Goal: Share content: Share content

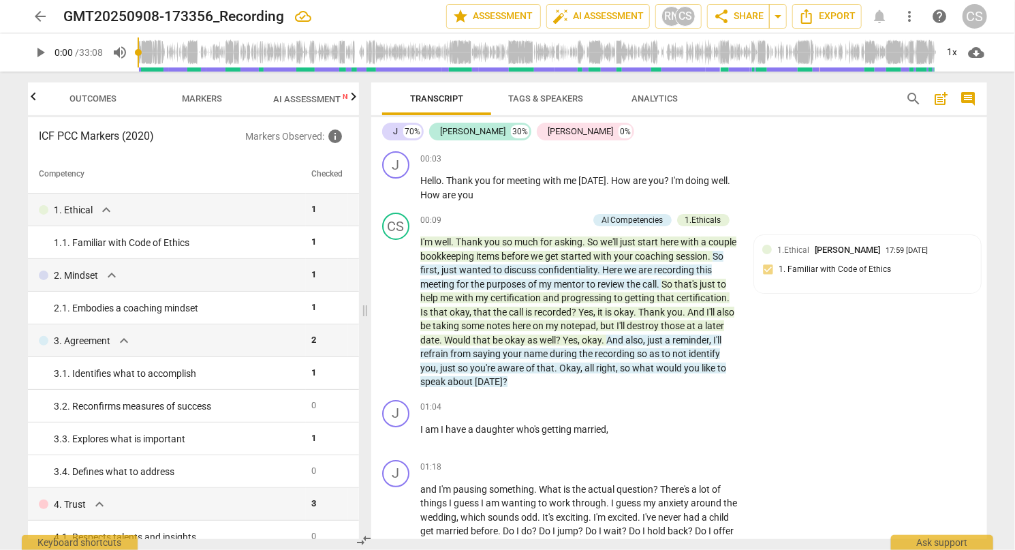
scroll to position [5089, 0]
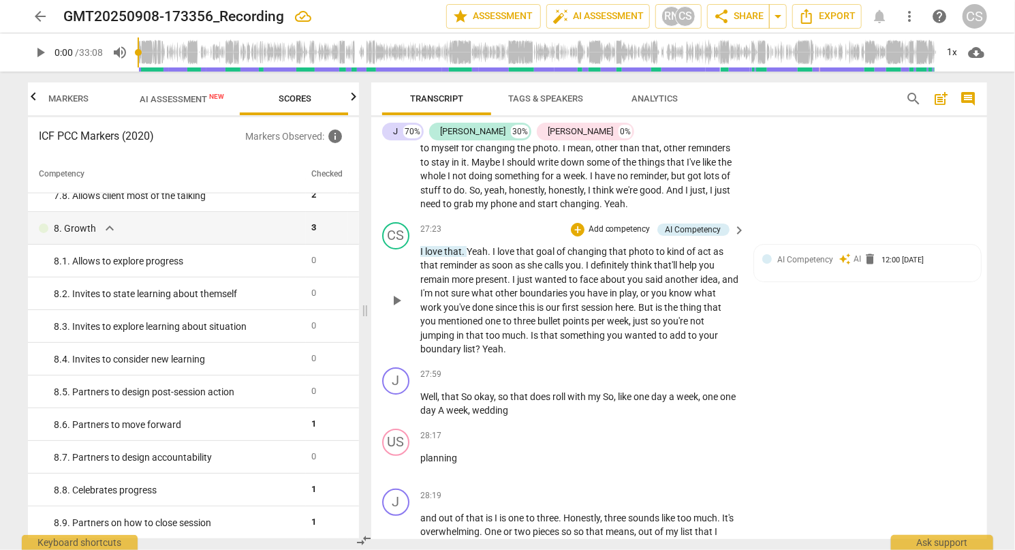
drag, startPoint x: 811, startPoint y: 323, endPoint x: 785, endPoint y: 330, distance: 26.8
click at [784, 331] on div "CS play_arrow pause 27:23 + Add competency AI Competency keyboard_arrow_right I…" at bounding box center [679, 289] width 616 height 145
click at [787, 274] on div "AI Competency auto_awesome AI delete 12:00 [DATE]" at bounding box center [867, 263] width 210 height 21
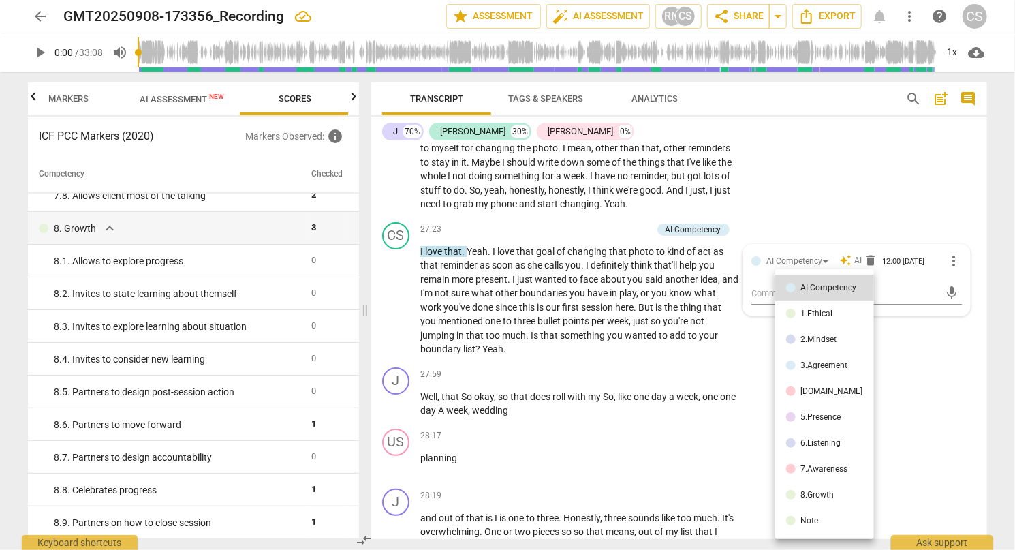
click at [763, 332] on div at bounding box center [507, 275] width 1015 height 550
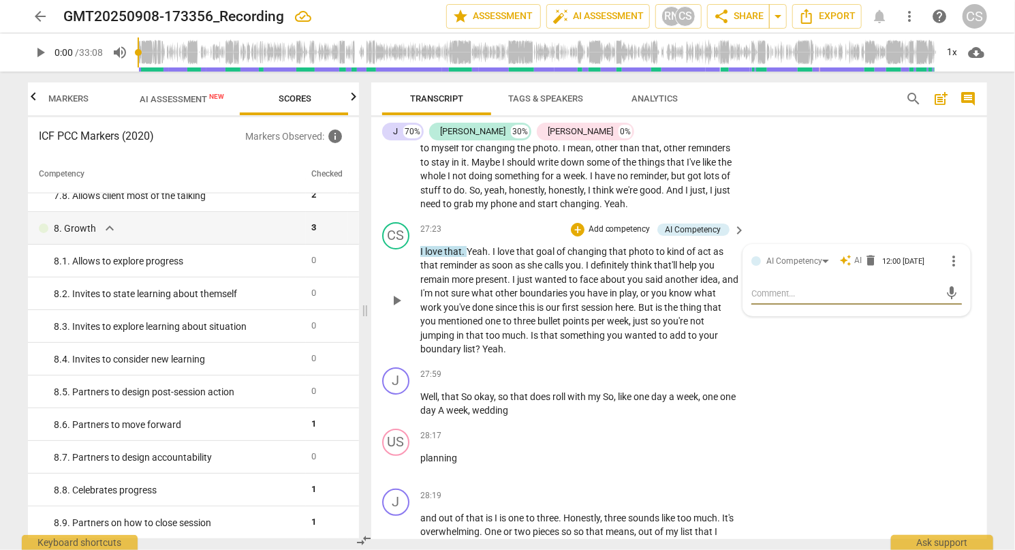
click at [761, 300] on textarea at bounding box center [845, 293] width 189 height 13
type textarea "B"
type textarea "Be"
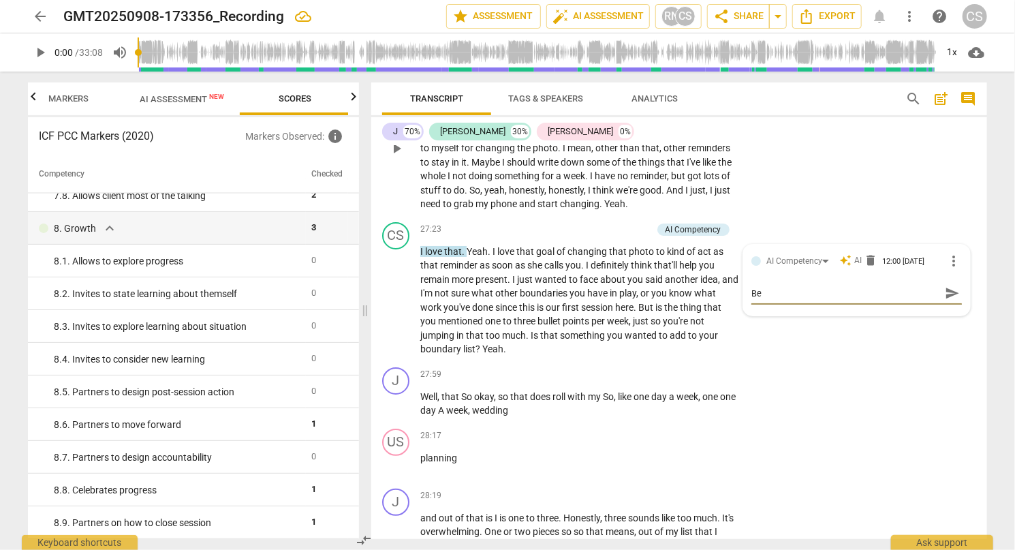
type textarea "Be"
type textarea "Be a"
type textarea "Be aw"
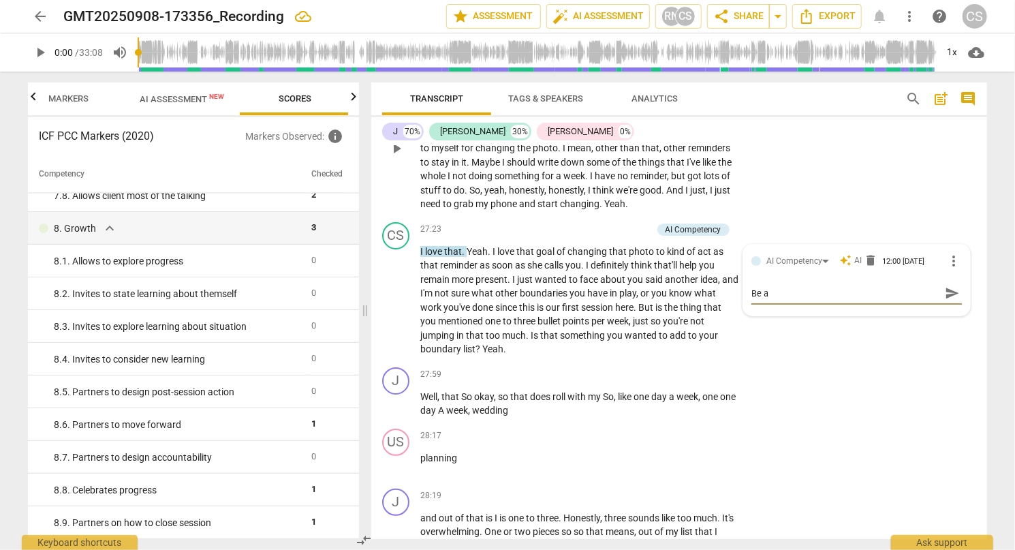
type textarea "Be aw"
type textarea "Be awa"
type textarea "Be awar"
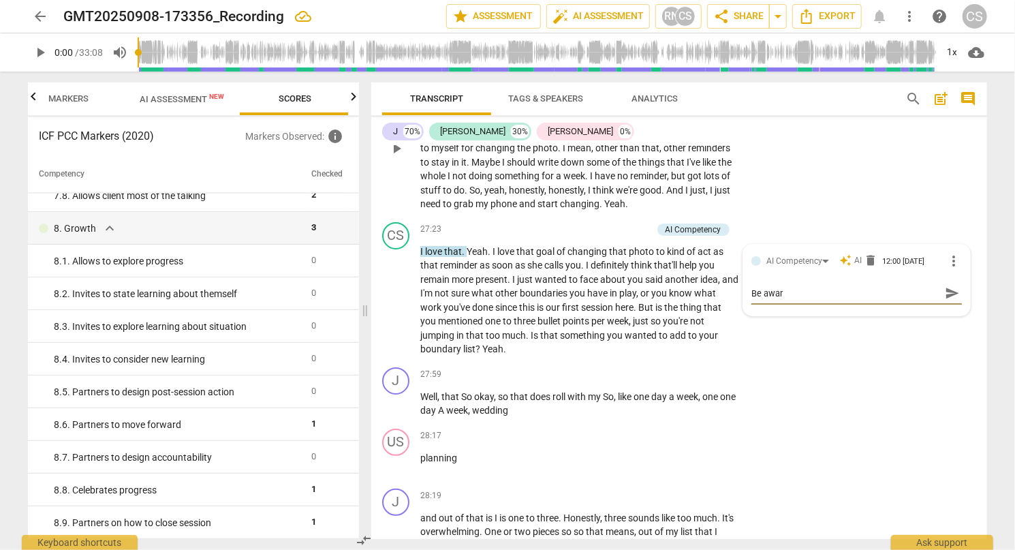
type textarea "Be aware"
type textarea "Be aware o"
type textarea "Be aware op"
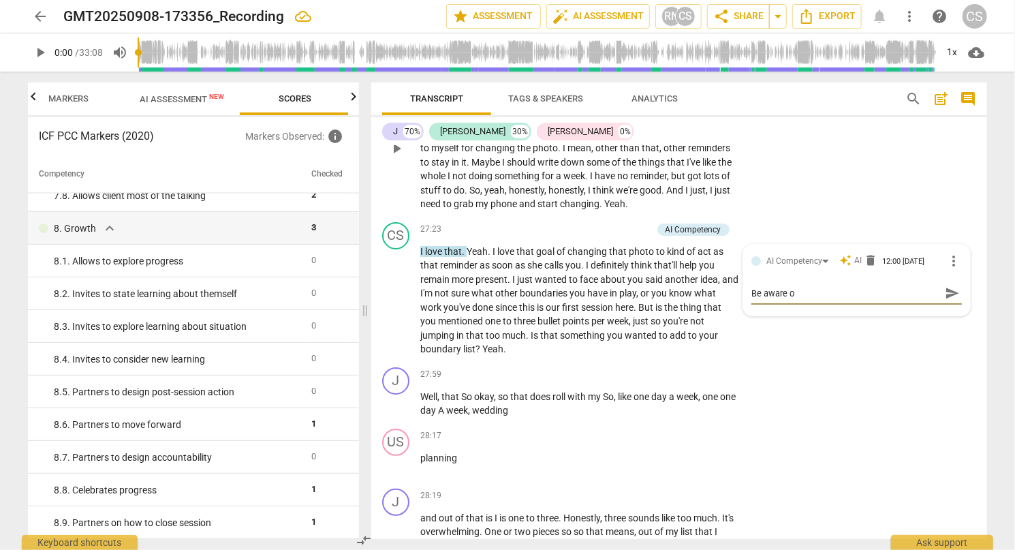
type textarea "Be aware op"
type textarea "Be aware opf"
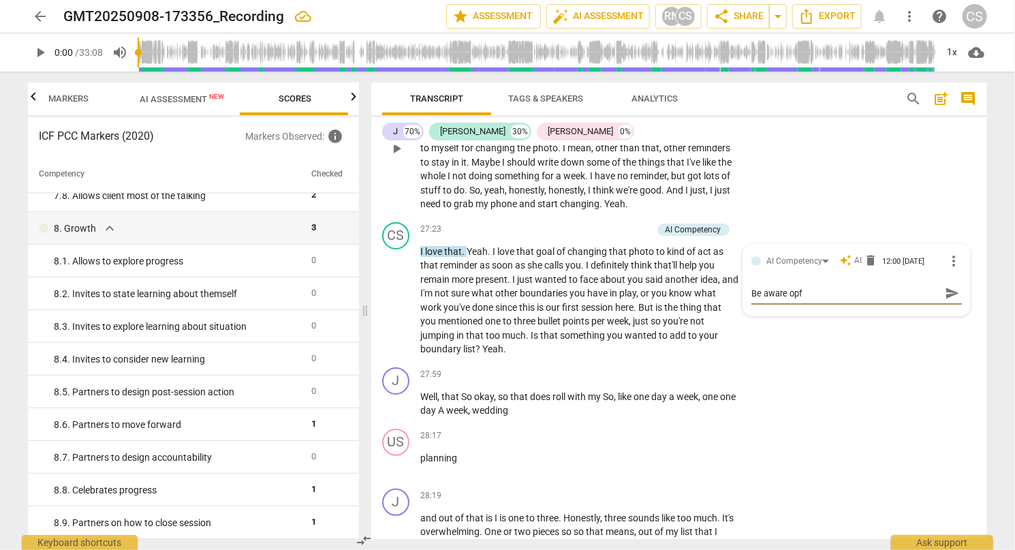
type textarea "Be aware opf"
type textarea "Be aware op"
type textarea "Be aware o"
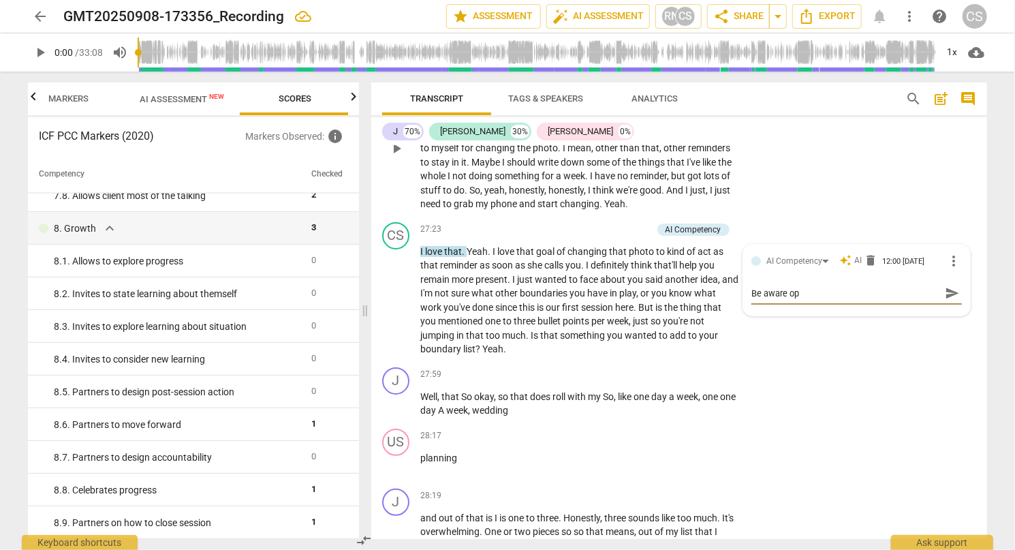
type textarea "Be aware o"
type textarea "Be aware"
type textarea "Be aware f"
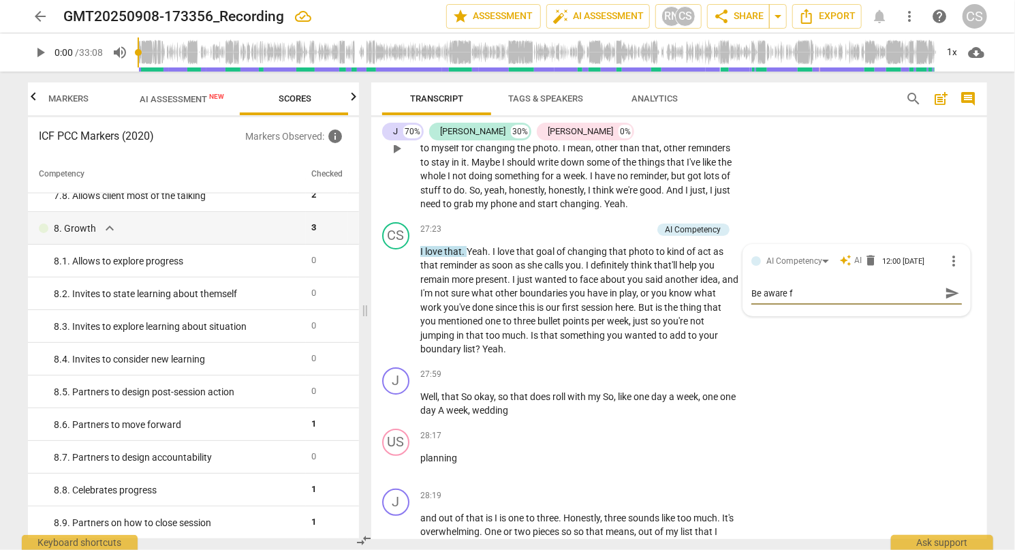
type textarea "Be aware"
type textarea "Be aware o"
type textarea "Be aware of"
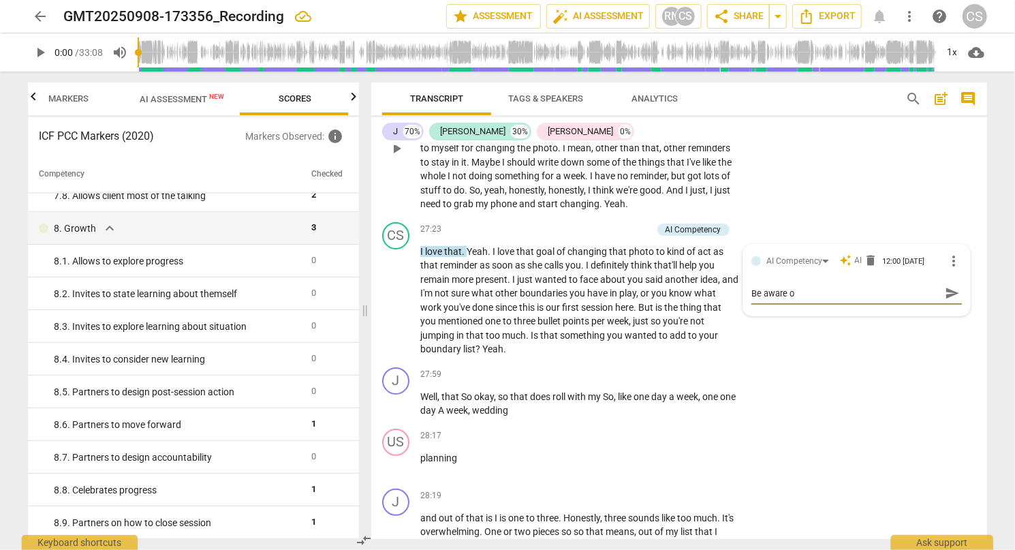
type textarea "Be aware of"
type textarea "Be aware of s"
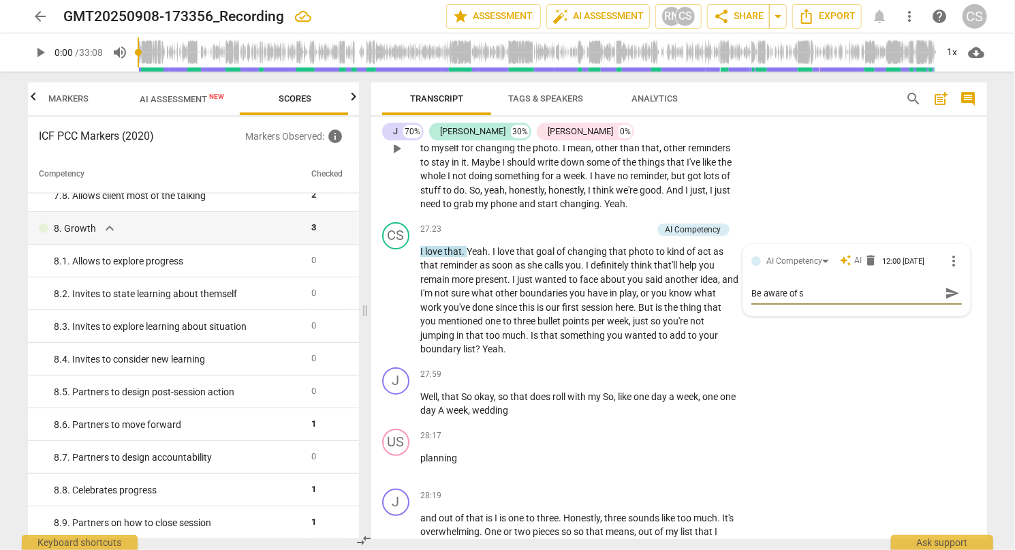
type textarea "Be aware of st"
type textarea "Be aware of sta"
type textarea "Be aware of stat"
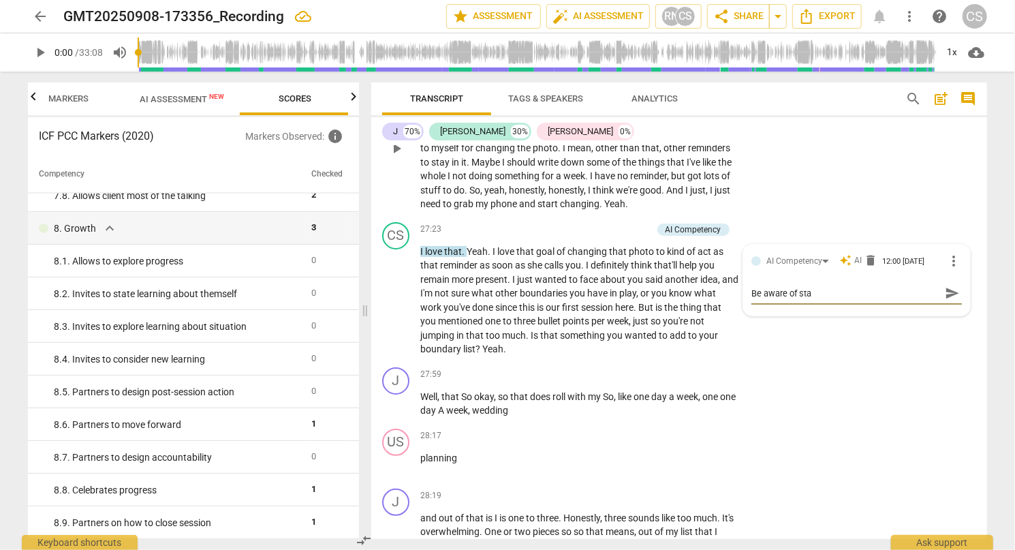
type textarea "Be aware of stat"
type textarea "Be aware of stati"
type textarea "Be aware of [MEDICAL_DATA]"
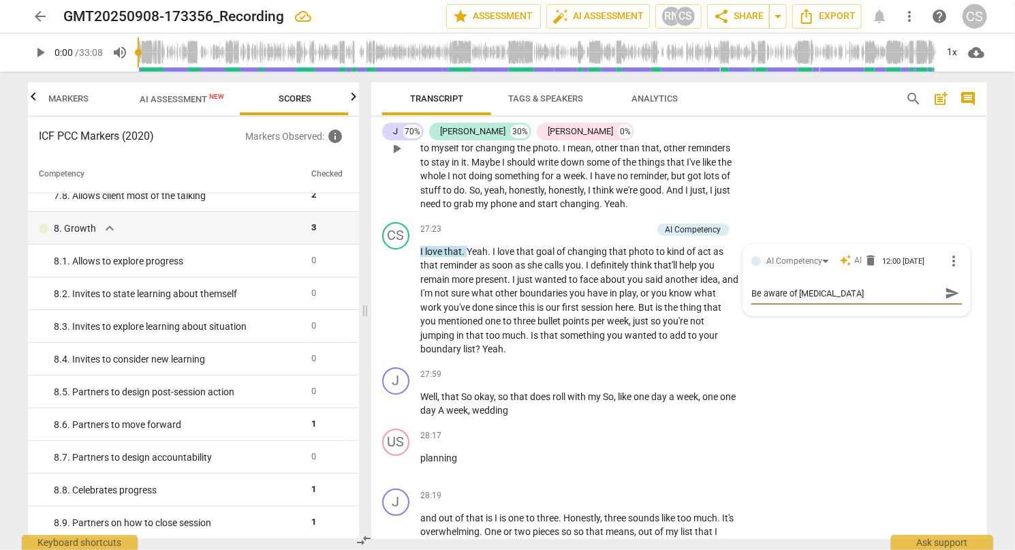
type textarea "Be aware of stating"
type textarea "Be aware of stating y"
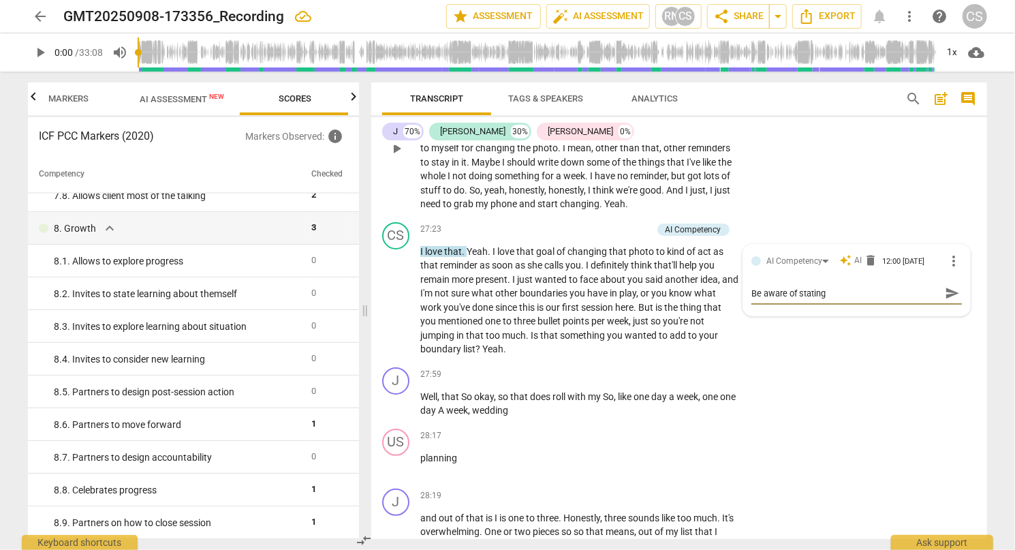
type textarea "Be aware of stating y"
type textarea "Be aware of stating yo"
type textarea "Be aware of stating you"
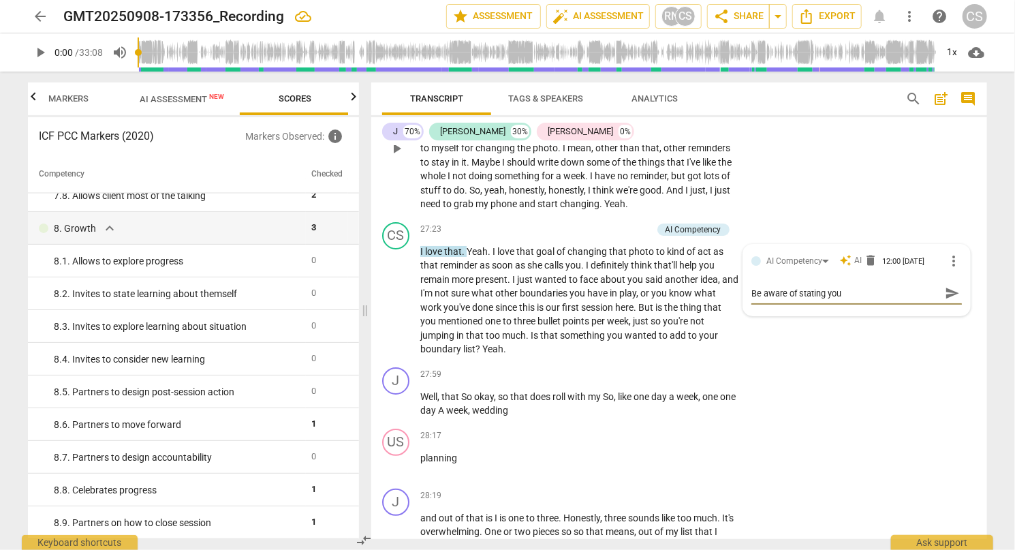
type textarea "Be aware of stating your"
type textarea "Be aware of stating your o"
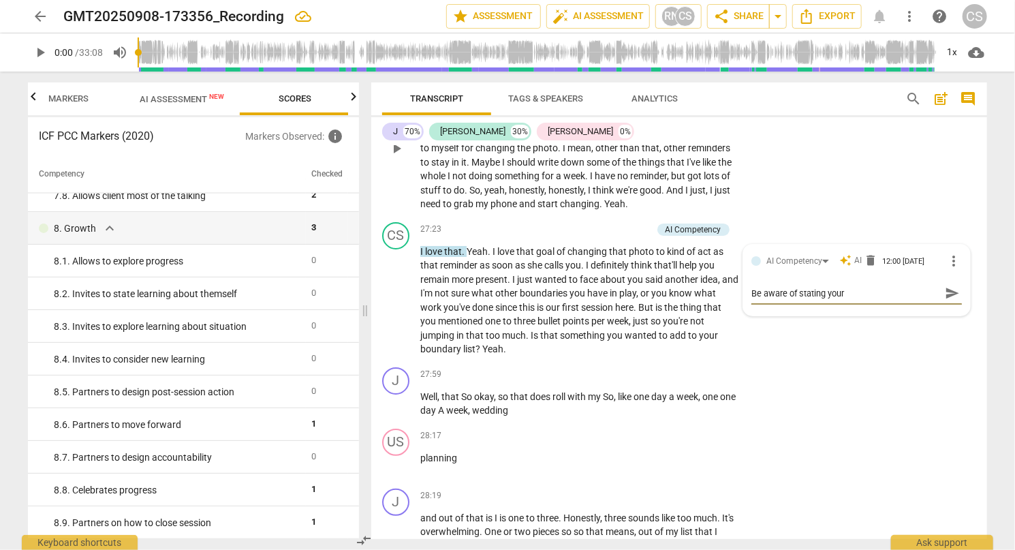
type textarea "Be aware of stating your o"
type textarea "Be aware of stating your op"
type textarea "Be aware of stating your opi"
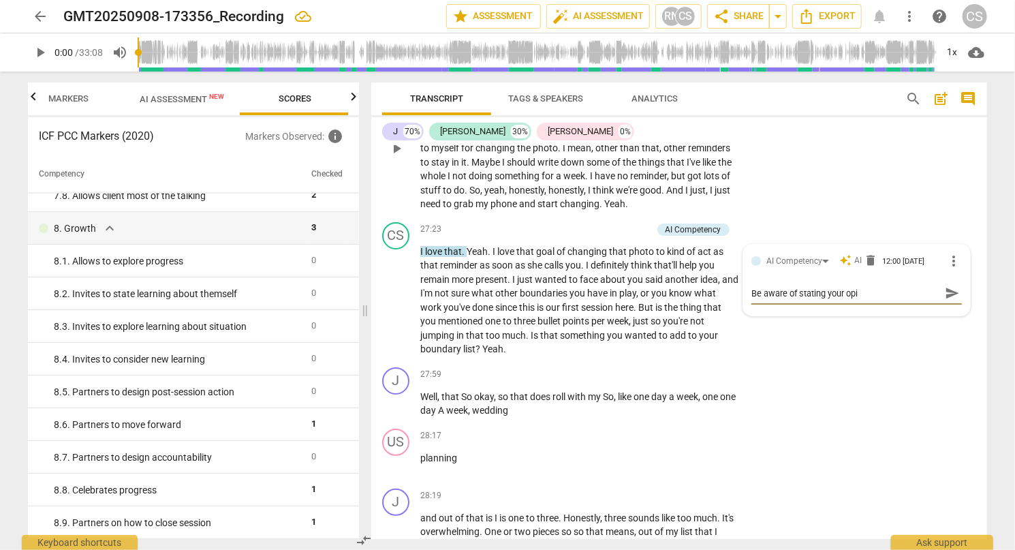
type textarea "Be aware of stating your opin"
type textarea "Be aware of stating your opini"
type textarea "Be aware of stating your opinio"
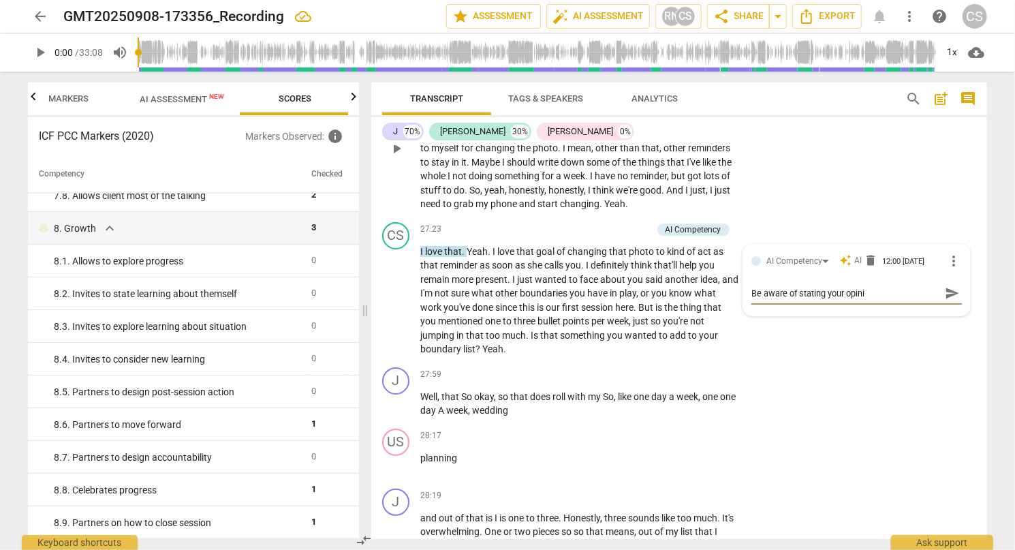
type textarea "Be aware of stating your opinio"
type textarea "Be aware of stating your opinion"
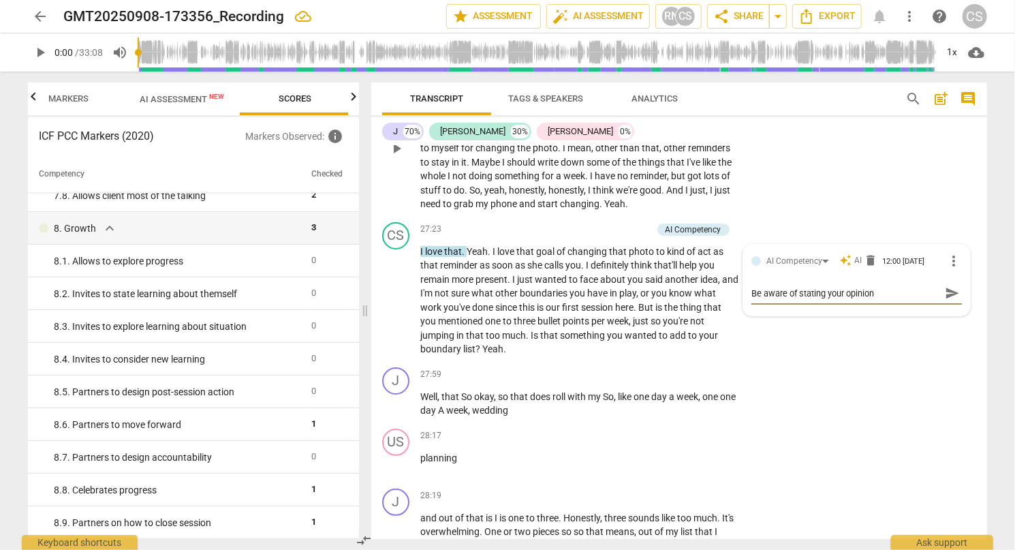
type textarea "Be aware of stating your opinion :"
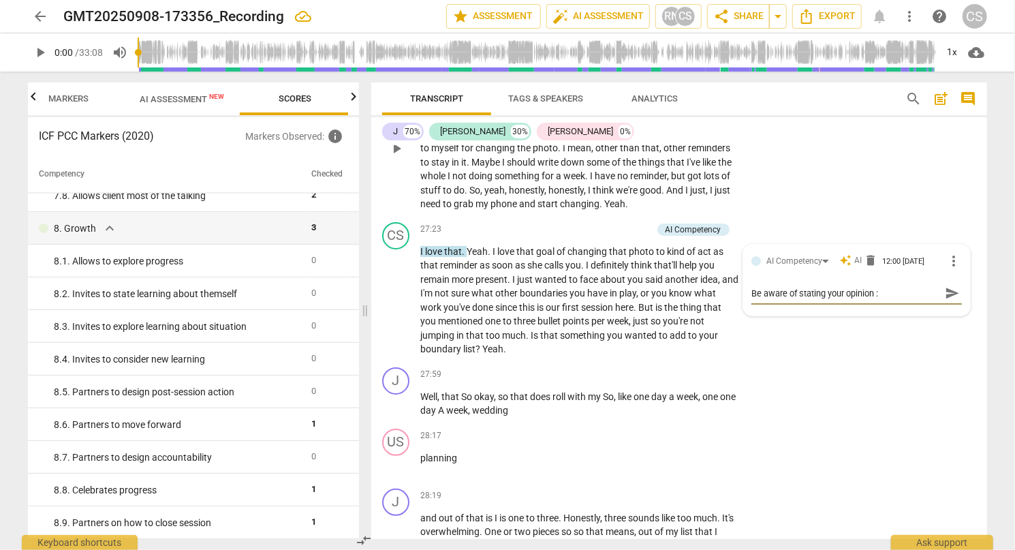
type textarea "Be aware of stating your opinion :"
type textarea "Be aware of stating your opinion"
type textarea "Be aware of stating your opinion ""
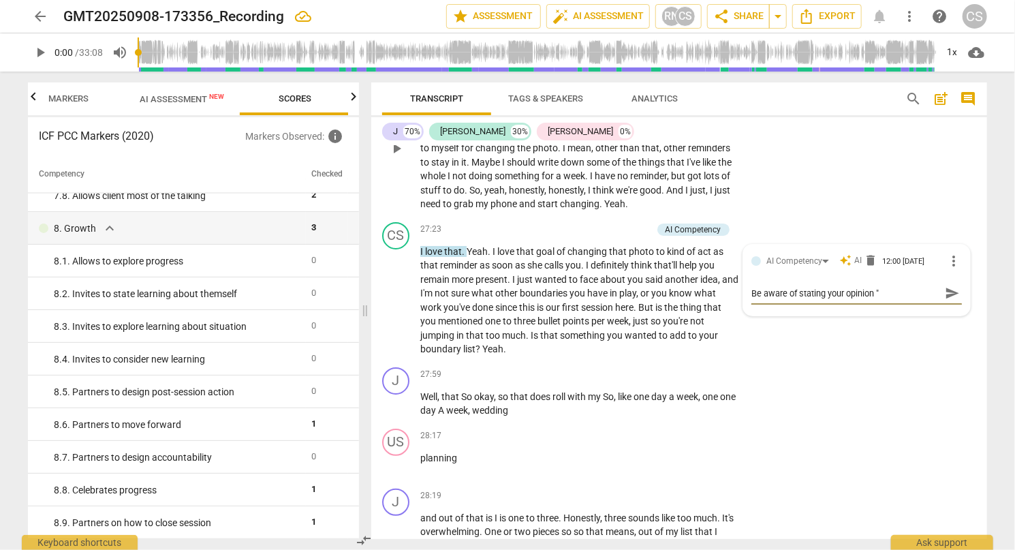
type textarea "Be aware of stating your opinion ""
type textarea "Be aware of stating your opinion " t"
type textarea "Be aware of stating your opinion " ti"
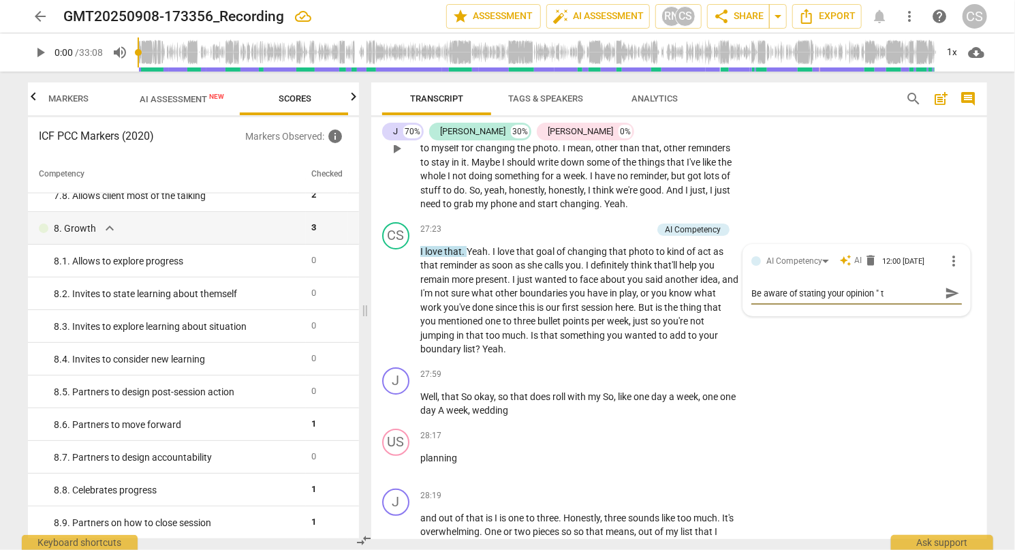
type textarea "Be aware of stating your opinion " ti"
type textarea "Be aware of stating your opinion " t"
type textarea "Be aware of stating your opinion ""
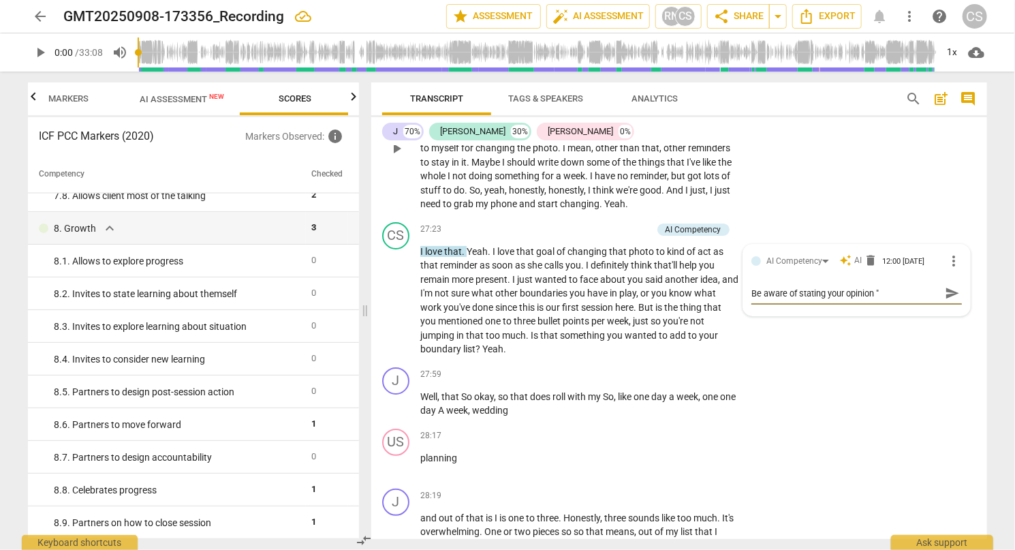
type textarea "Be aware of stating your opinion " I"
type textarea "Be aware of stating your opinion " I t"
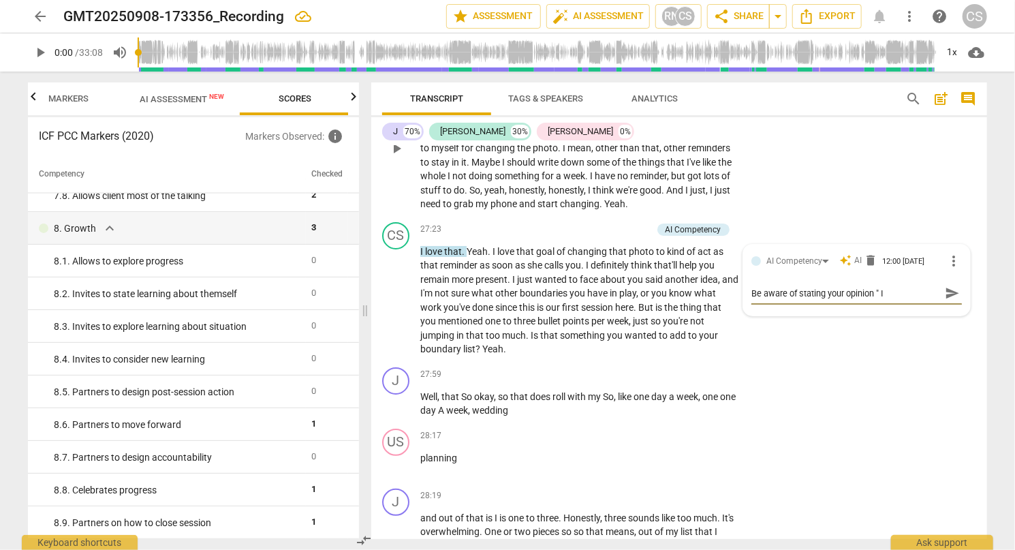
type textarea "Be aware of stating your opinion " I t"
type textarea "Be aware of stating your opinion " I th"
type textarea "Be aware of stating your opinion " I thi"
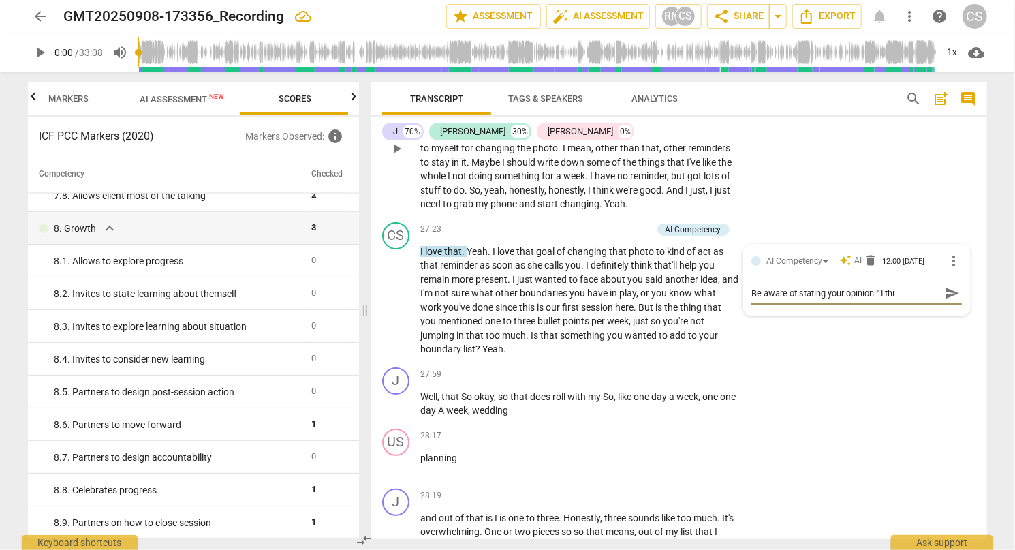
type textarea "Be aware of stating your opinion " I thin"
type textarea "Be aware of stating your opinion " I think"
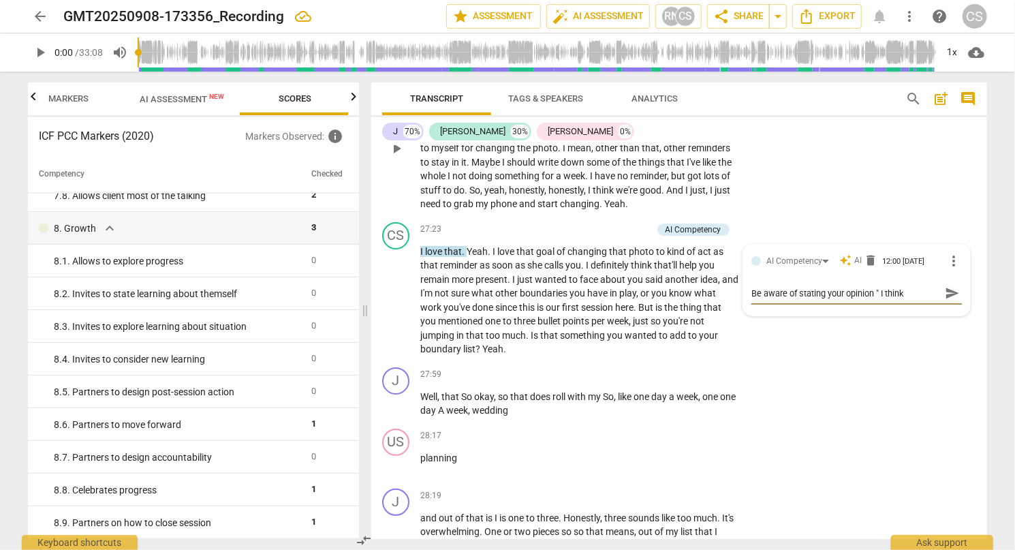
type textarea "Be aware of stating your opinion " I think"
type textarea "Be aware of stating your opinion " I think t"
type textarea "Be aware of stating your opinion " I think th"
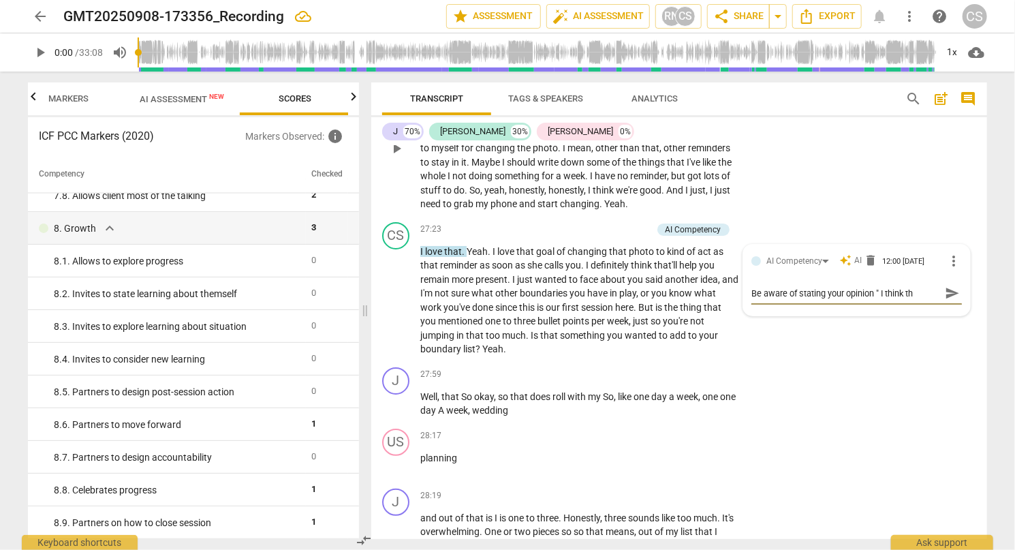
type textarea "Be aware of stating your opinion " I think tha"
type textarea "Be aware of stating your opinion " I think that"
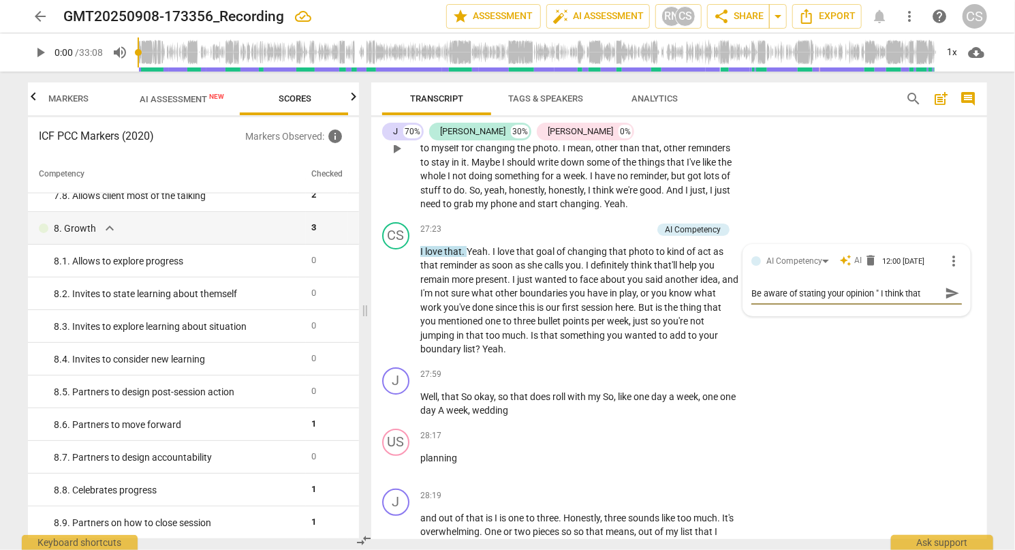
type textarea "Be aware of stating your opinion " I think that"
type textarea "Be aware of stating your opinion " I think that w"
type textarea "Be aware of stating your opinion " I think that wi"
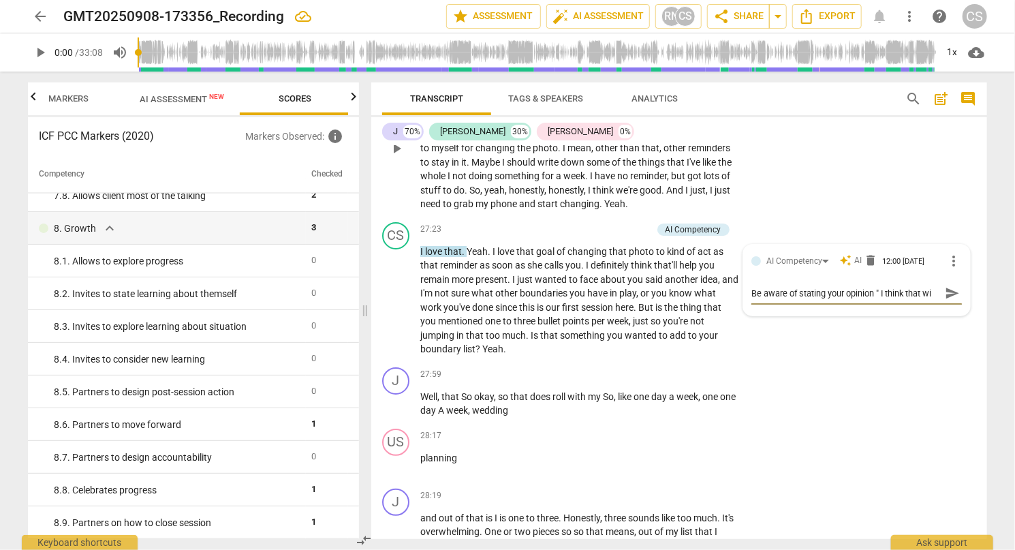
type textarea "Be aware of stating your opinion " I think that [PERSON_NAME]"
type textarea "Be aware of stating your opinion " I think that will"
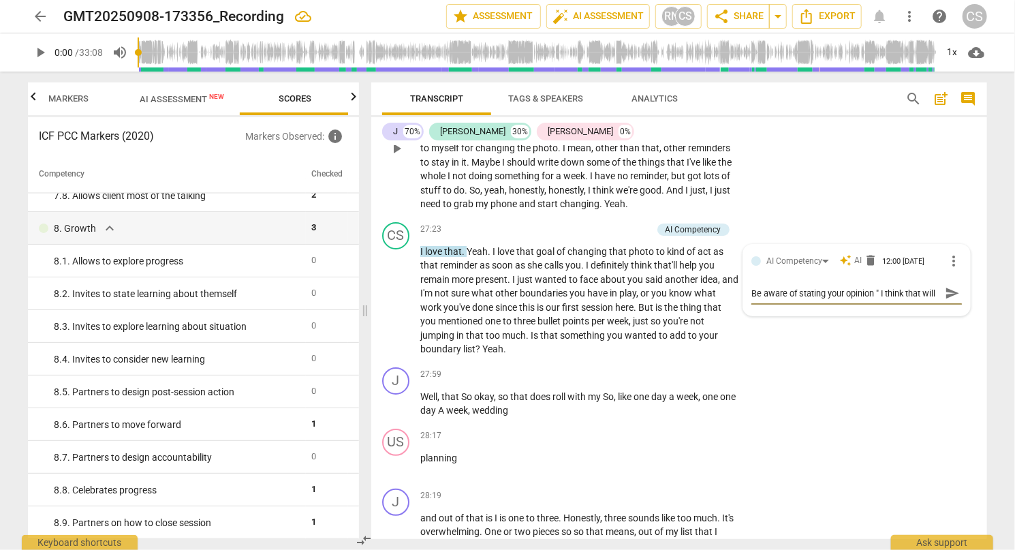
type textarea "Be aware of stating your opinion " I think that will"
type textarea "Be aware of stating your opinion " I think that will h"
type textarea "Be aware of stating your opinion " I think that will he"
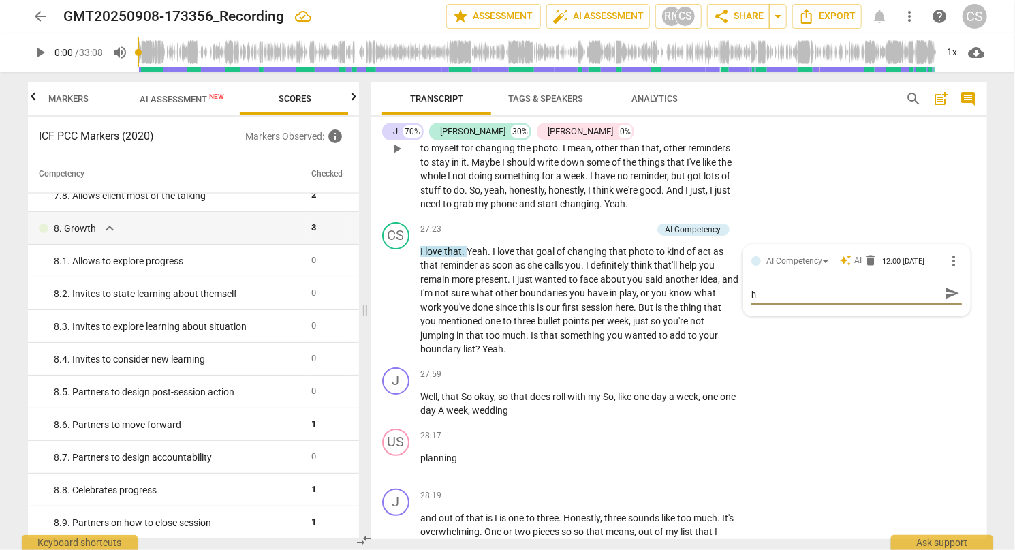
type textarea "Be aware of stating your opinion " I think that will he"
type textarea "Be aware of stating your opinion " I think that will hel"
type textarea "Be aware of stating your opinion " I think that will help"
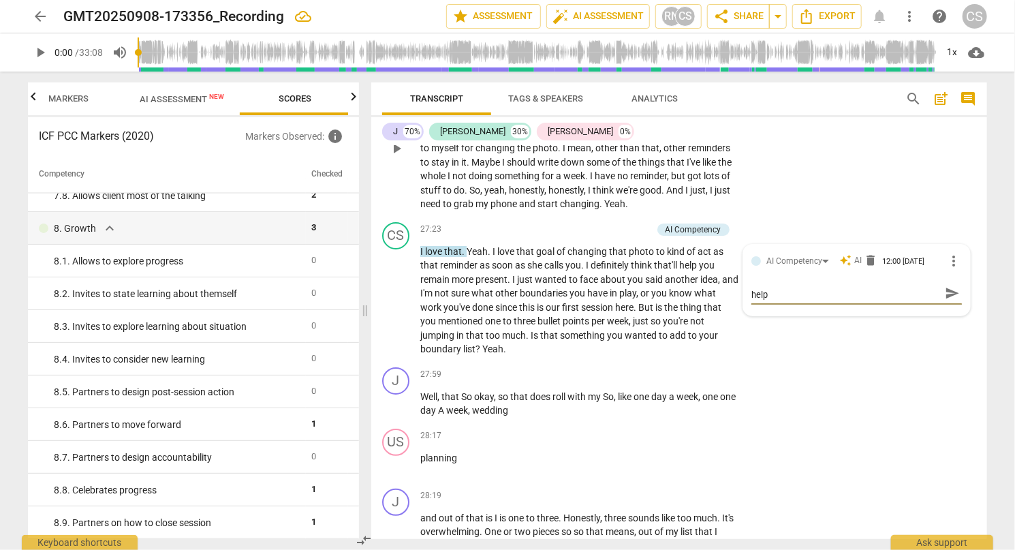
type textarea "Be aware of stating your opinion " I think that will help""
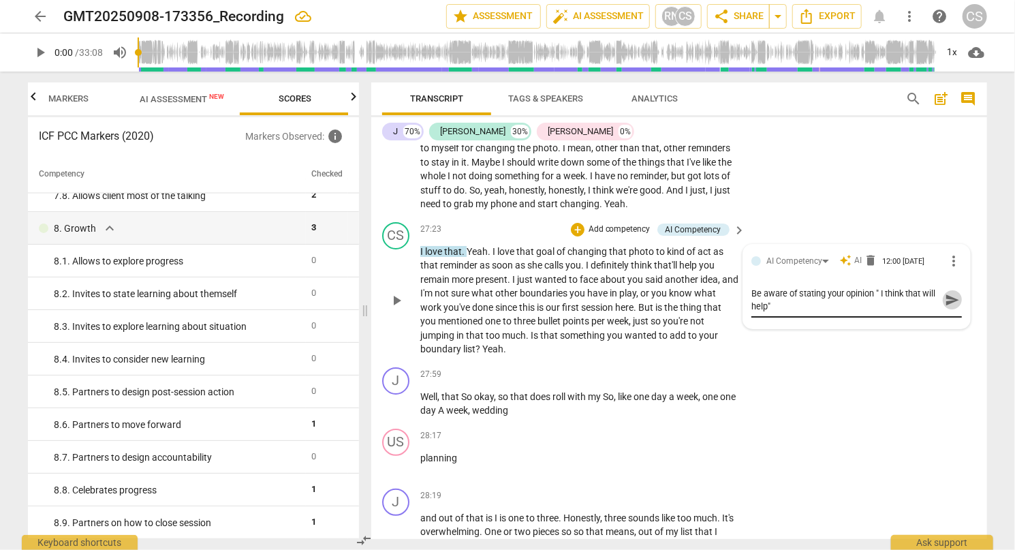
click at [947, 307] on span "send" at bounding box center [952, 299] width 15 height 15
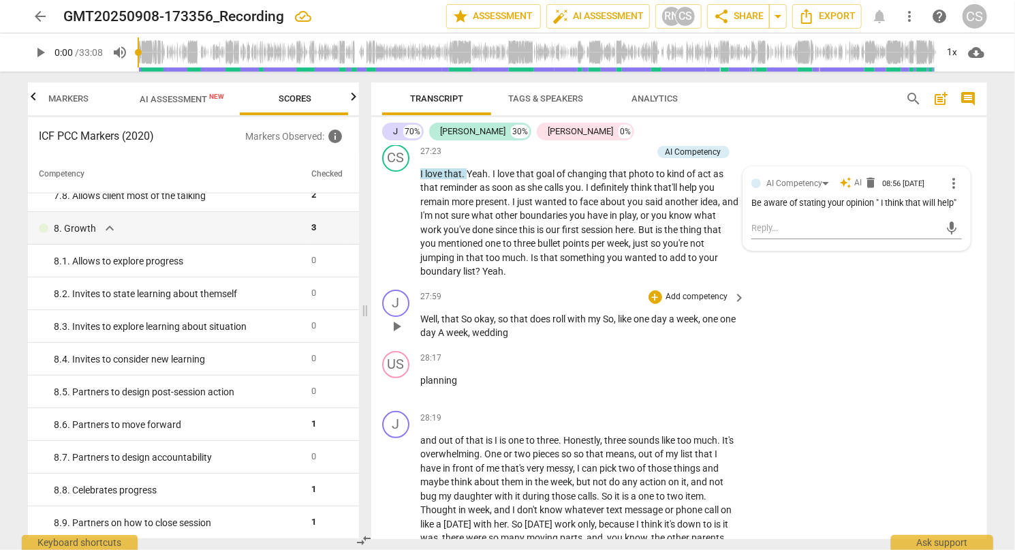
scroll to position [5157, 0]
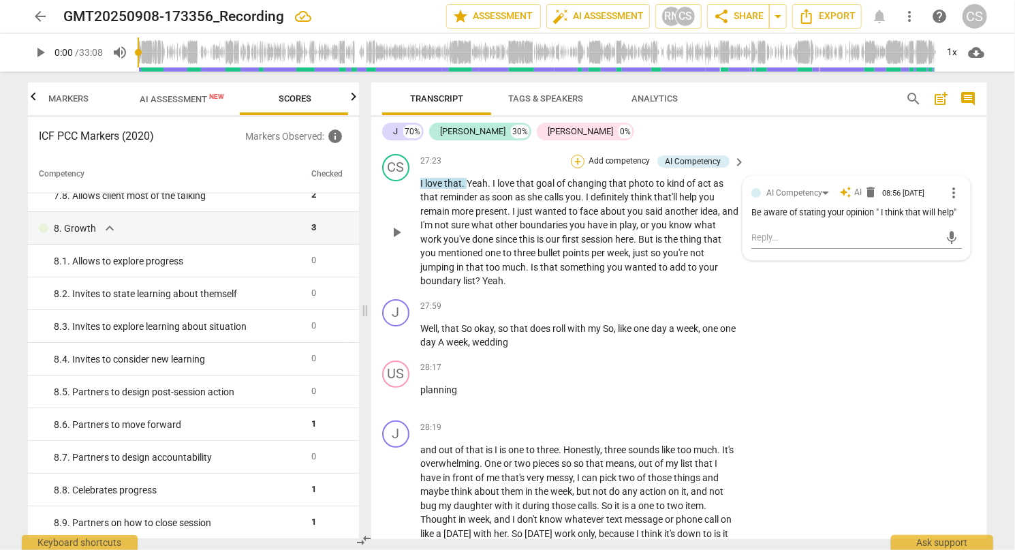
click at [574, 168] on div "+" at bounding box center [578, 162] width 14 height 14
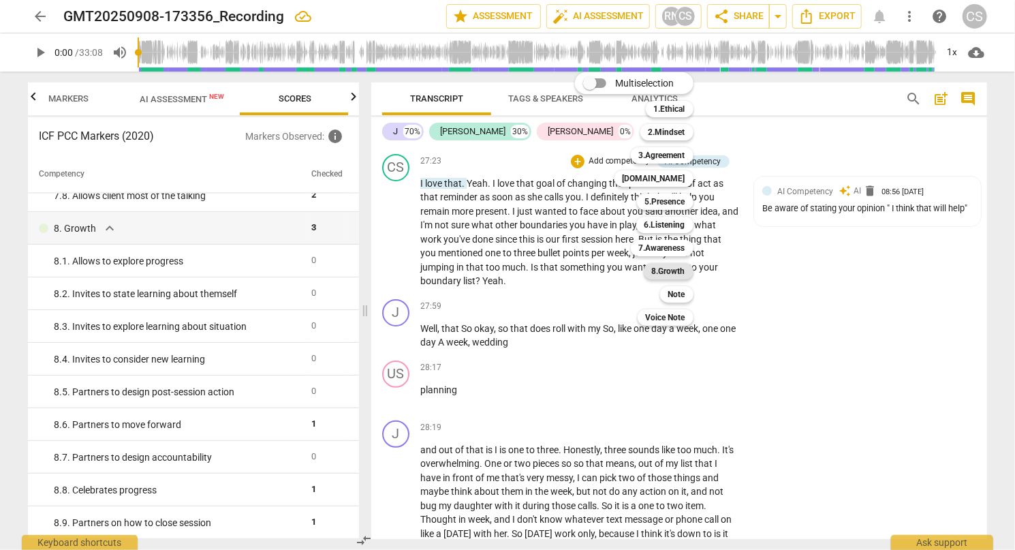
click at [669, 272] on b "8.Growth" at bounding box center [668, 271] width 33 height 16
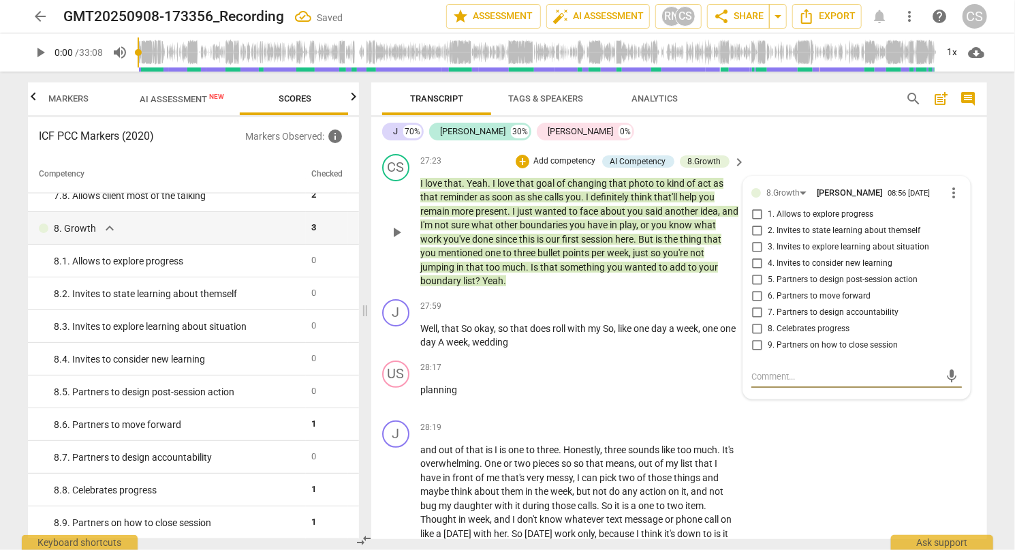
click at [755, 321] on input "7. Partners to design accountability" at bounding box center [757, 313] width 22 height 16
checkbox input "true"
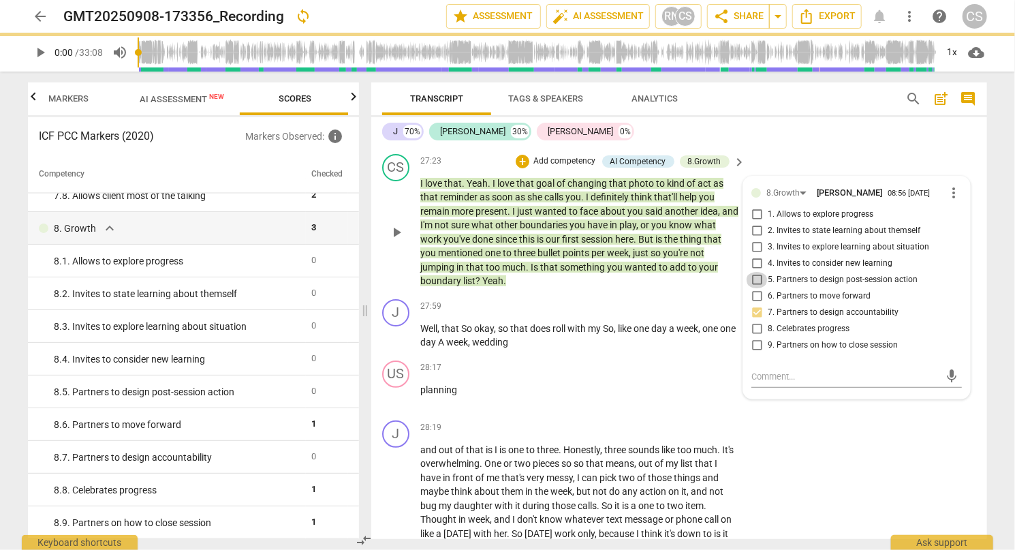
click at [755, 288] on input "5. Partners to design post-session action" at bounding box center [757, 280] width 22 height 16
checkbox input "true"
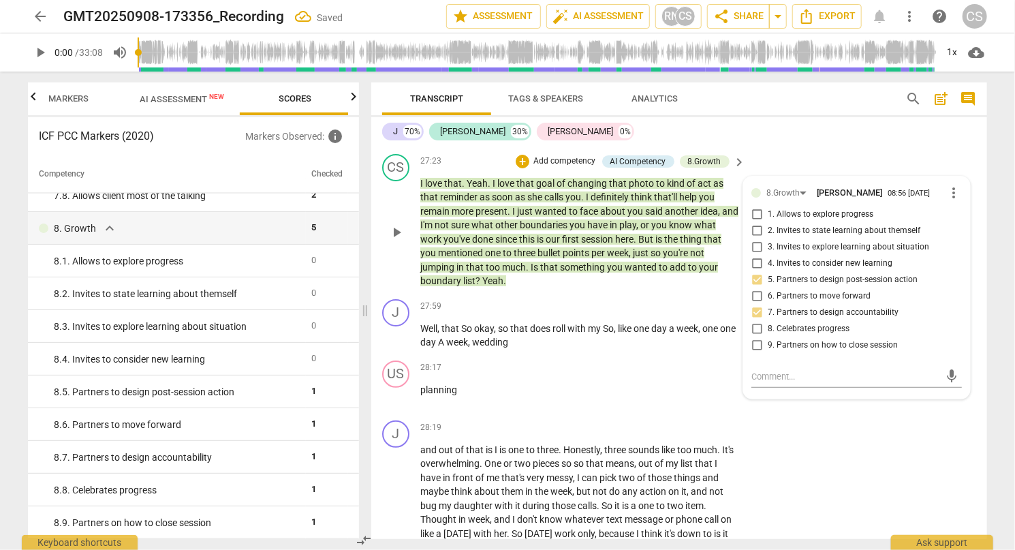
click at [804, 193] on div "CS play_arrow pause 27:23 + Add competency AI Competency 8.Growth keyboard_arro…" at bounding box center [679, 221] width 616 height 145
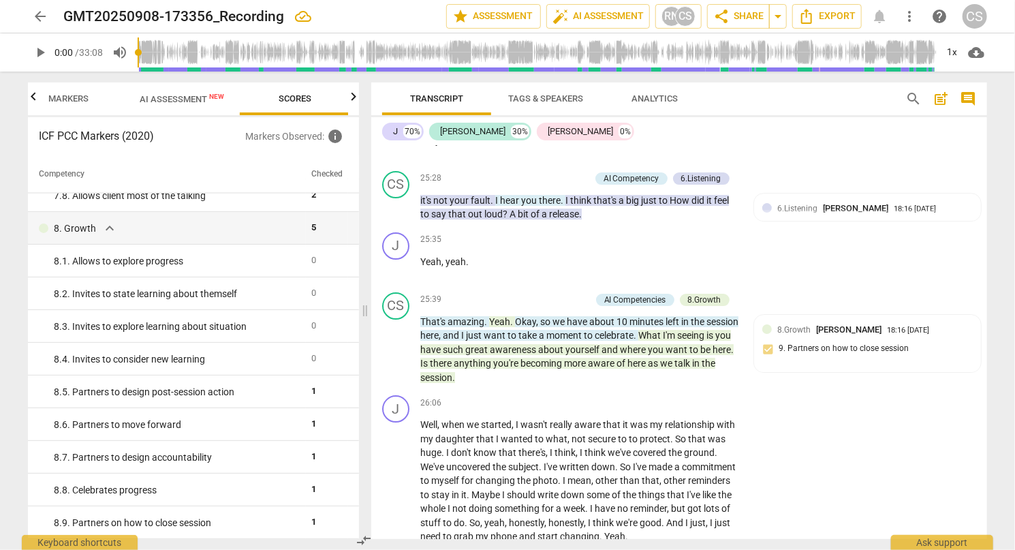
scroll to position [4748, 0]
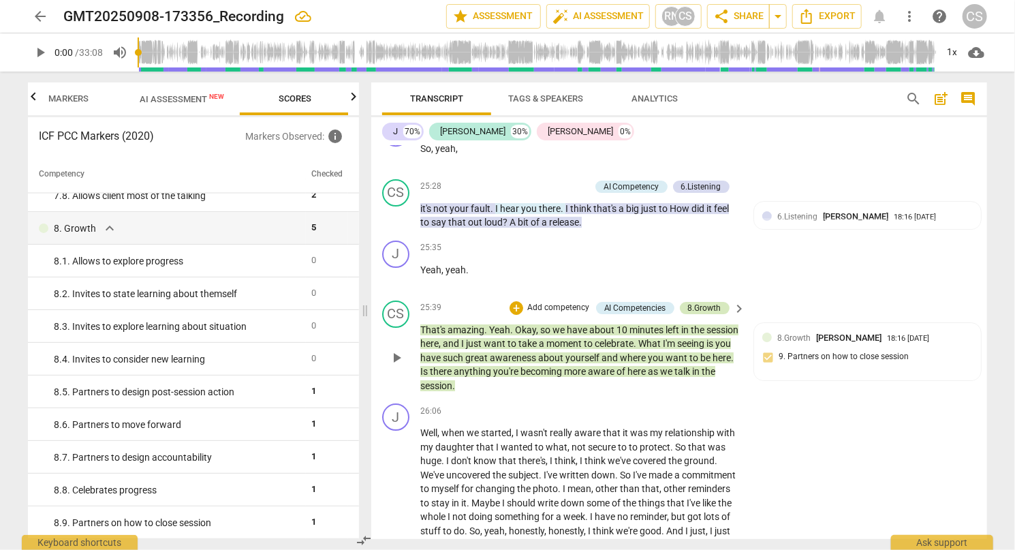
click at [711, 314] on div "8.Growth" at bounding box center [704, 308] width 33 height 12
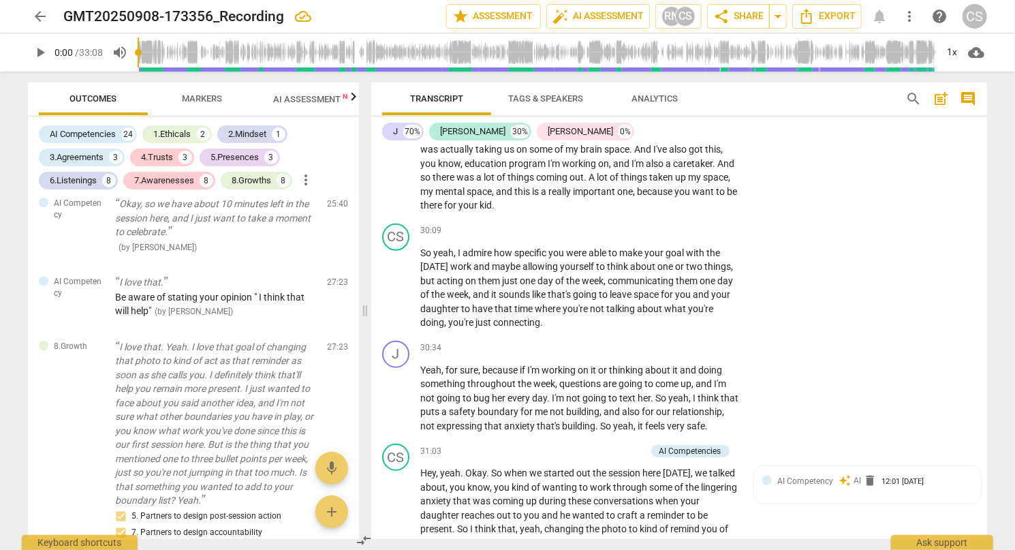
scroll to position [5638, 0]
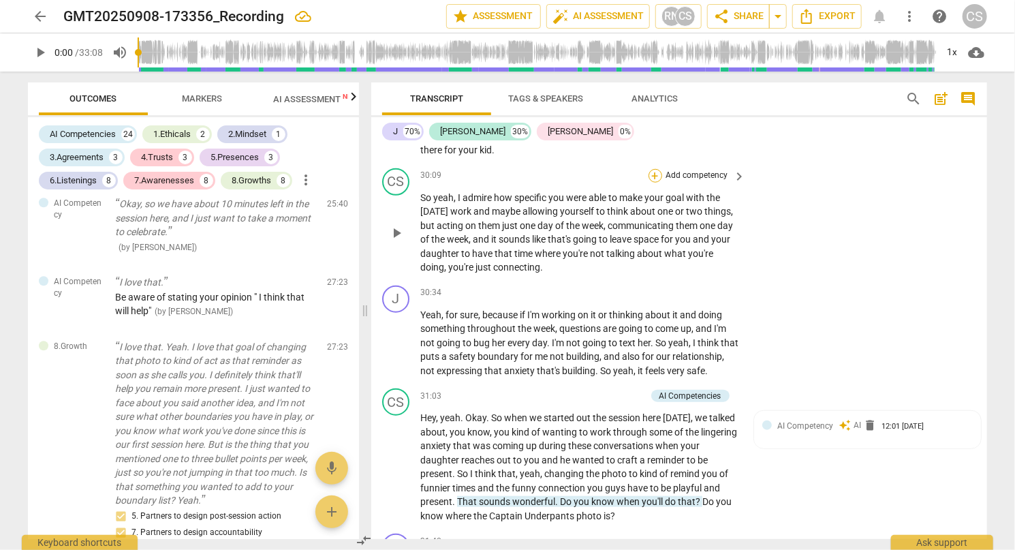
click at [650, 183] on div "+" at bounding box center [656, 176] width 14 height 14
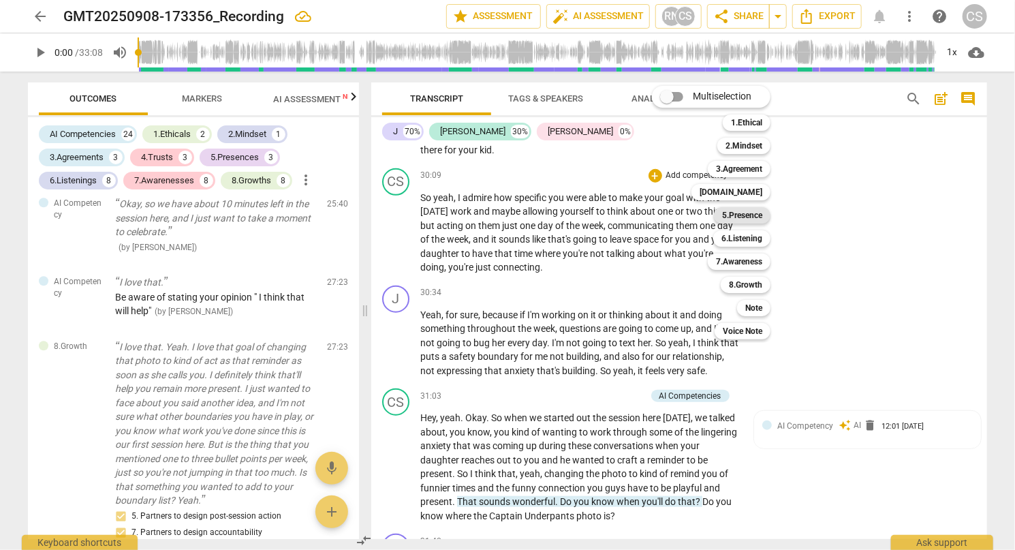
click at [742, 218] on b "5.Presence" at bounding box center [742, 215] width 40 height 16
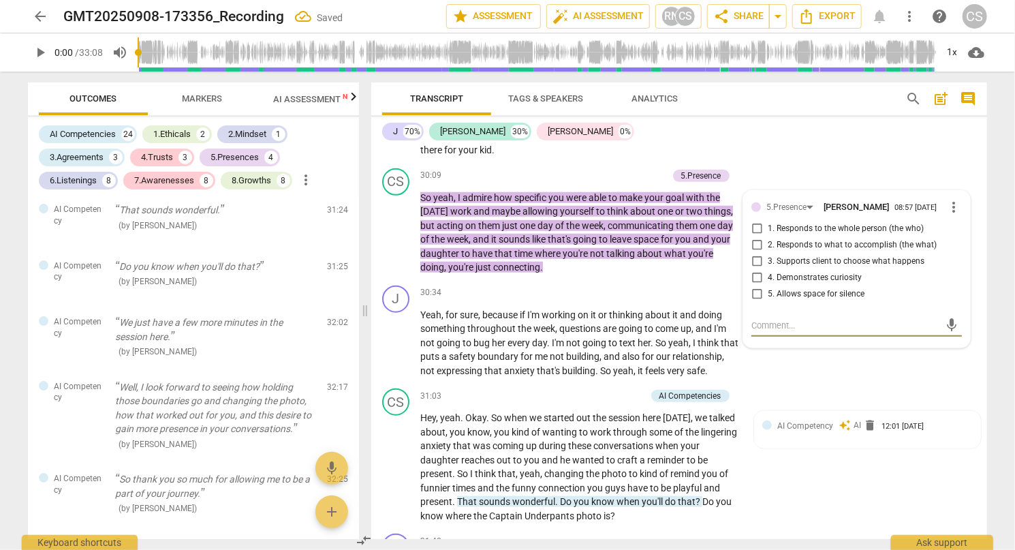
scroll to position [7533, 0]
click at [755, 237] on input "1. Responds to the whole person (the who)" at bounding box center [757, 229] width 22 height 16
checkbox input "true"
click at [755, 253] on input "2. Responds to what to accomplish (the what)" at bounding box center [757, 245] width 22 height 16
checkbox input "true"
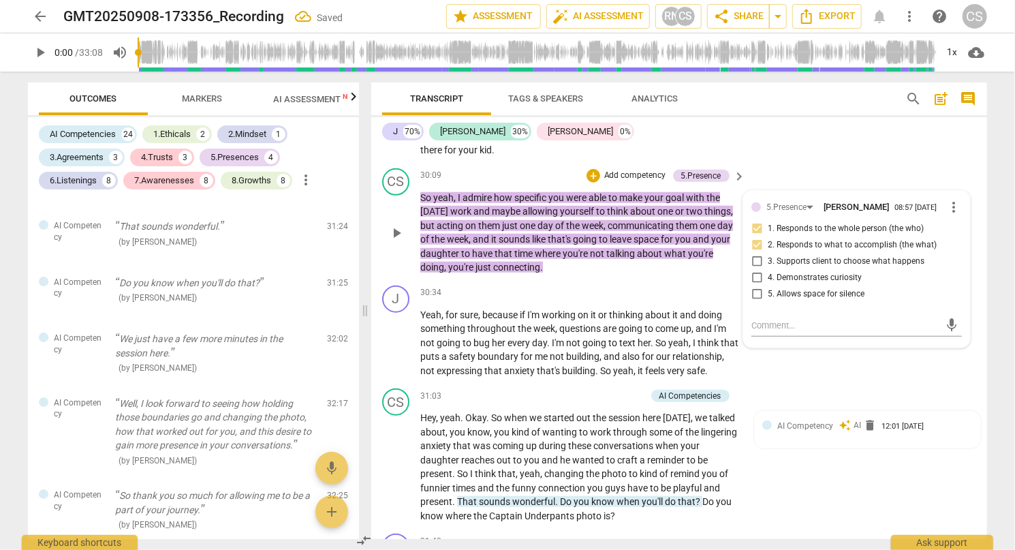
click at [755, 270] on input "3. Supports client to choose what happens" at bounding box center [757, 261] width 22 height 16
checkbox input "true"
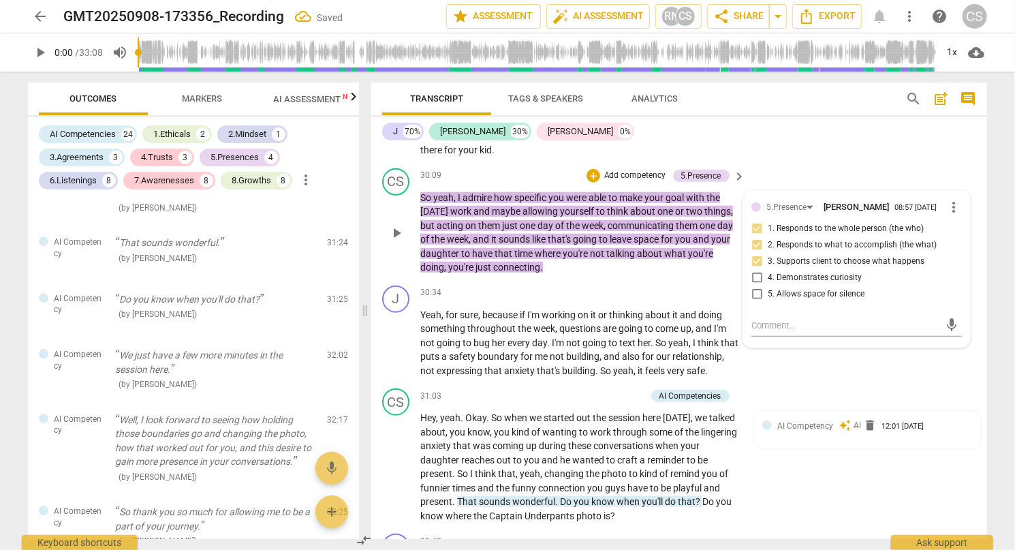
click at [793, 209] on div "CS play_arrow pause 30:09 + Add competency 5.Presence keyboard_arrow_right So y…" at bounding box center [679, 221] width 616 height 117
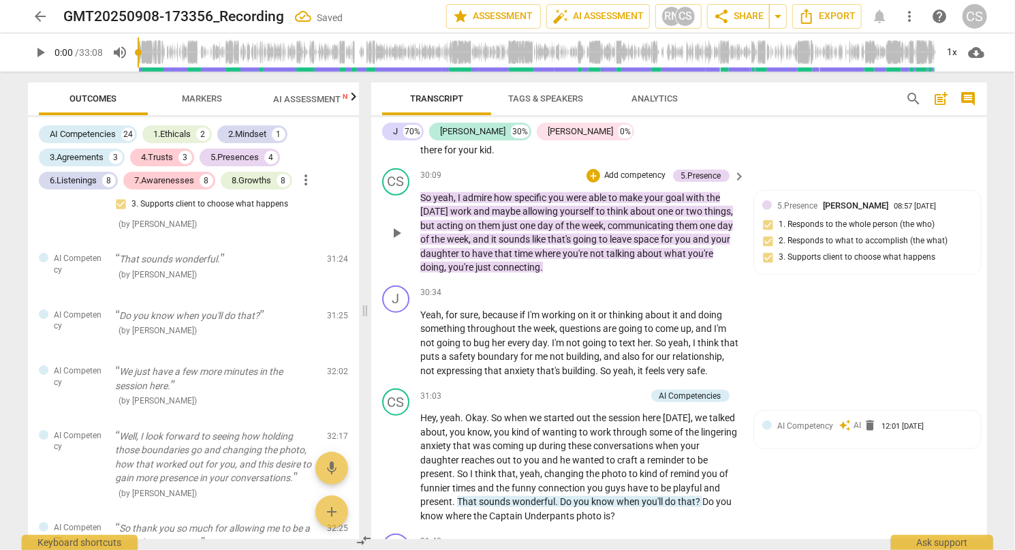
click at [649, 182] on p "Add competency" at bounding box center [635, 176] width 65 height 12
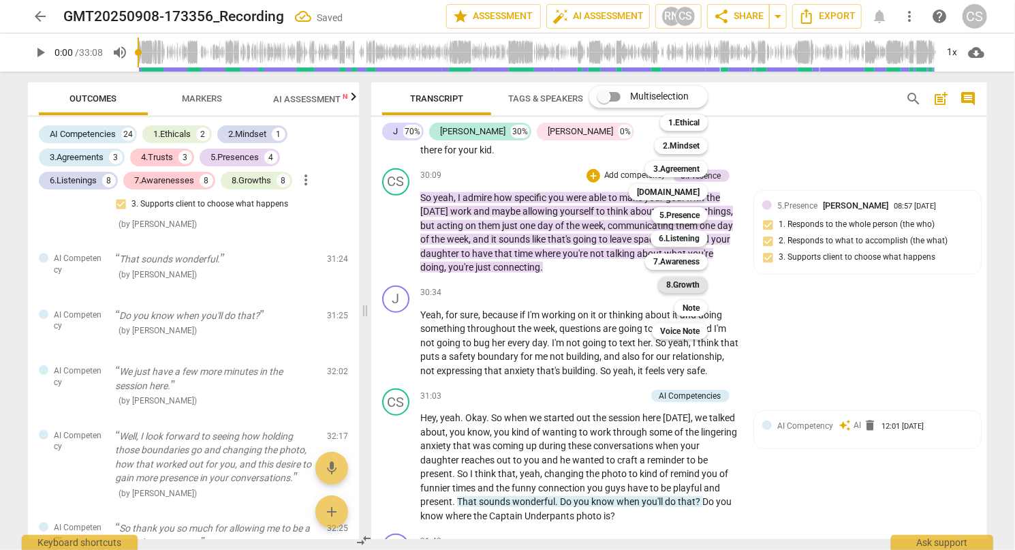
click at [694, 290] on b "8.Growth" at bounding box center [682, 285] width 33 height 16
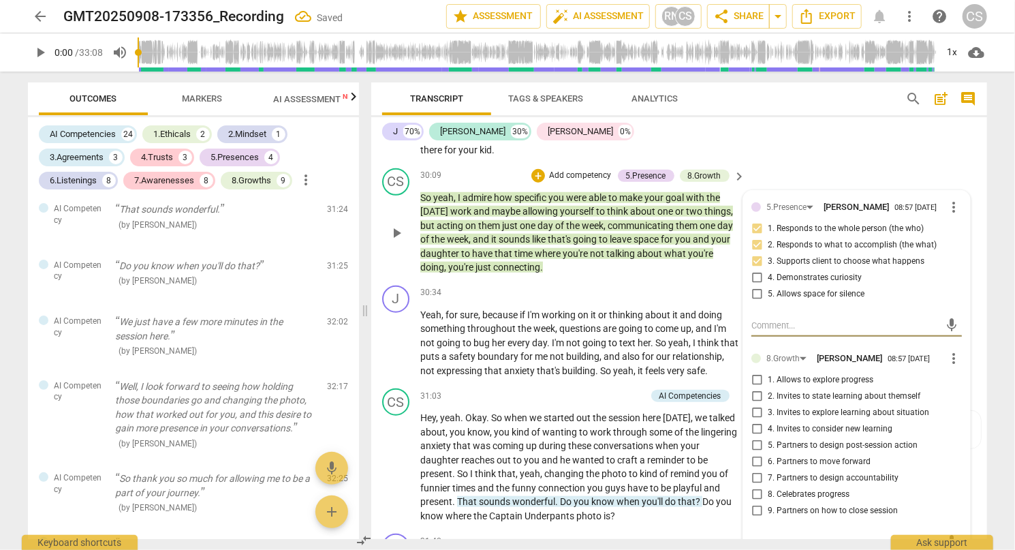
scroll to position [5706, 0]
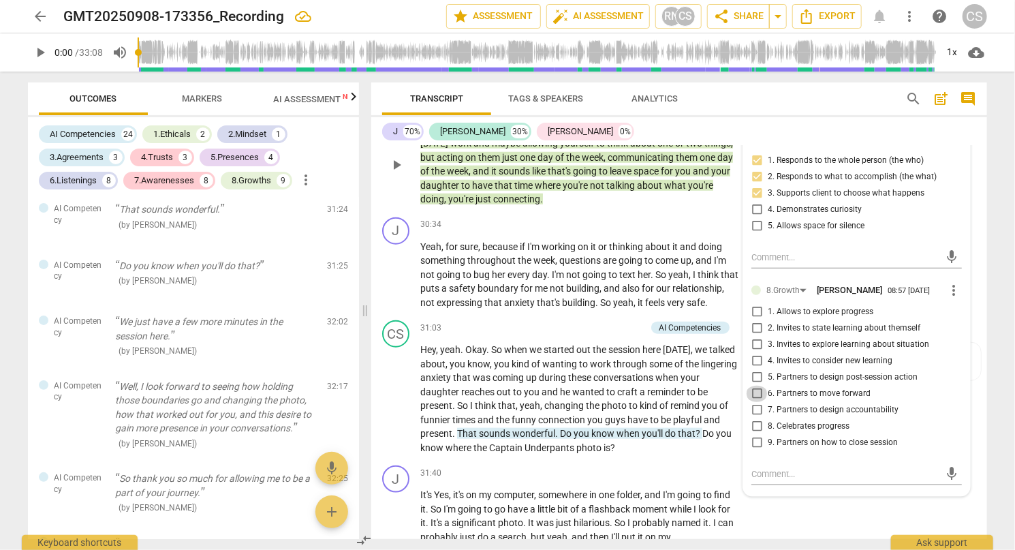
click at [757, 402] on input "6. Partners to move forward" at bounding box center [757, 394] width 22 height 16
checkbox input "true"
click at [602, 232] on div "30:34 + Add competency keyboard_arrow_right" at bounding box center [583, 224] width 327 height 15
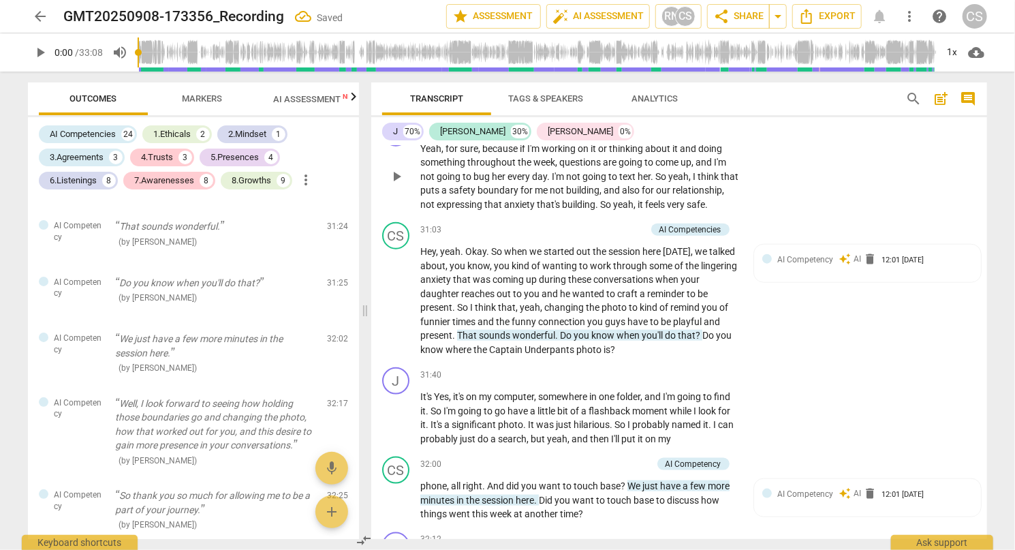
scroll to position [5842, 0]
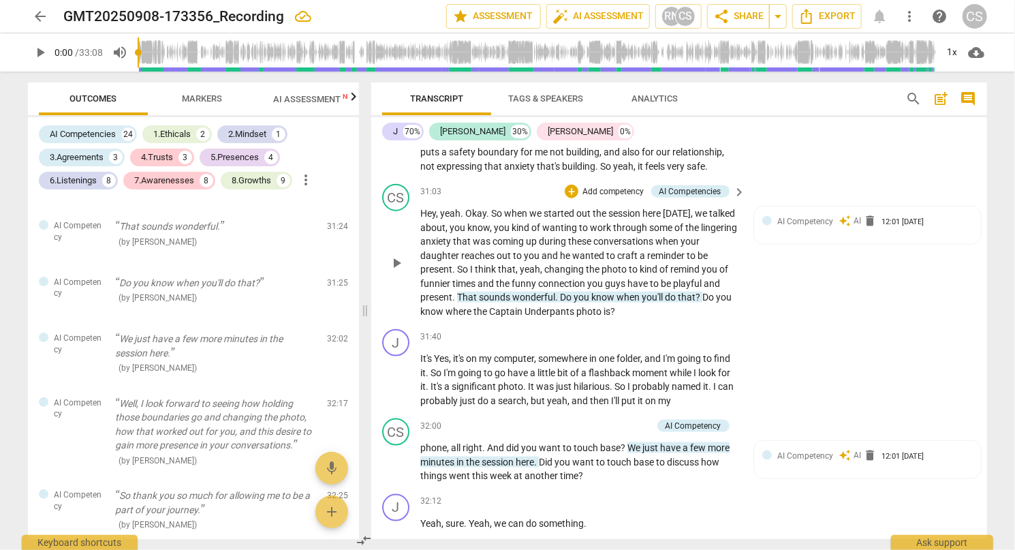
drag, startPoint x: 829, startPoint y: 317, endPoint x: 857, endPoint y: 334, distance: 33.1
drag, startPoint x: 857, startPoint y: 334, endPoint x: 865, endPoint y: 296, distance: 39.0
click at [877, 307] on div "CS play_arrow pause 31:03 + Add competency AI Competencies keyboard_arrow_right…" at bounding box center [679, 250] width 616 height 145
click at [842, 227] on span "auto_awesome" at bounding box center [845, 221] width 12 height 12
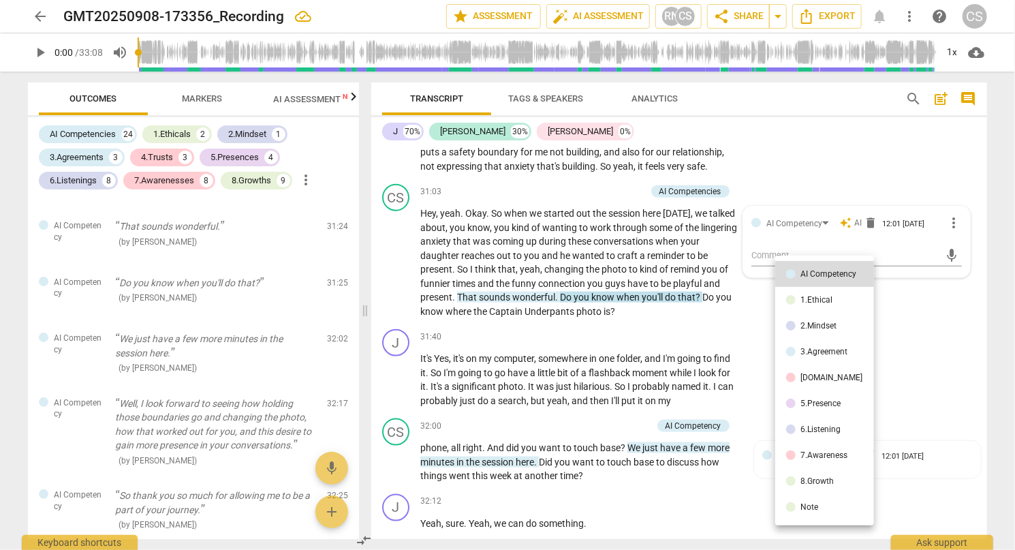
click at [755, 303] on div at bounding box center [507, 275] width 1015 height 550
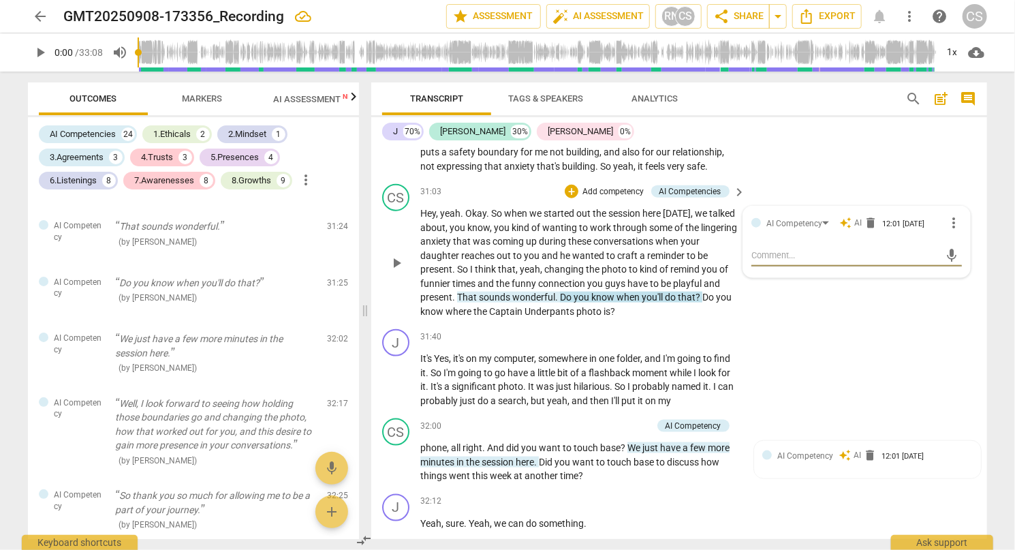
click at [772, 262] on textarea at bounding box center [845, 255] width 189 height 13
type textarea "C"
type textarea "Co"
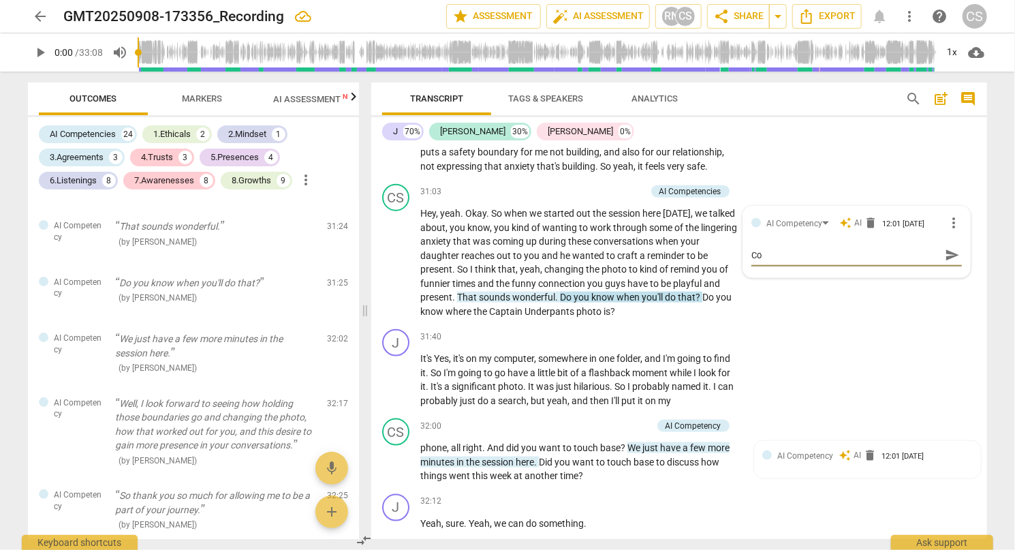
type textarea "Cou"
type textarea "Coul"
type textarea "Could"
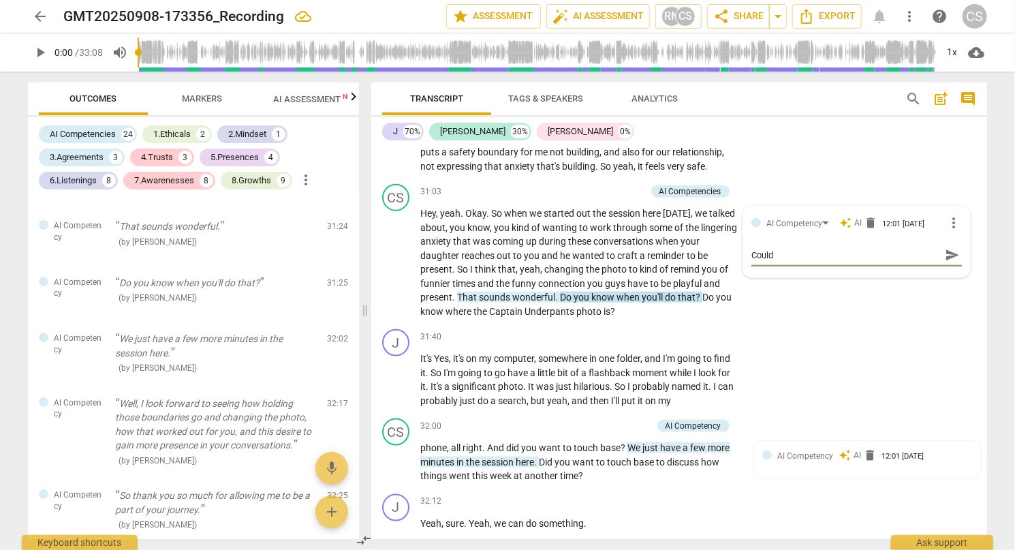
type textarea "Could"
type textarea "Could h"
type textarea "Could ha"
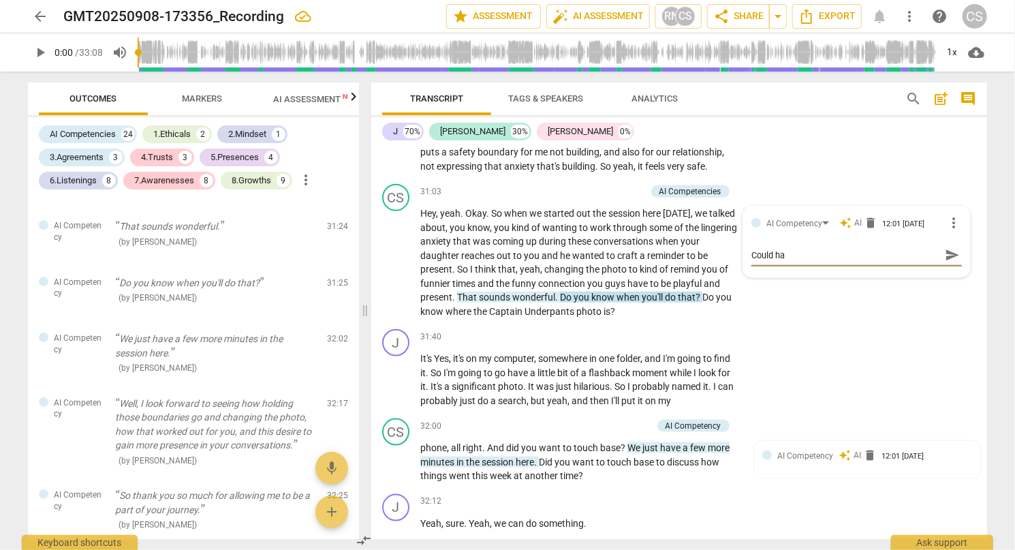
type textarea "Could hav"
type textarea "Could have"
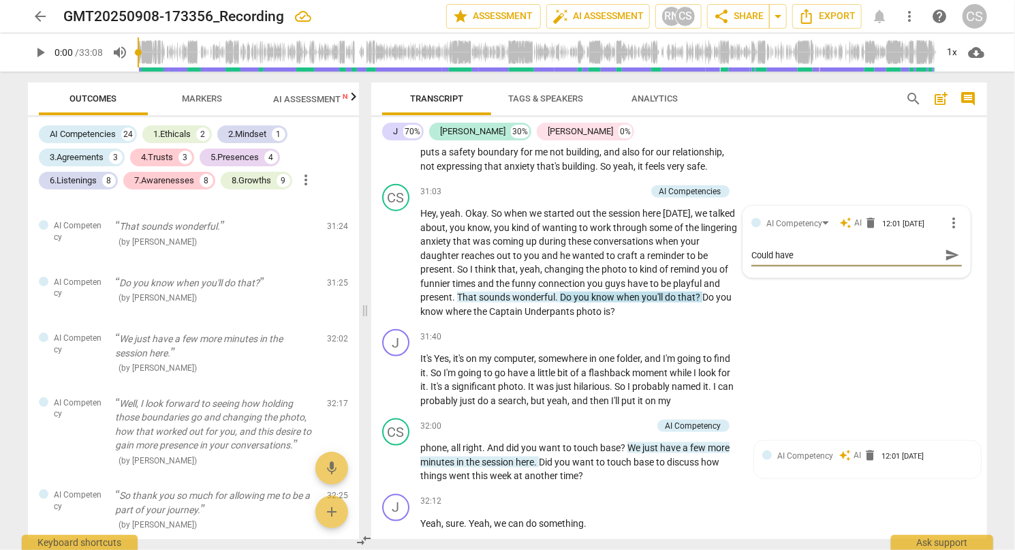
type textarea "Could have"
type textarea "Could have b"
type textarea "Could have be"
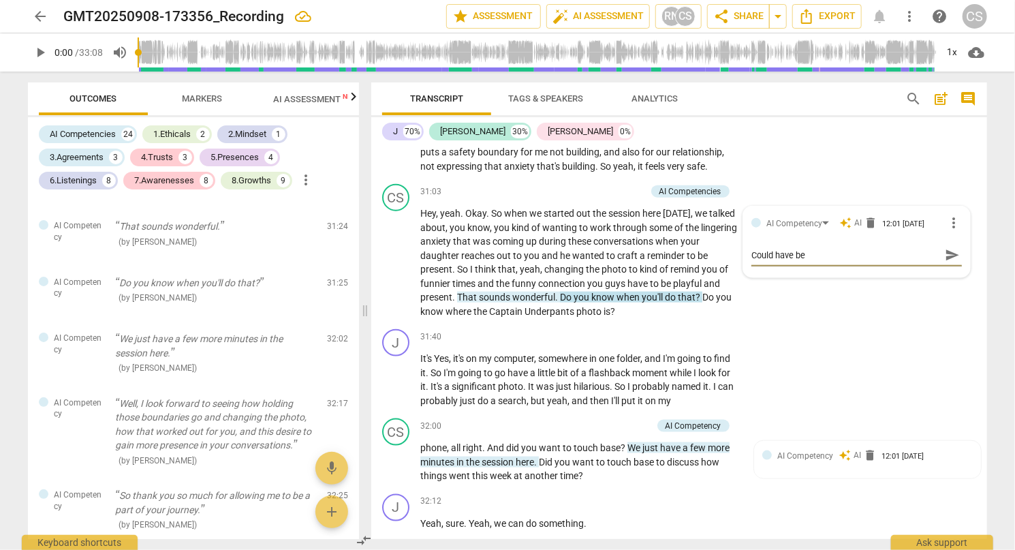
type textarea "Could have bee"
type textarea "Could have been"
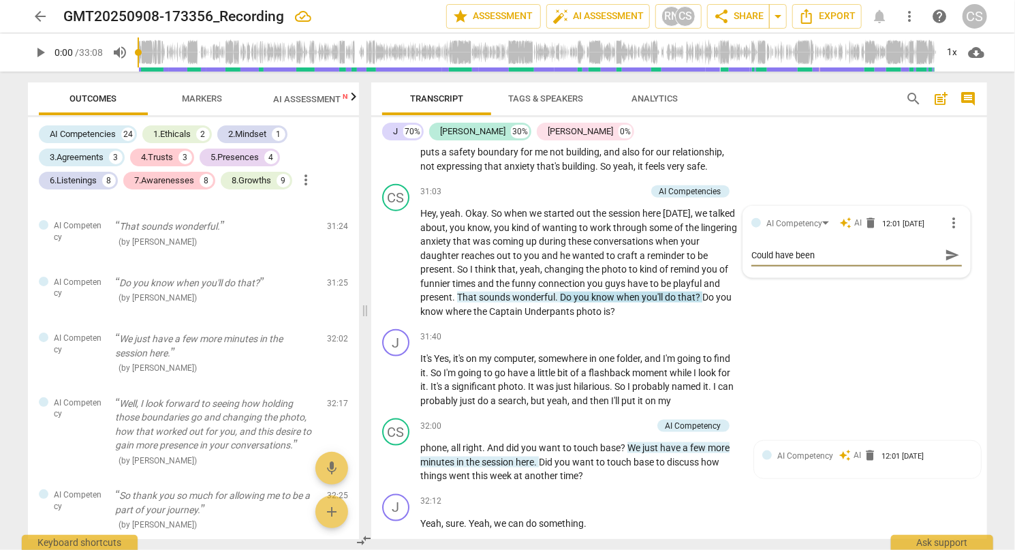
type textarea "Could have been"
type textarea "Could have been m"
type textarea "Could have been mo"
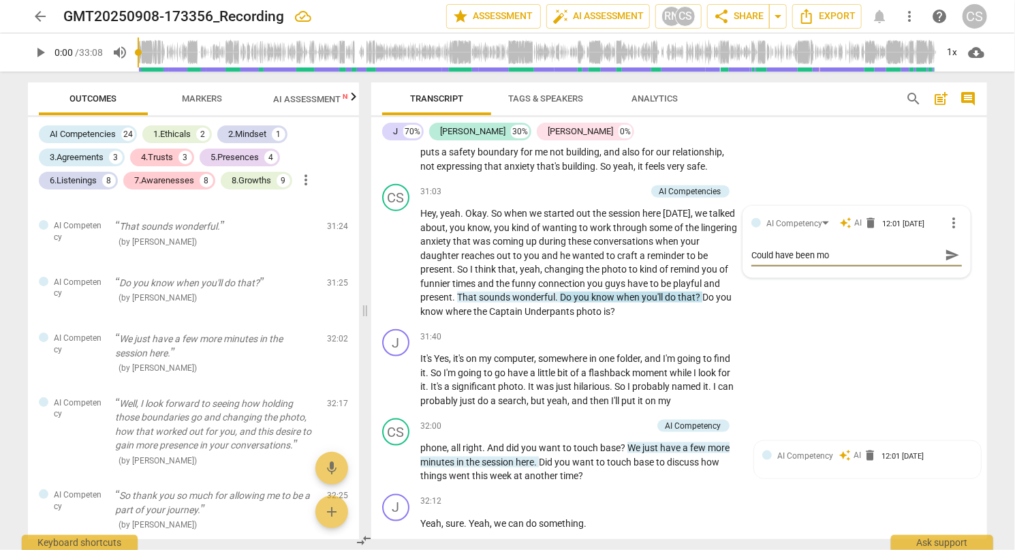
type textarea "Could have been mom"
type textarea "Could have been mome"
type textarea "Could have been momen"
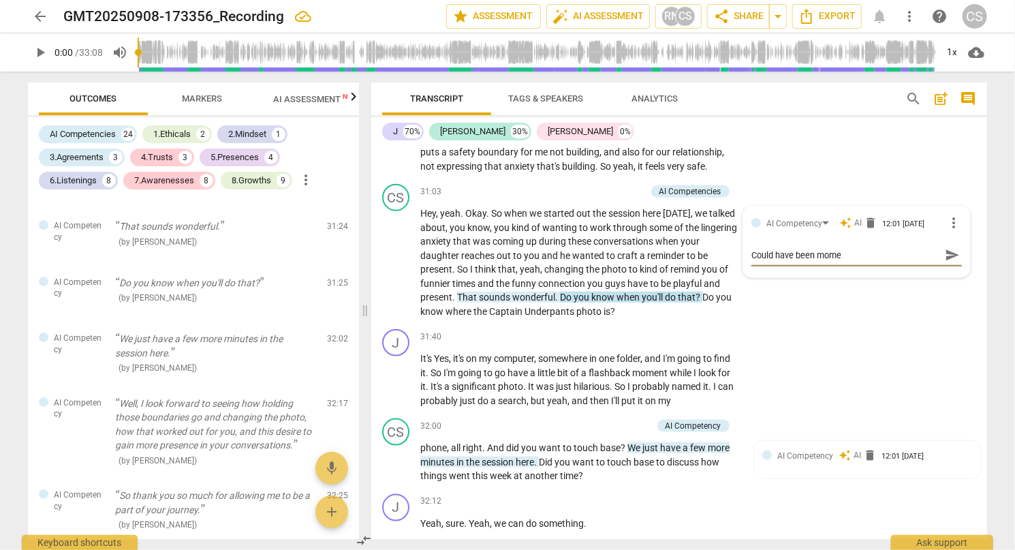
type textarea "Could have been momen"
click at [921, 413] on div "J play_arrow pause 31:40 + Add competency keyboard_arrow_right It's Yes , it's …" at bounding box center [679, 368] width 616 height 89
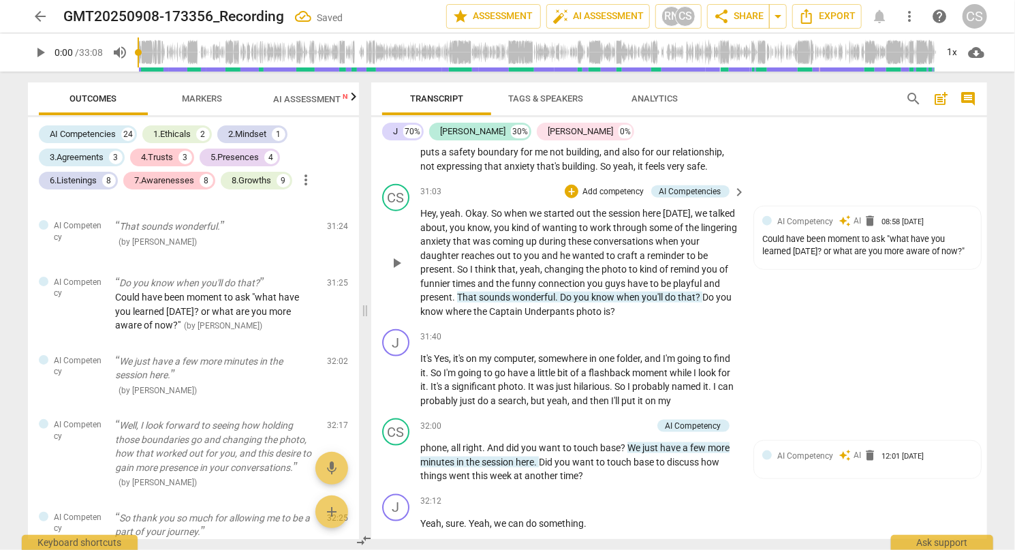
click at [597, 198] on p "Add competency" at bounding box center [613, 192] width 65 height 12
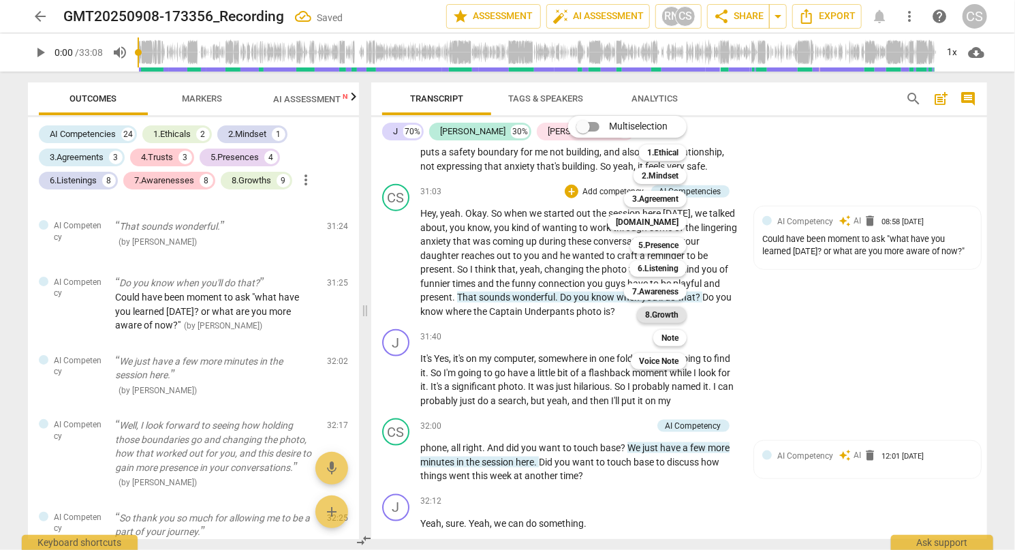
click at [666, 313] on b "8.Growth" at bounding box center [661, 315] width 33 height 16
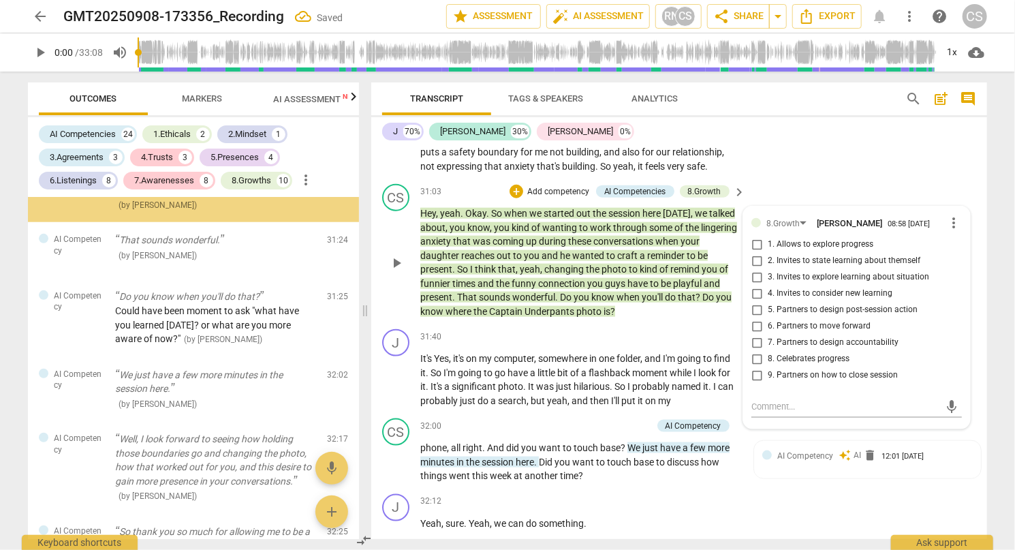
scroll to position [7959, 0]
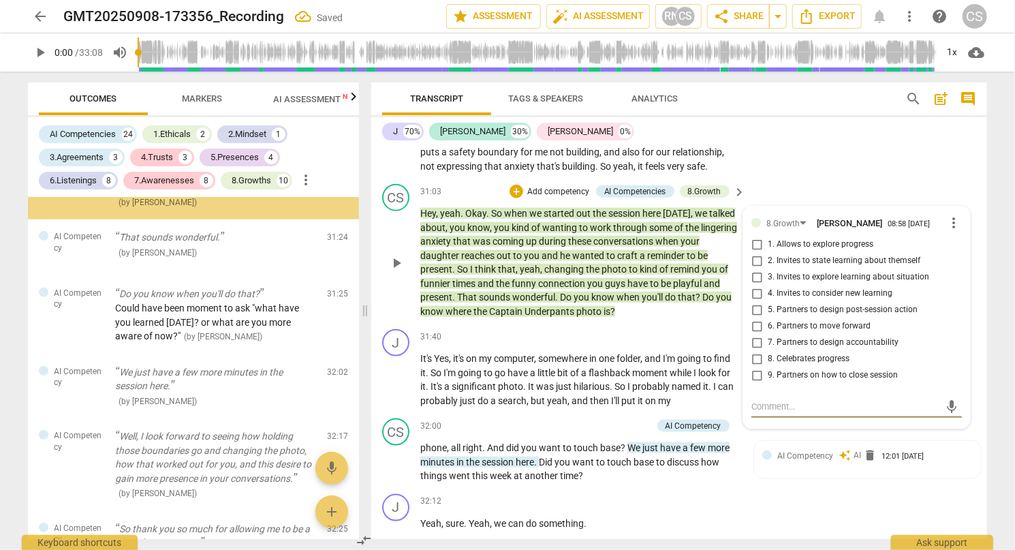
click at [756, 351] on input "7. Partners to design accountability" at bounding box center [757, 342] width 22 height 16
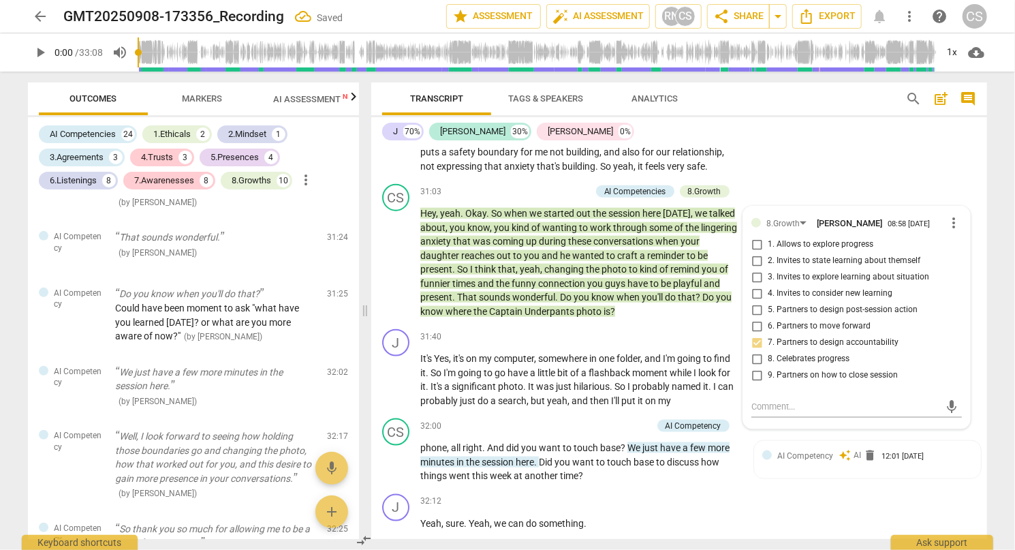
click at [888, 179] on div "J play_arrow pause 30:34 + Add competency keyboard_arrow_right Yeah , for sure …" at bounding box center [679, 128] width 616 height 104
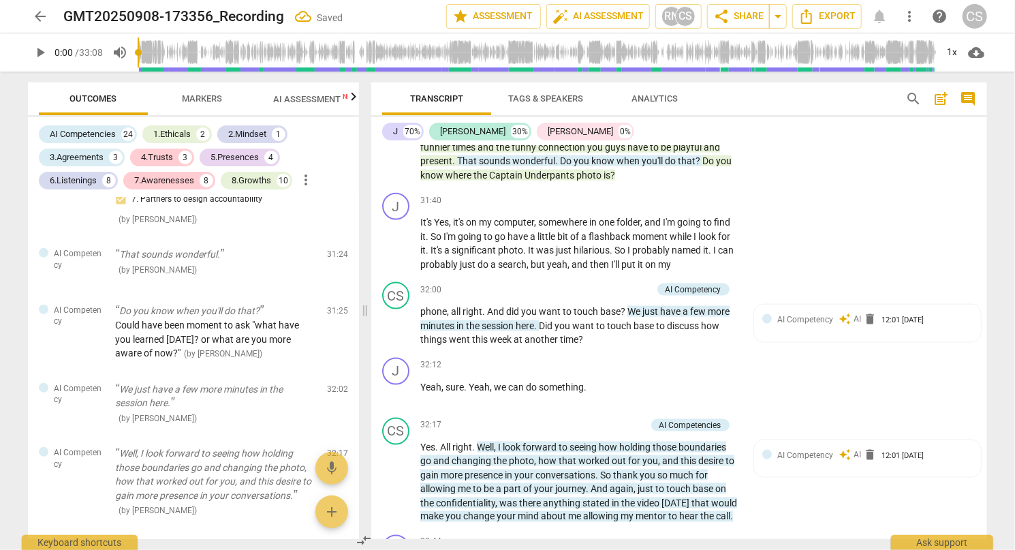
scroll to position [5978, 0]
click at [631, 296] on p "Add competency" at bounding box center [619, 290] width 65 height 12
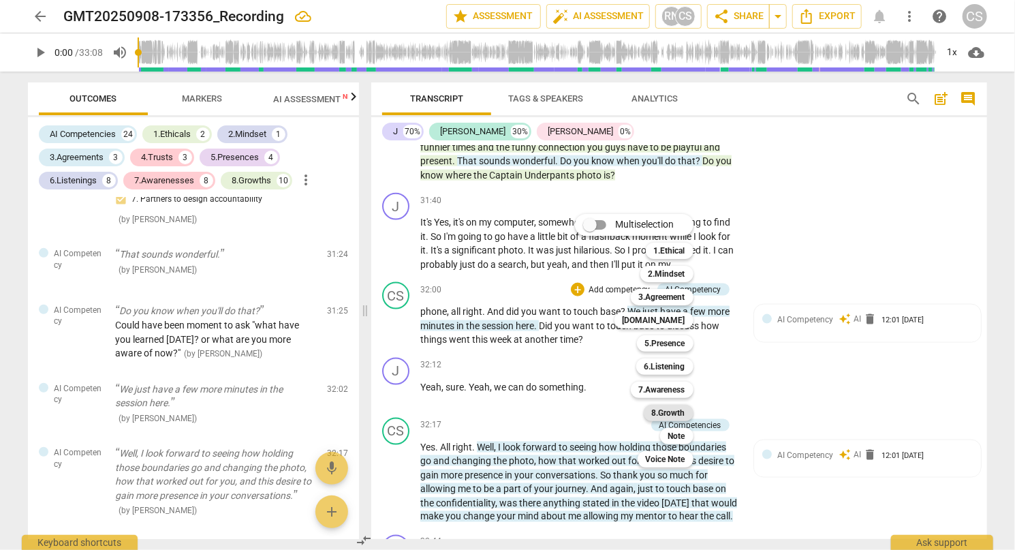
click at [658, 413] on b "8.Growth" at bounding box center [668, 413] width 33 height 16
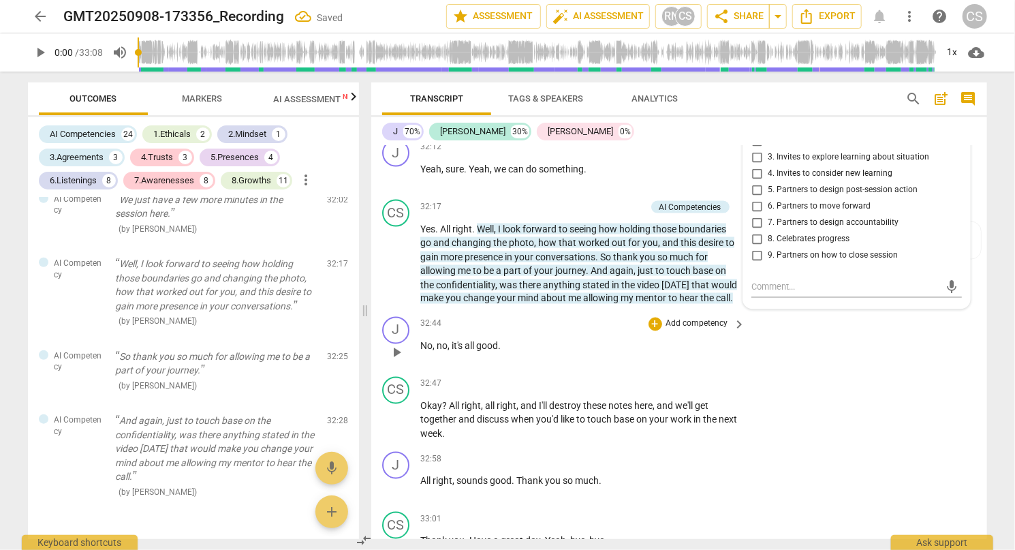
scroll to position [8275, 0]
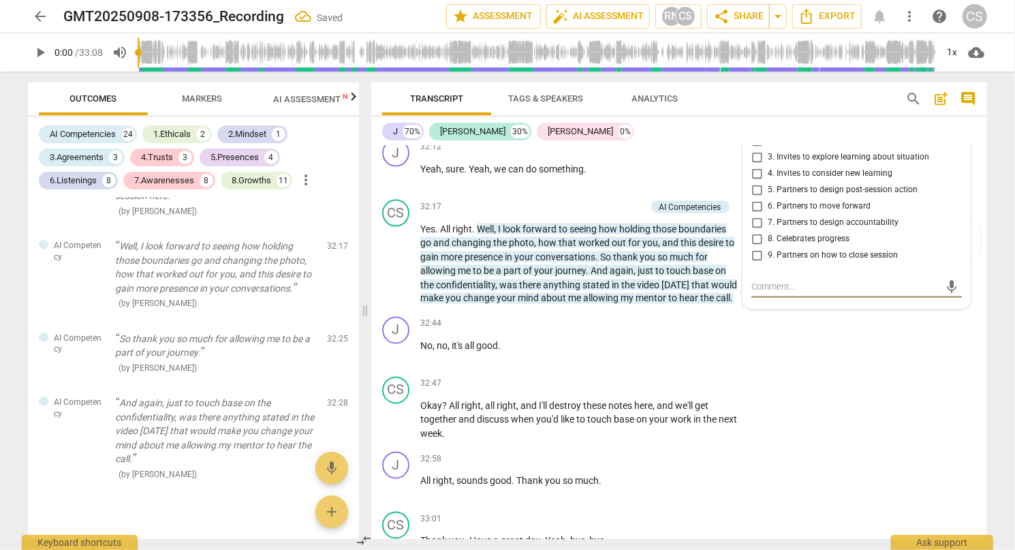
click at [751, 231] on input "7. Partners to design accountability" at bounding box center [757, 223] width 22 height 16
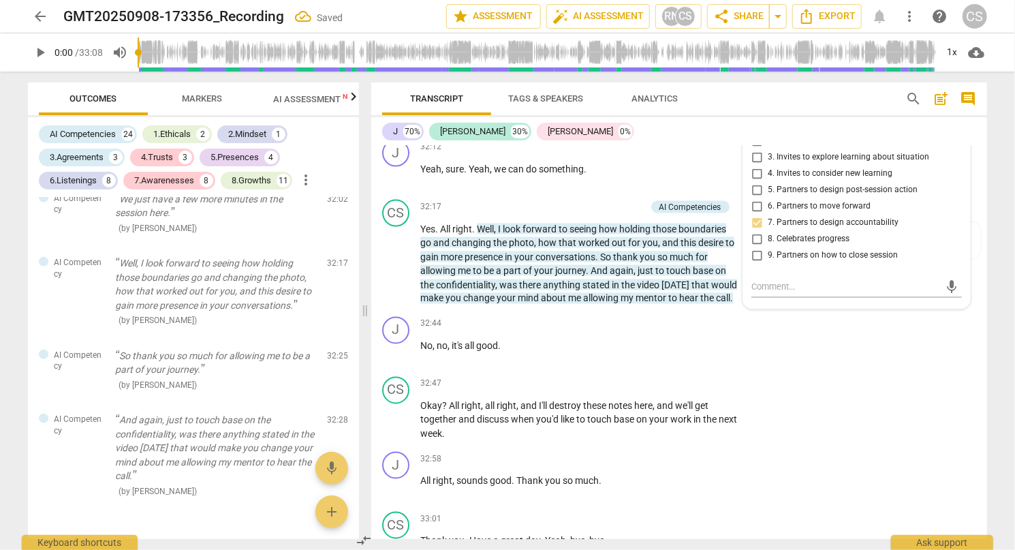
click at [755, 264] on input "9. Partners on how to close session" at bounding box center [757, 255] width 22 height 16
click at [911, 371] on div "J play_arrow pause 32:44 + Add competency keyboard_arrow_right No , no , it's a…" at bounding box center [679, 341] width 616 height 60
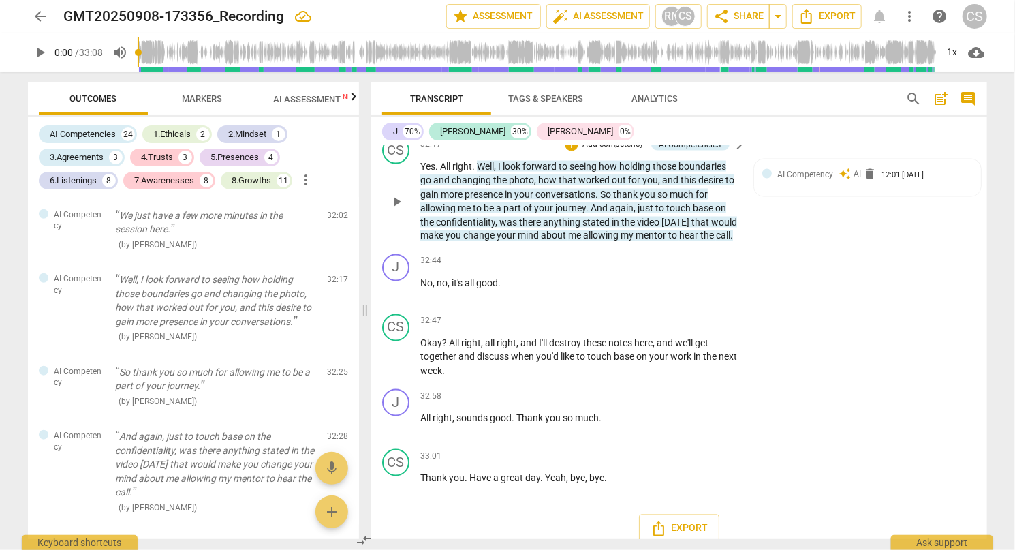
scroll to position [6254, 0]
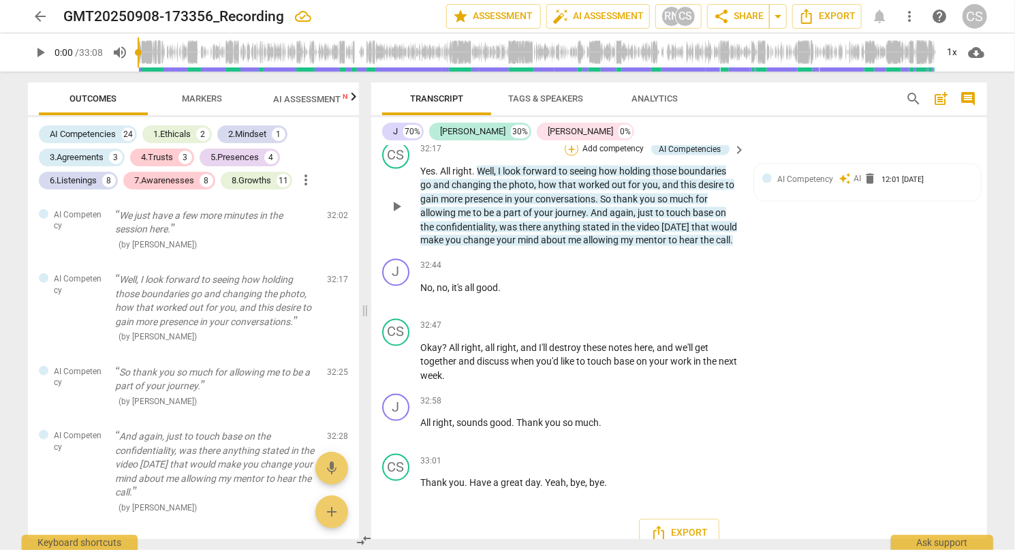
click at [571, 156] on div "+" at bounding box center [572, 149] width 14 height 14
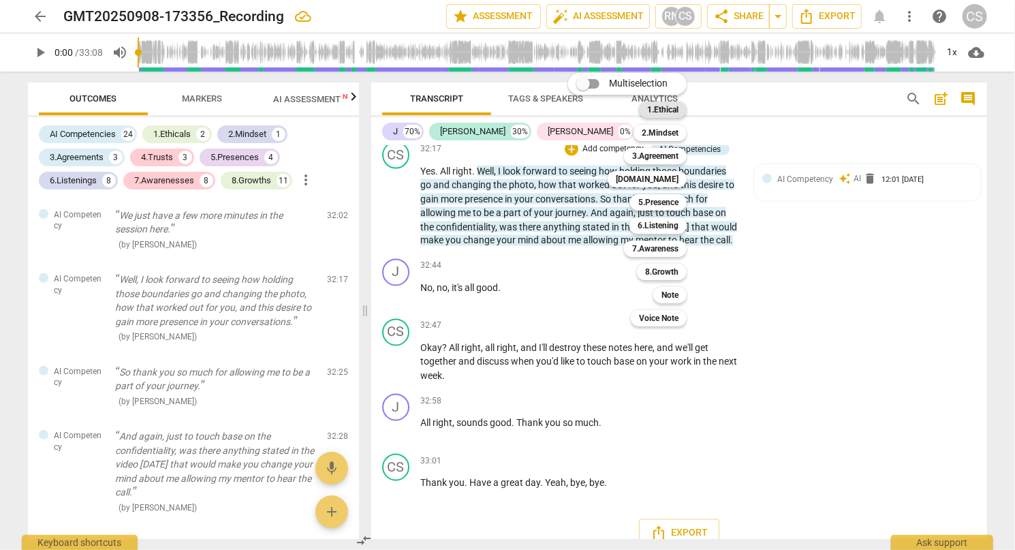
click at [651, 114] on b "1.Ethical" at bounding box center [662, 110] width 31 height 16
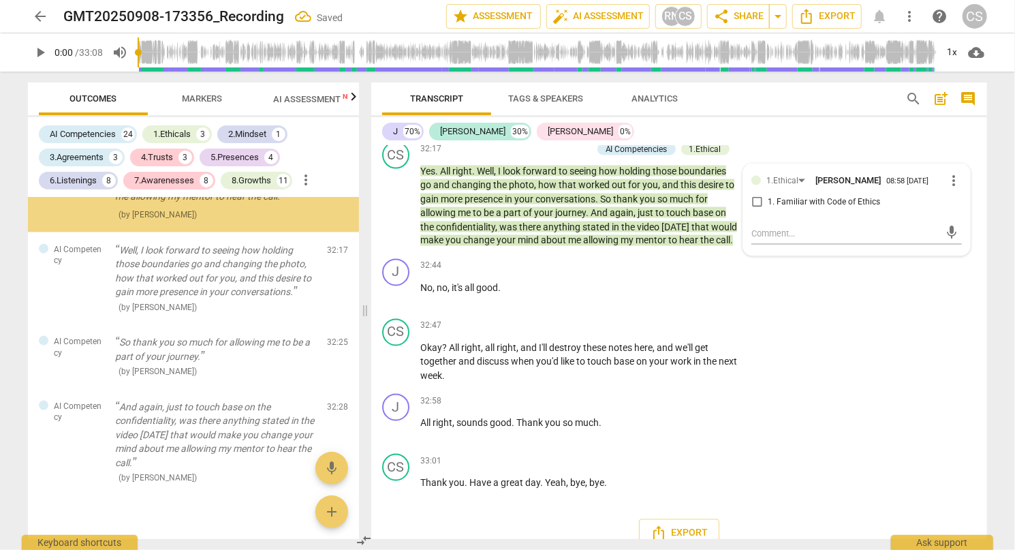
scroll to position [8518, 0]
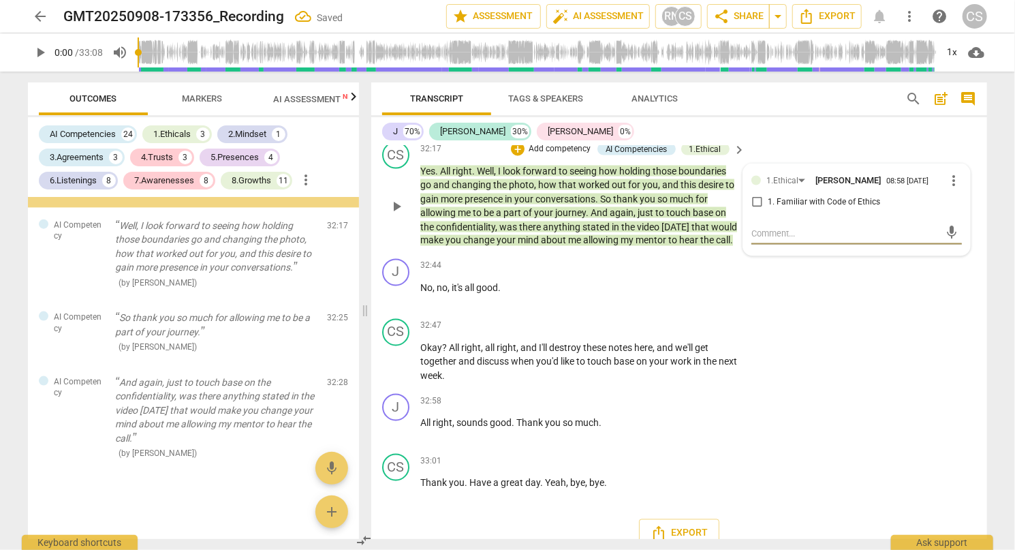
click at [760, 210] on input "1. Familiar with Code of Ethics" at bounding box center [757, 202] width 22 height 16
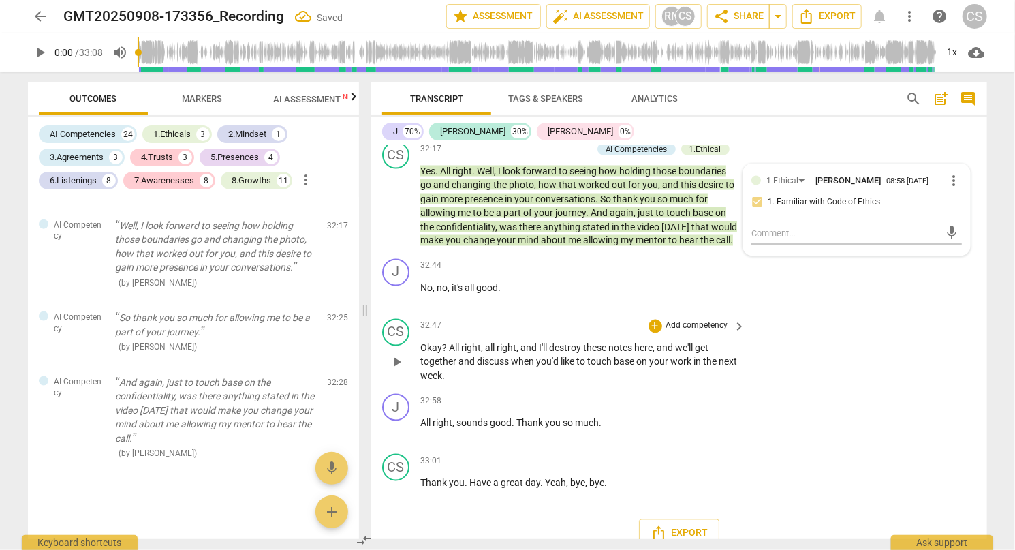
click at [843, 389] on div "CS play_arrow pause 32:47 + Add competency keyboard_arrow_right Okay ? All righ…" at bounding box center [679, 351] width 616 height 76
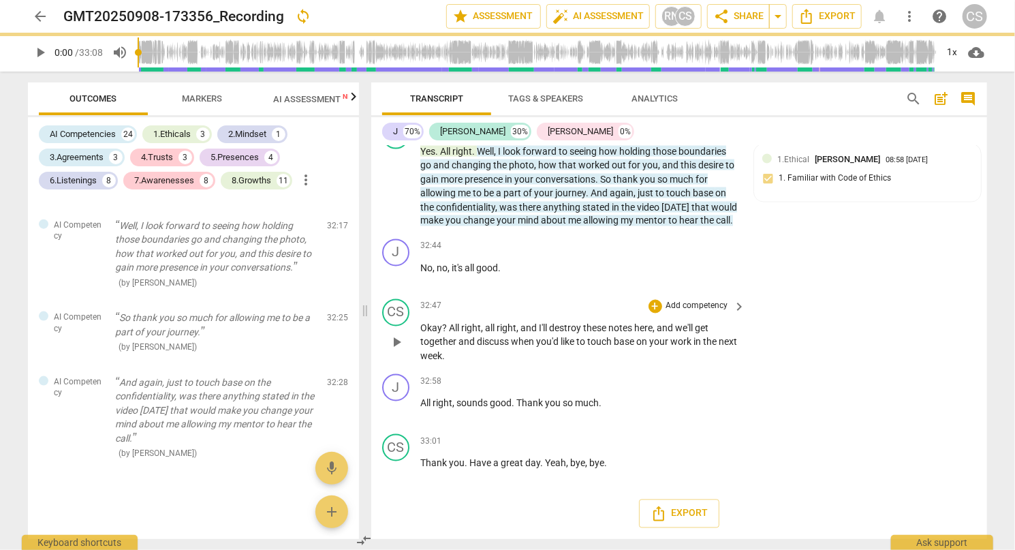
scroll to position [6322, 0]
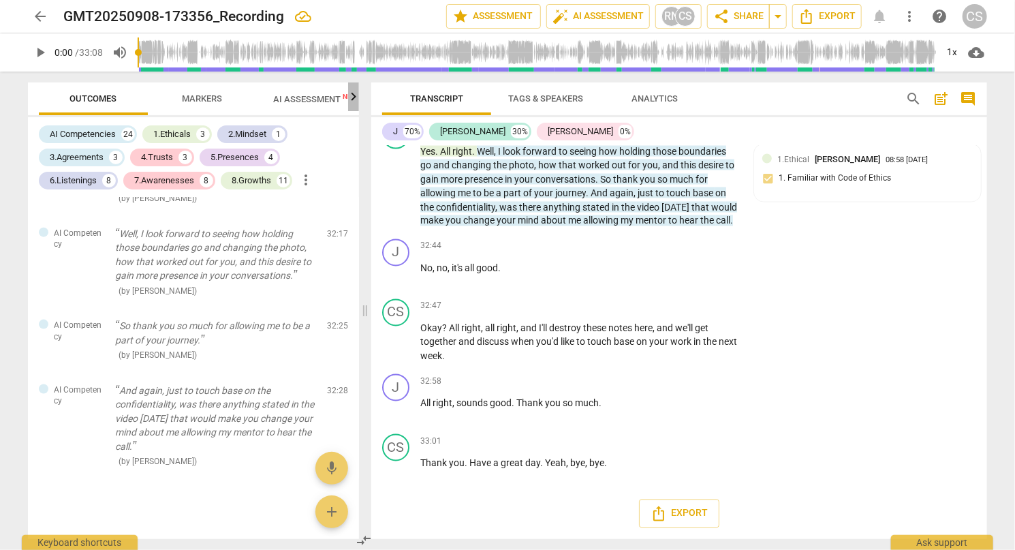
click at [357, 97] on icon "button" at bounding box center [353, 97] width 16 height 16
click at [317, 98] on span "Scores" at bounding box center [294, 99] width 65 height 18
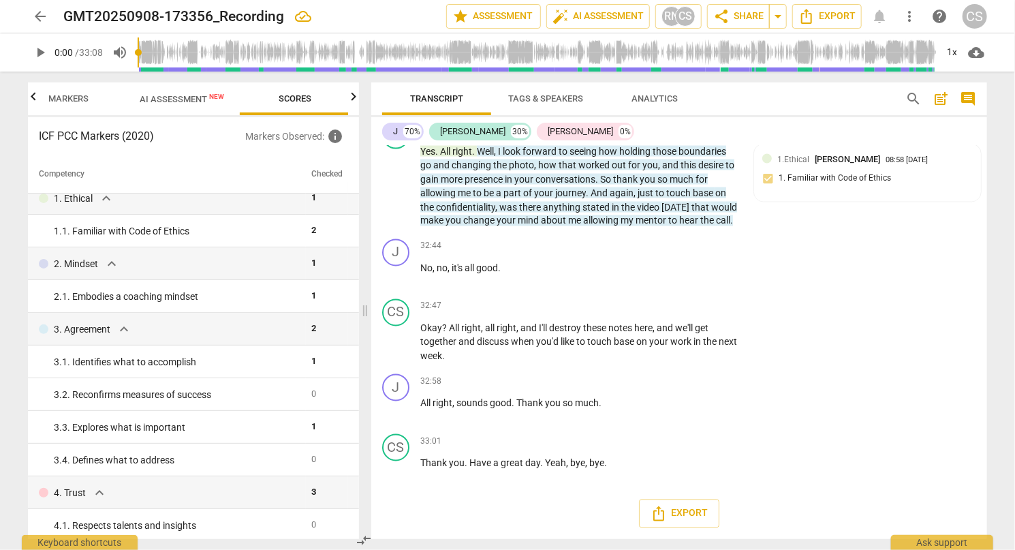
scroll to position [0, 0]
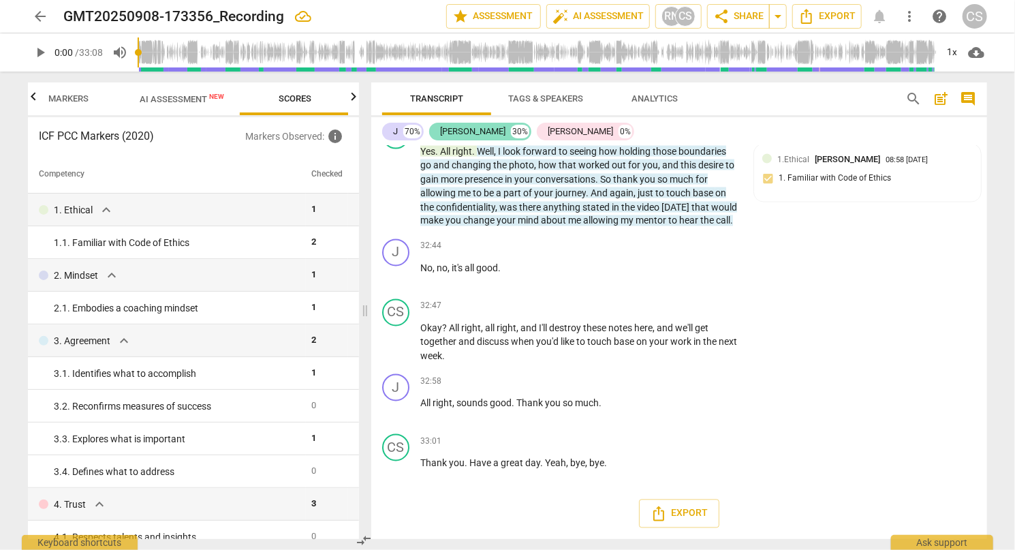
click at [488, 133] on div "[PERSON_NAME]" at bounding box center [472, 132] width 65 height 14
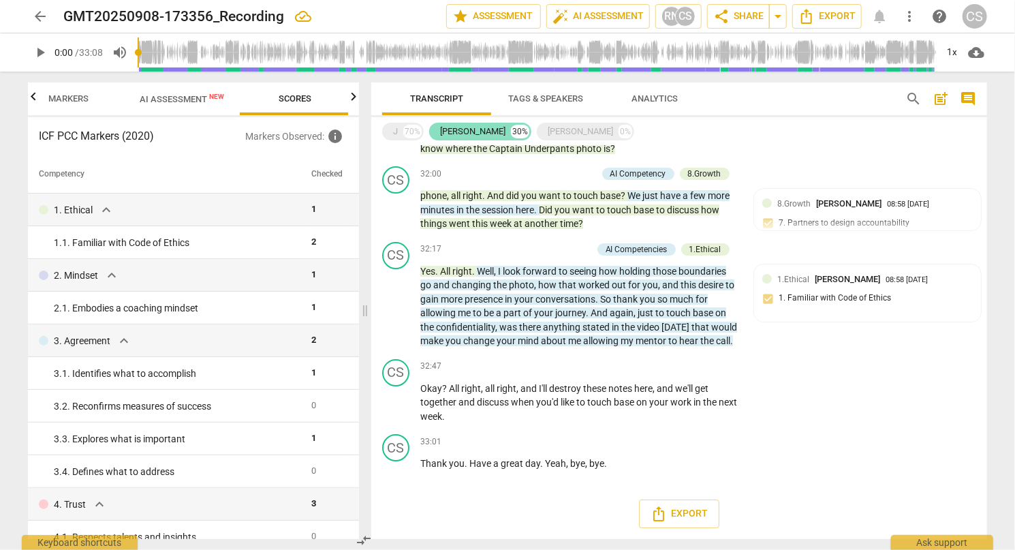
scroll to position [2192, 0]
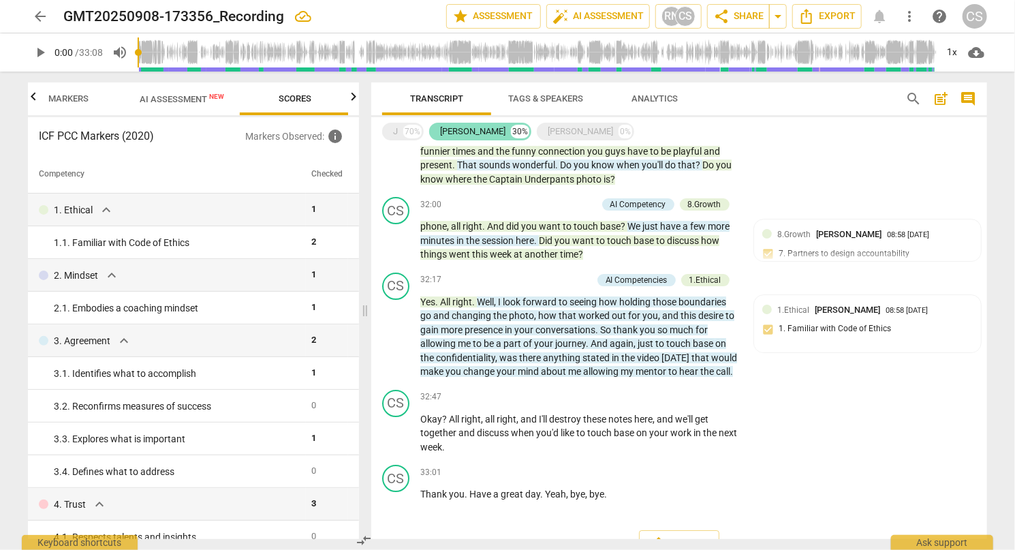
click at [488, 133] on div "[PERSON_NAME]" at bounding box center [472, 132] width 65 height 14
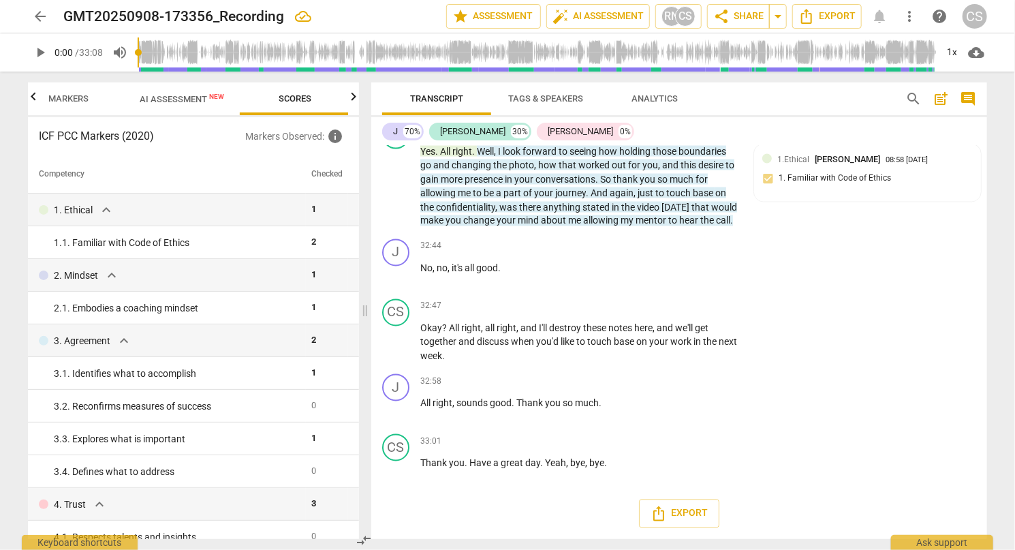
click at [597, 95] on span "Tags & Speakers" at bounding box center [546, 99] width 108 height 18
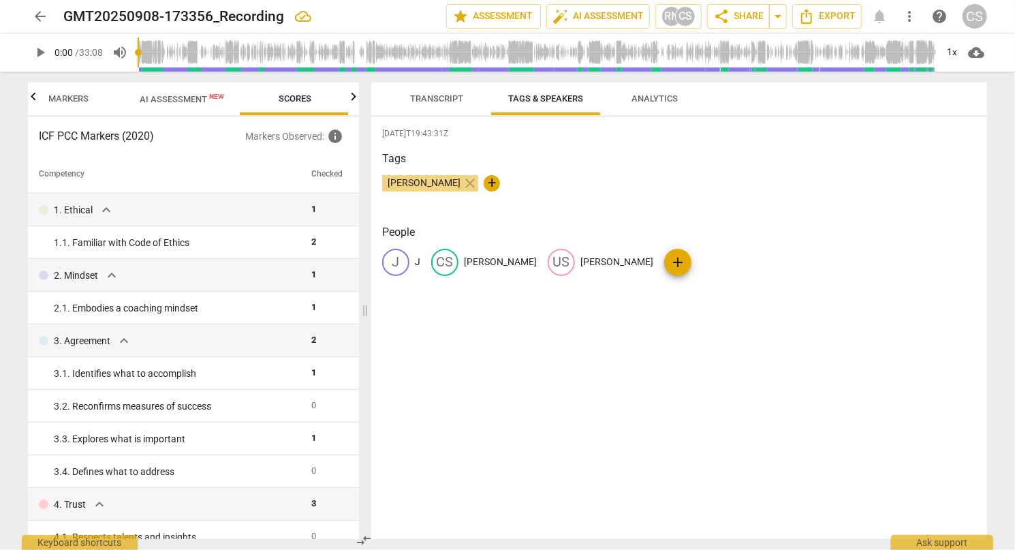
click at [496, 266] on p "[PERSON_NAME]" at bounding box center [500, 262] width 73 height 14
click at [416, 263] on p "J" at bounding box center [417, 262] width 5 height 14
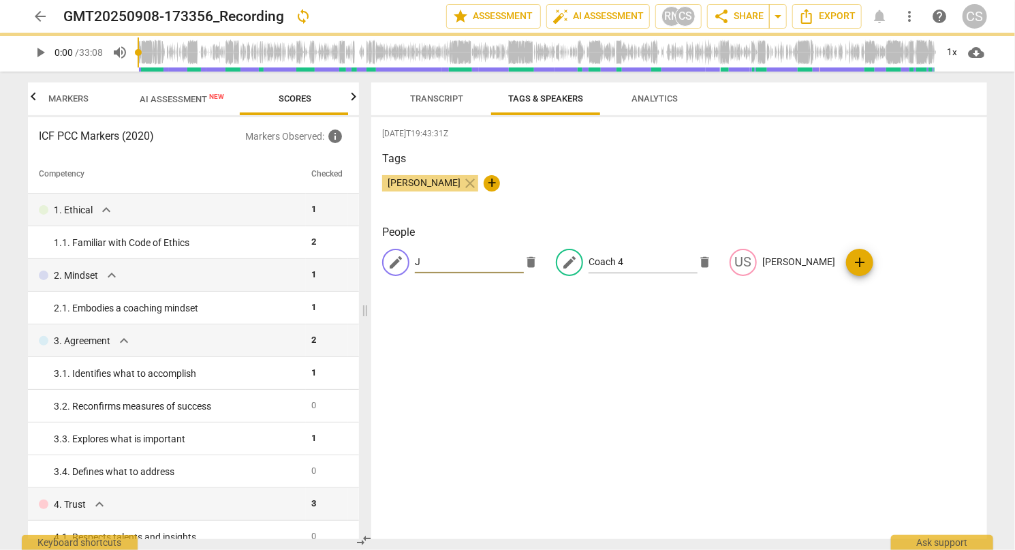
click at [453, 266] on input "J" at bounding box center [469, 262] width 109 height 22
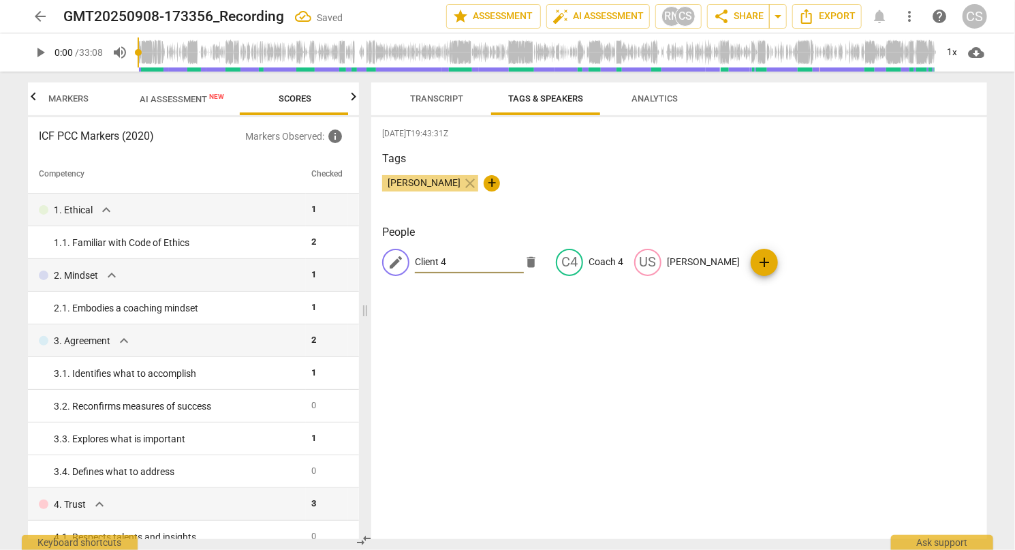
click at [560, 413] on div "[DATE]T19:43:31Z Tags [PERSON_NAME] close + People edit Client 4 delete C4 Coac…" at bounding box center [679, 328] width 616 height 422
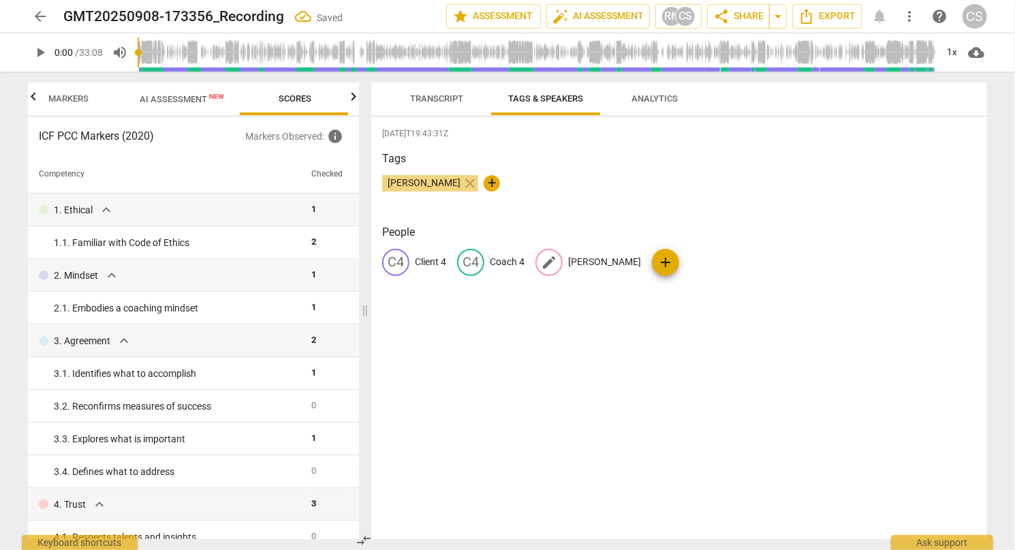
drag, startPoint x: 596, startPoint y: 262, endPoint x: 589, endPoint y: 266, distance: 8.5
click at [589, 266] on p "[PERSON_NAME]" at bounding box center [604, 262] width 73 height 14
click at [685, 257] on span "delete" at bounding box center [684, 262] width 14 height 14
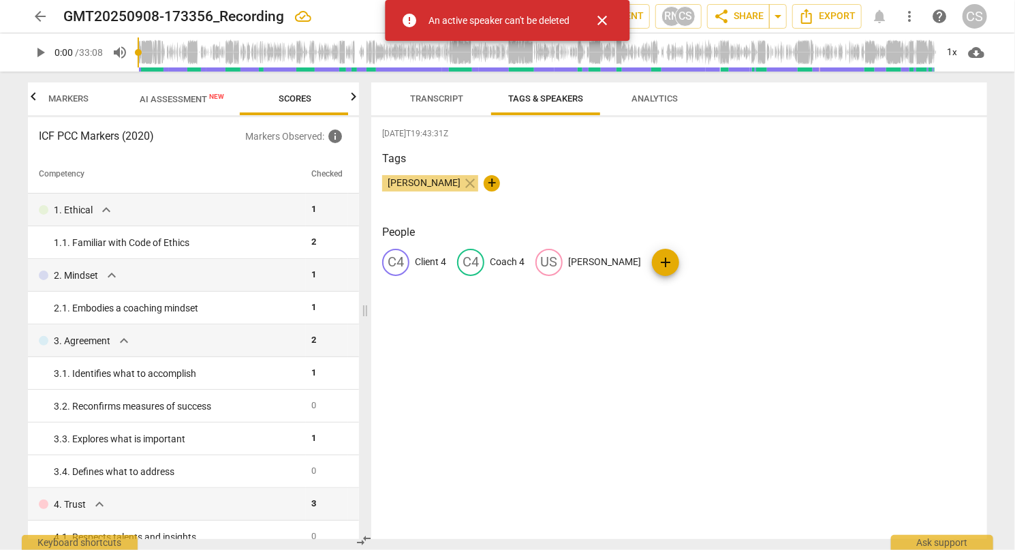
click at [595, 25] on span "close" at bounding box center [603, 20] width 16 height 16
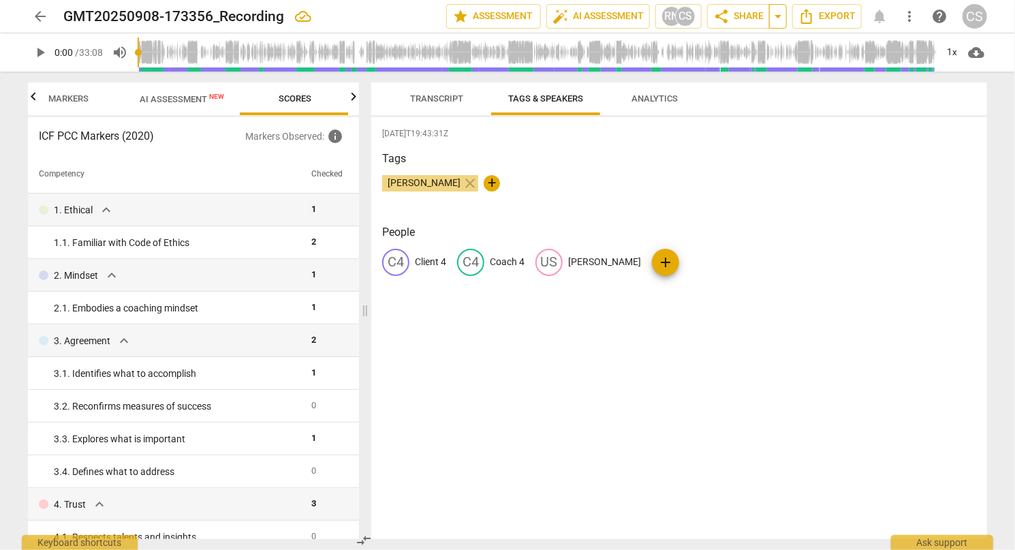
click at [773, 21] on span "arrow_drop_down" at bounding box center [778, 16] width 16 height 16
click at [752, 20] on span "share Share" at bounding box center [738, 16] width 50 height 16
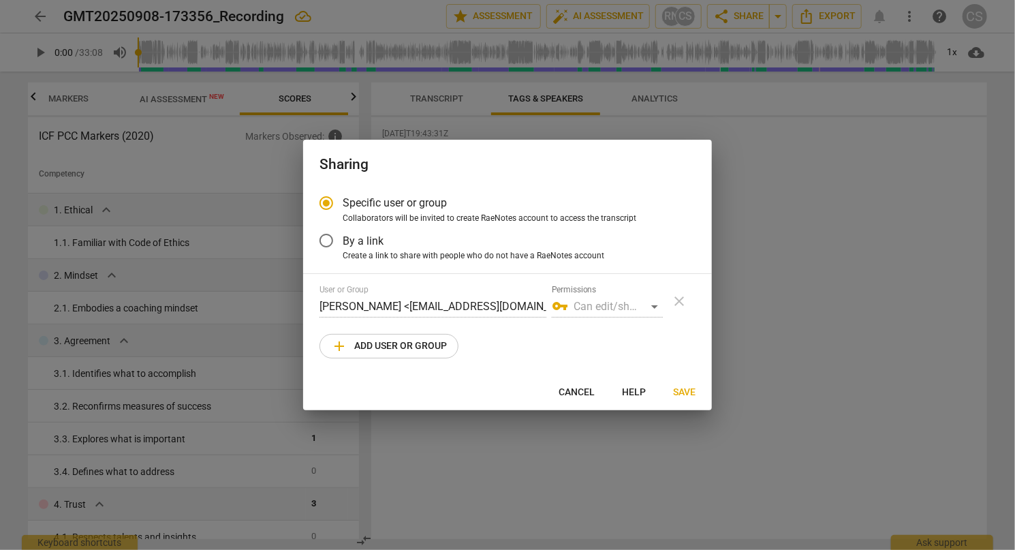
click at [324, 238] on input "By a link" at bounding box center [326, 240] width 33 height 33
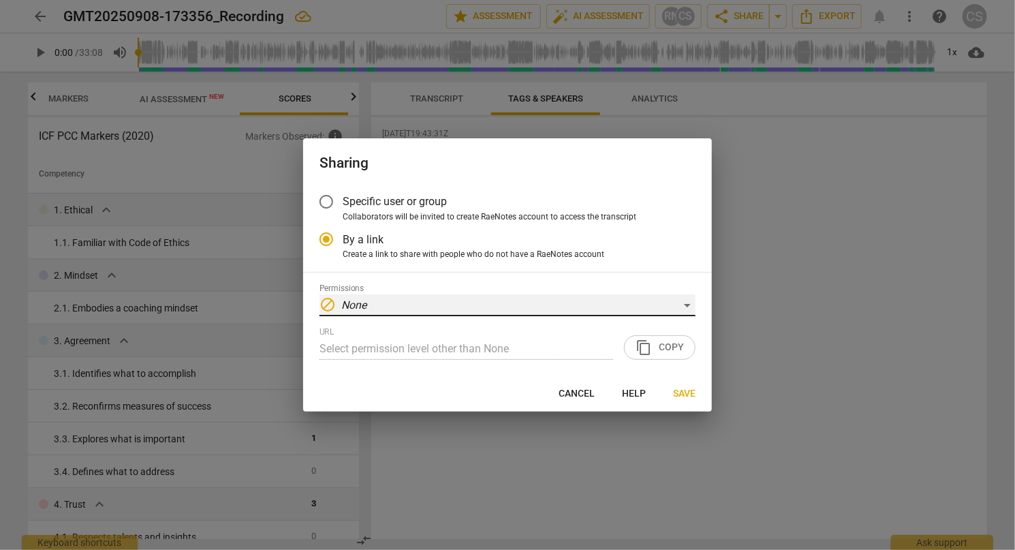
click at [390, 310] on div "block None" at bounding box center [507, 305] width 376 height 22
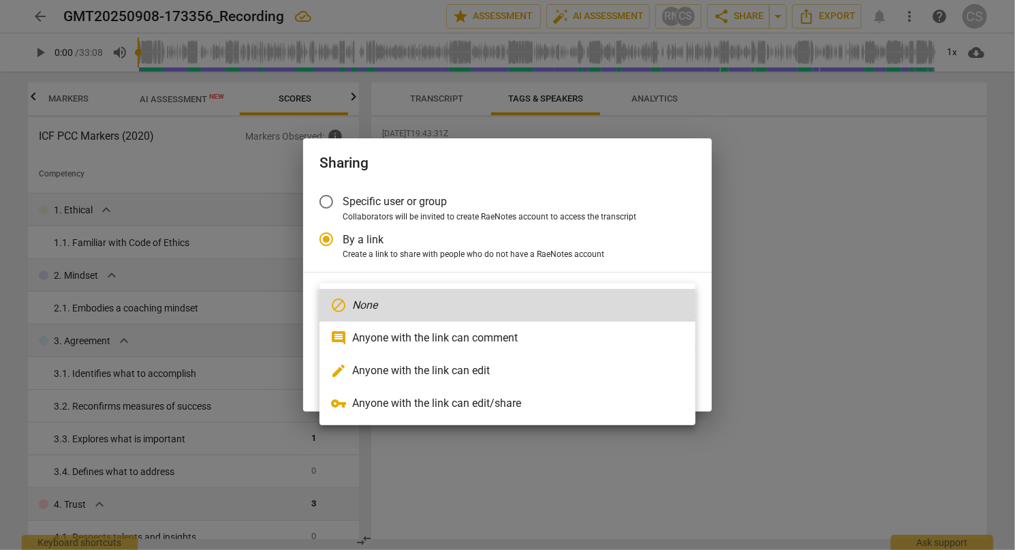
click at [454, 400] on li "vpn_key Anyone with the link can edit/share" at bounding box center [507, 403] width 376 height 33
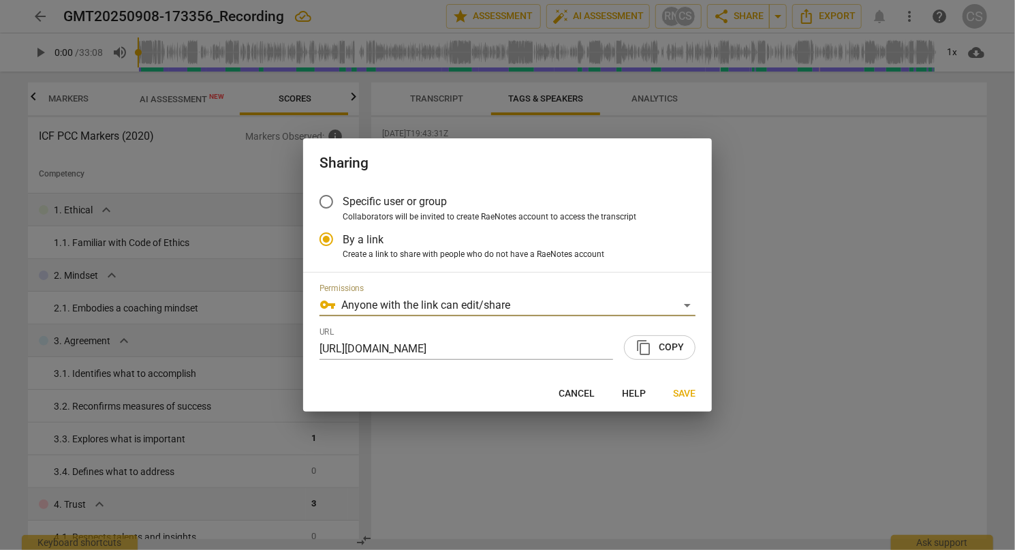
click at [315, 201] on input "Specific user or group" at bounding box center [326, 201] width 33 height 33
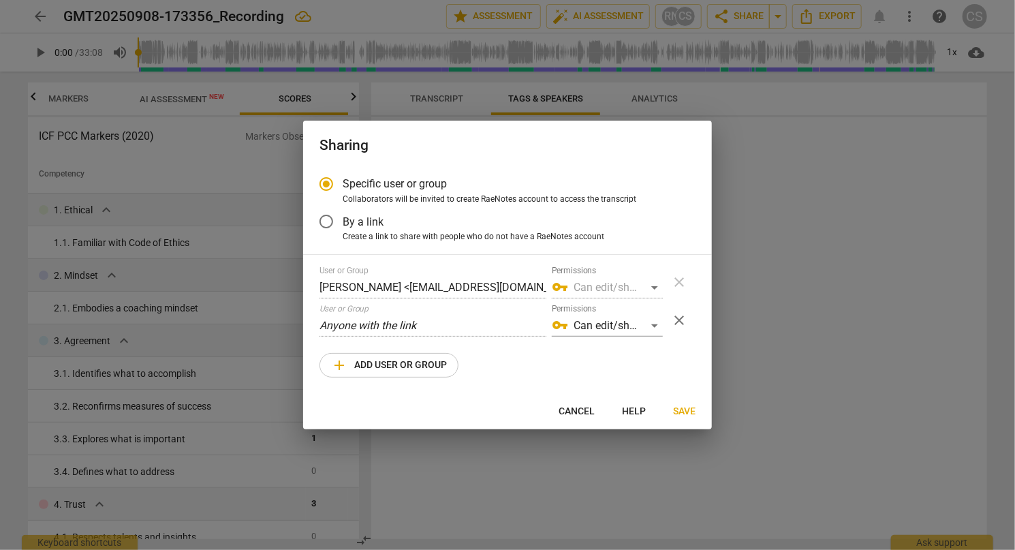
click at [604, 291] on div "vpn_key Can edit/share" at bounding box center [607, 288] width 111 height 22
click at [427, 368] on span "add Add user or group" at bounding box center [389, 365] width 116 height 16
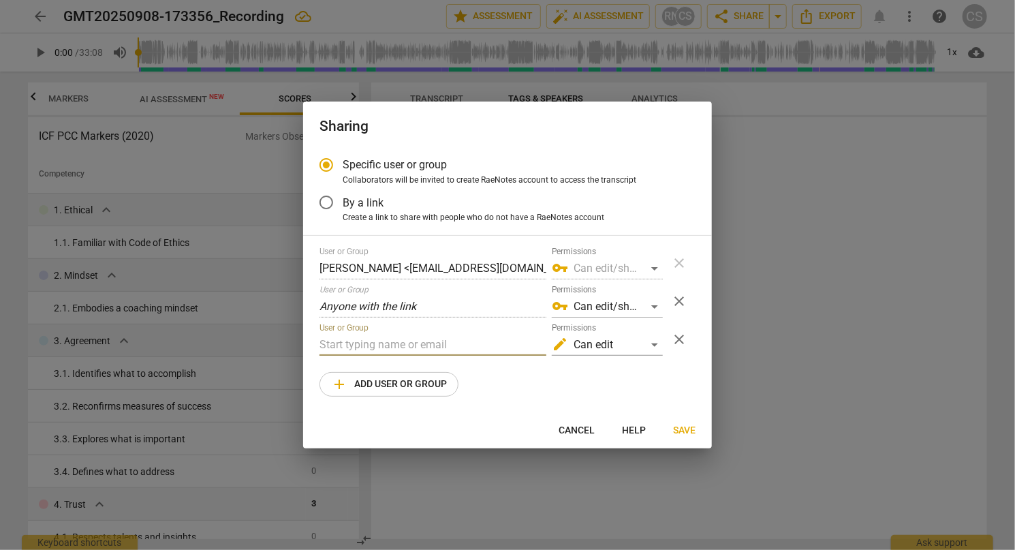
click at [418, 348] on input "text" at bounding box center [432, 345] width 227 height 22
click at [650, 343] on div "edit Can edit" at bounding box center [607, 345] width 111 height 22
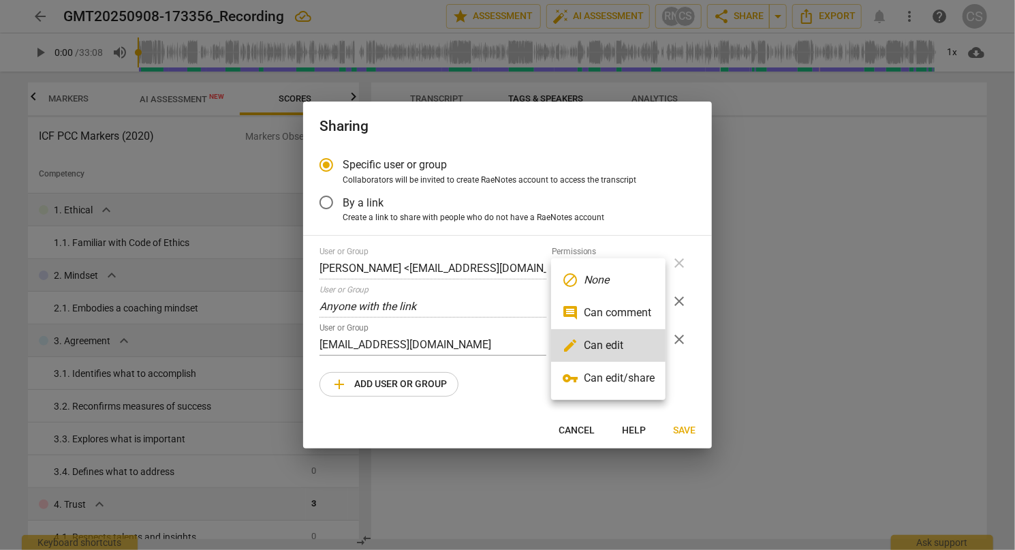
click at [499, 392] on div at bounding box center [507, 275] width 1015 height 550
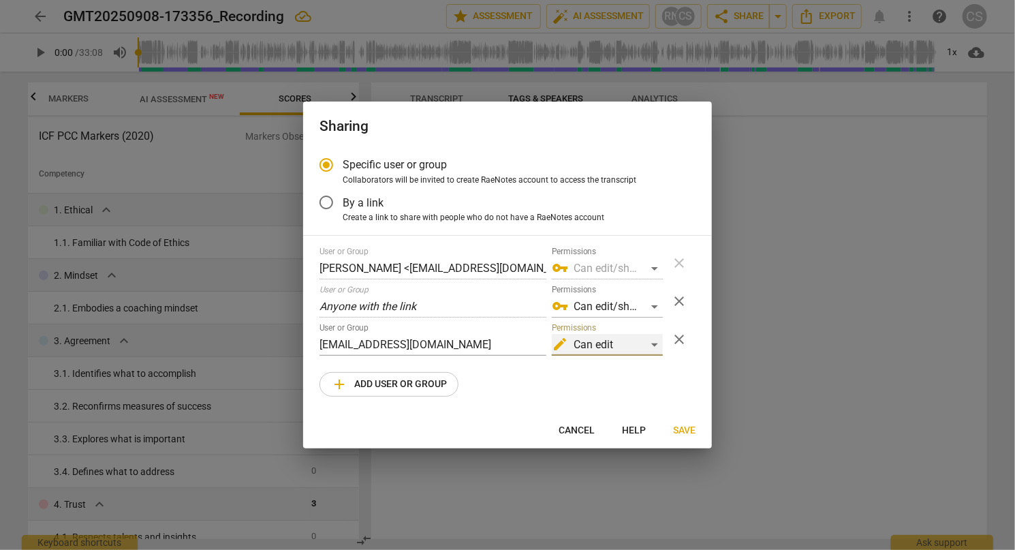
click at [591, 345] on div "edit Can edit" at bounding box center [607, 345] width 111 height 22
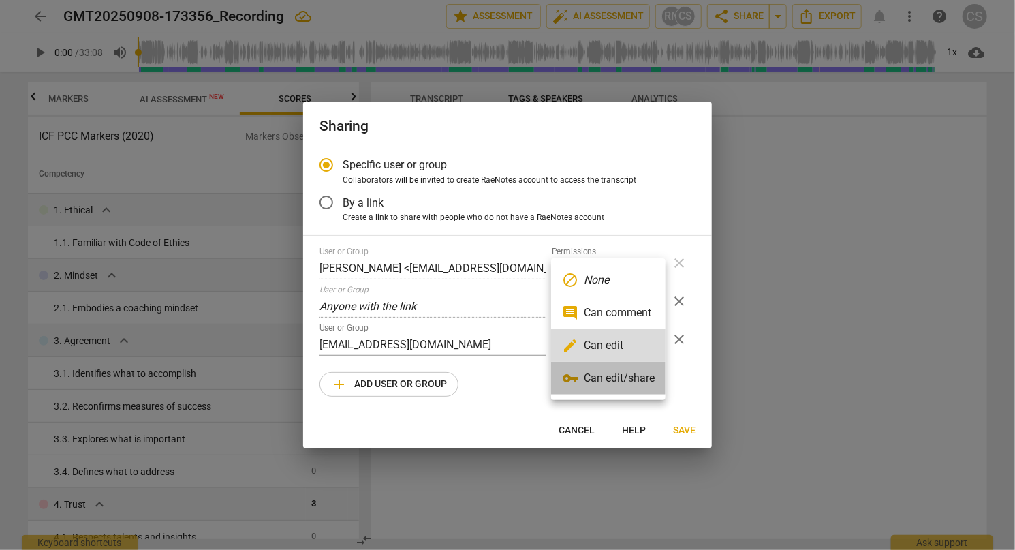
click at [610, 381] on li "vpn_key Can edit/share" at bounding box center [608, 378] width 114 height 33
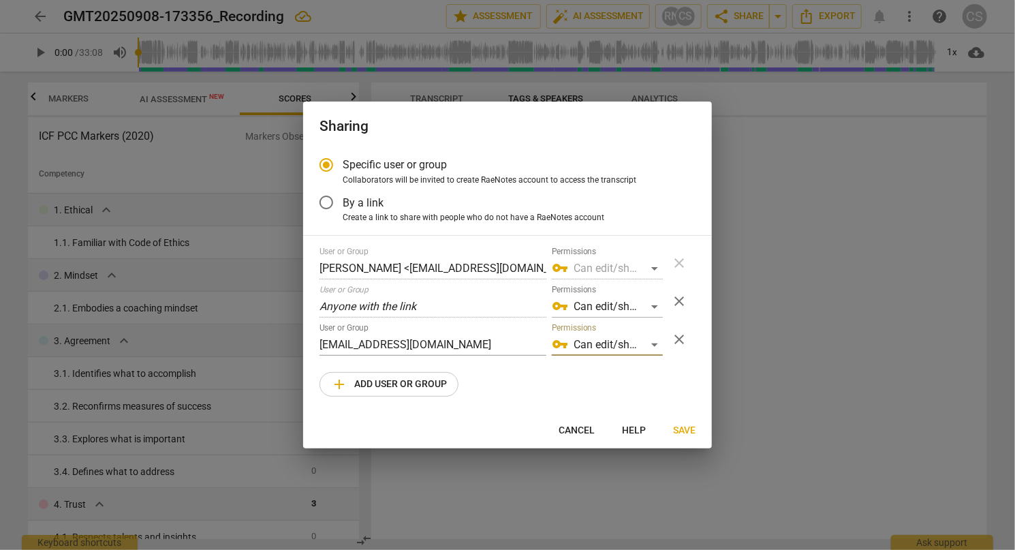
click at [522, 388] on div "User or Group [PERSON_NAME] <[EMAIL_ADDRESS][DOMAIN_NAME]> Permissions vpn_key …" at bounding box center [507, 322] width 376 height 150
click at [676, 433] on span "Save" at bounding box center [684, 431] width 22 height 14
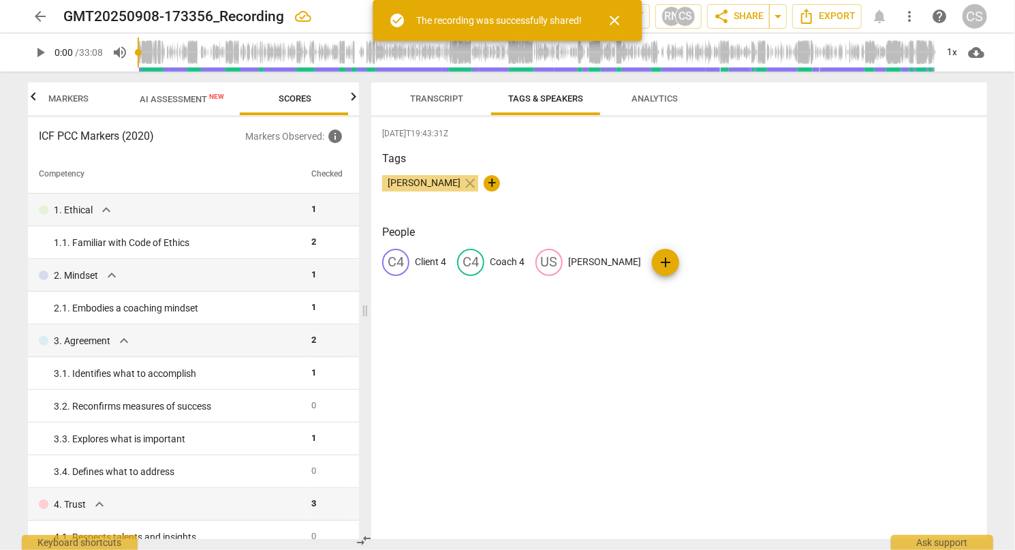
click at [35, 16] on span "arrow_back" at bounding box center [40, 16] width 16 height 16
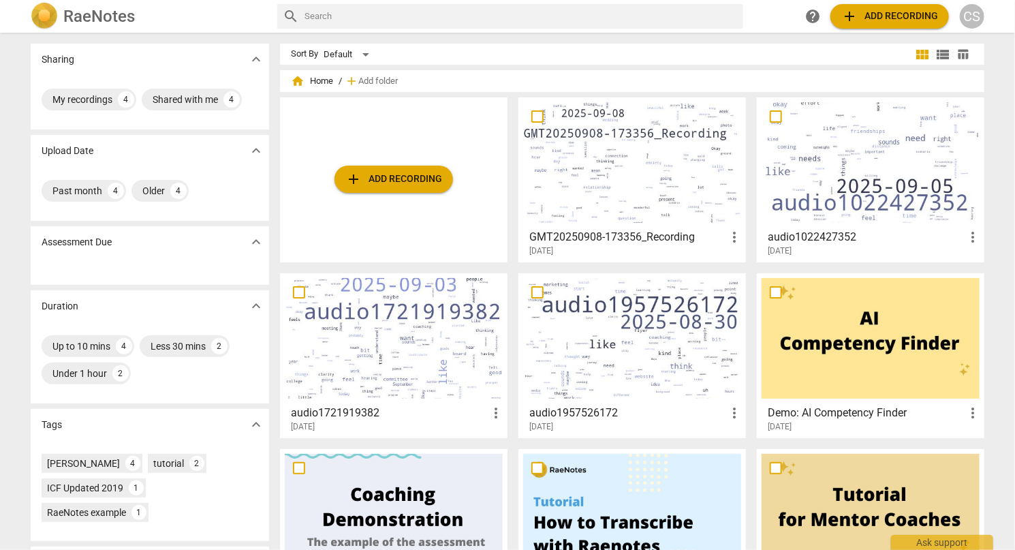
click at [730, 236] on span "more_vert" at bounding box center [734, 237] width 16 height 16
click at [578, 236] on div at bounding box center [507, 275] width 1015 height 550
click at [578, 236] on h3 "GMT20250908-173356_Recording" at bounding box center [627, 237] width 197 height 16
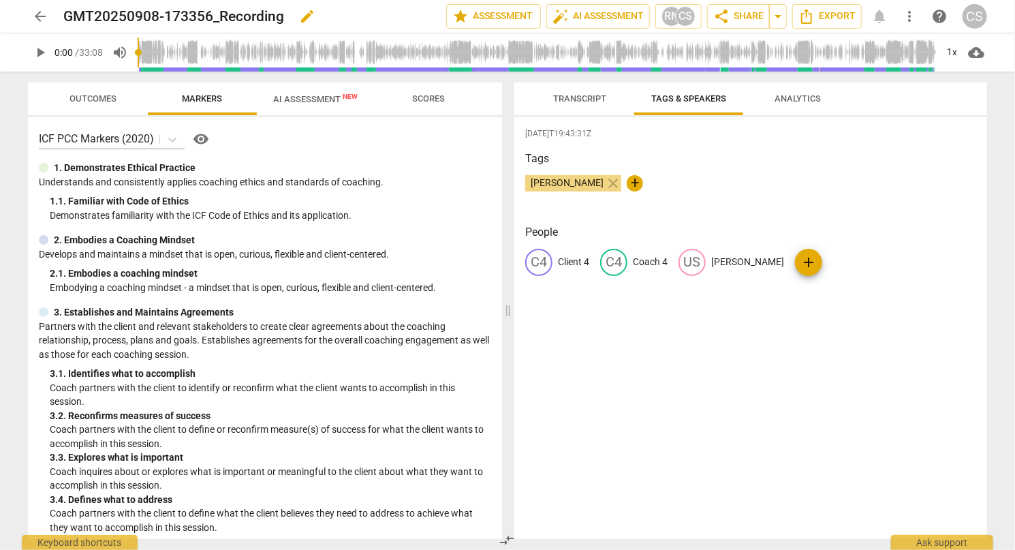
click at [313, 22] on span "edit" at bounding box center [307, 16] width 16 height 16
click at [65, 13] on input "GMT20250908-173356_Recording" at bounding box center [224, 16] width 323 height 26
click at [42, 21] on span "arrow_back" at bounding box center [40, 16] width 16 height 16
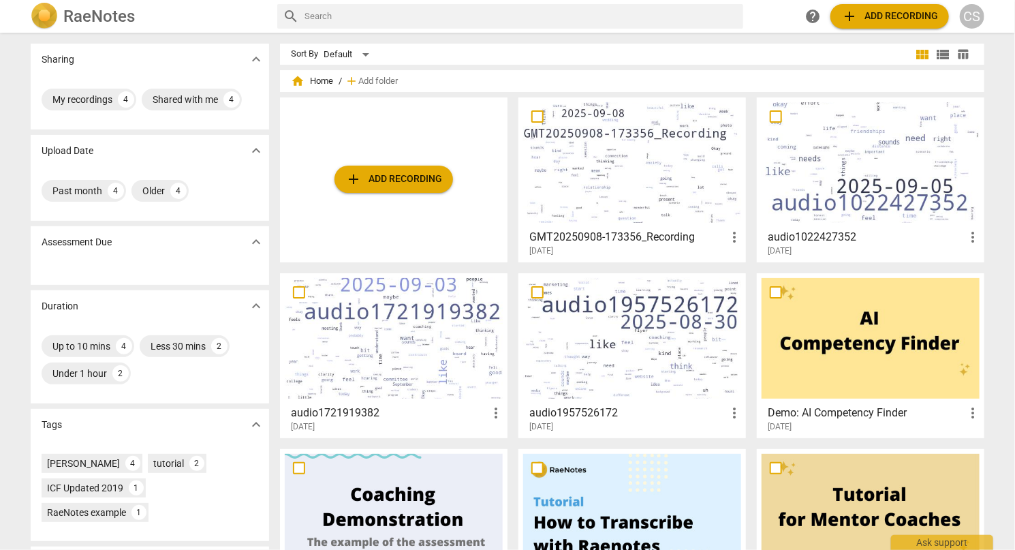
click at [864, 198] on div at bounding box center [871, 162] width 218 height 121
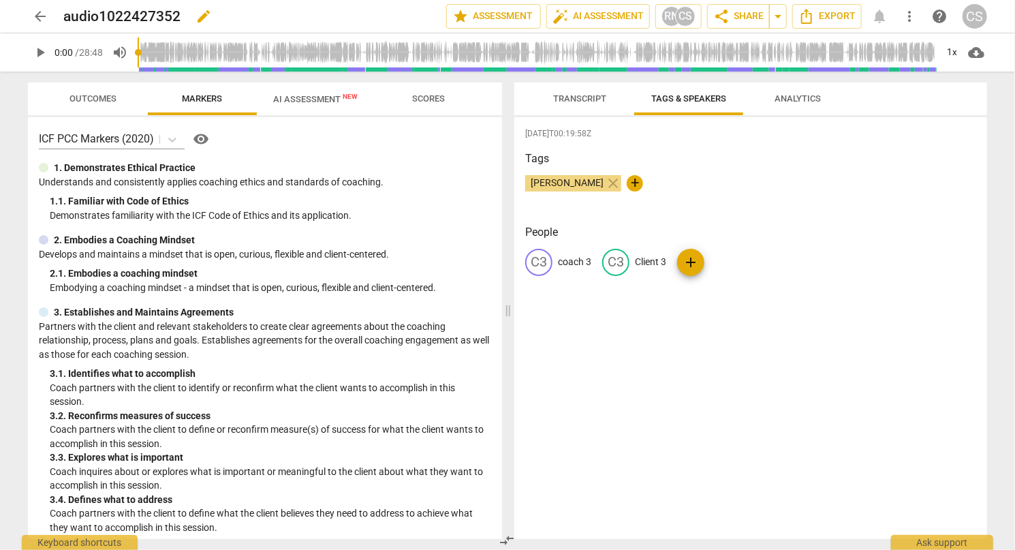
click at [206, 15] on span "edit" at bounding box center [204, 16] width 16 height 16
click at [61, 18] on div "arrow_back audio1022427352 done clear star Assessment auto_fix_high AI Assessme…" at bounding box center [507, 16] width 959 height 26
click at [69, 18] on h2 "audio1022427352" at bounding box center [121, 16] width 117 height 17
click at [65, 14] on h2 "audio1022427352" at bounding box center [121, 16] width 117 height 17
click at [65, 15] on h2 "audio1022427352" at bounding box center [121, 16] width 117 height 17
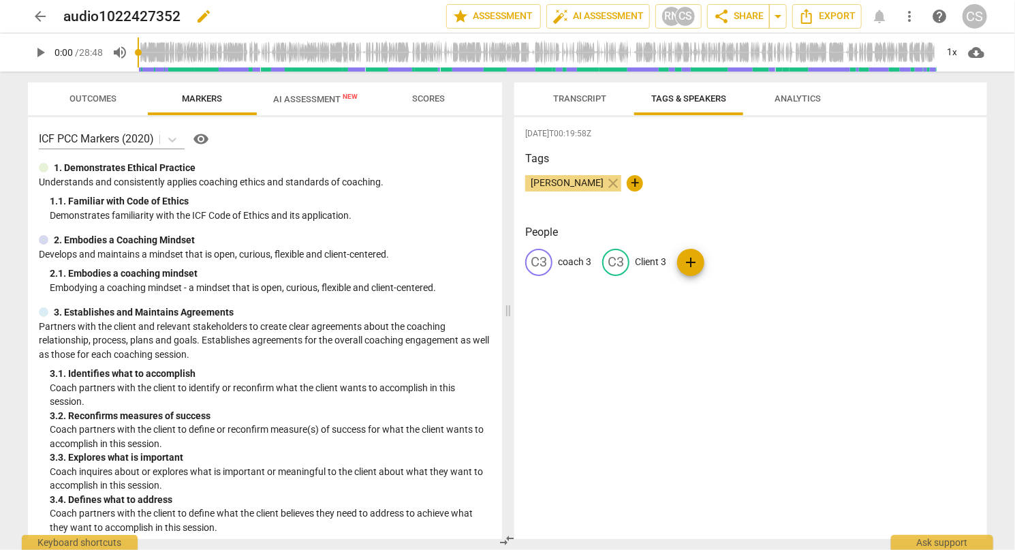
click at [198, 14] on span "edit" at bounding box center [204, 16] width 16 height 16
click at [60, 14] on div "arrow_back audio1022427352 done clear star Assessment auto_fix_high AI Assessme…" at bounding box center [507, 16] width 959 height 26
click at [65, 18] on h2 "audio1022427352" at bounding box center [121, 16] width 117 height 17
click at [60, 15] on div "arrow_back audio1022427352 edit star Assessment auto_fix_high AI Assessment RN …" at bounding box center [507, 16] width 959 height 25
click at [71, 18] on h2 "audio1022427352" at bounding box center [121, 16] width 117 height 17
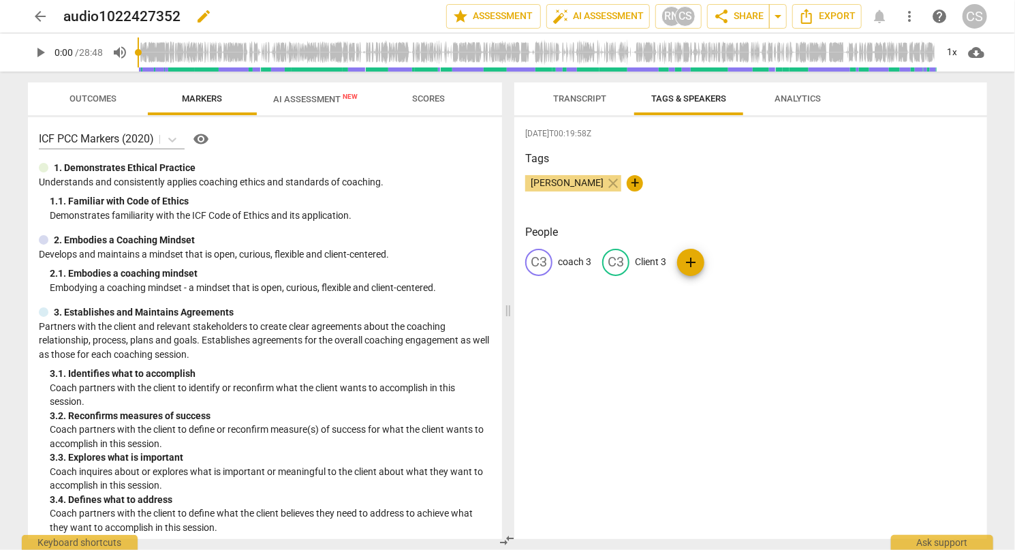
click at [202, 15] on span "edit" at bounding box center [204, 16] width 16 height 16
click at [65, 16] on input "audio1022427352" at bounding box center [224, 16] width 323 height 26
click at [392, 20] on span "done" at bounding box center [398, 16] width 16 height 16
click at [565, 106] on span "Transcript" at bounding box center [580, 99] width 86 height 18
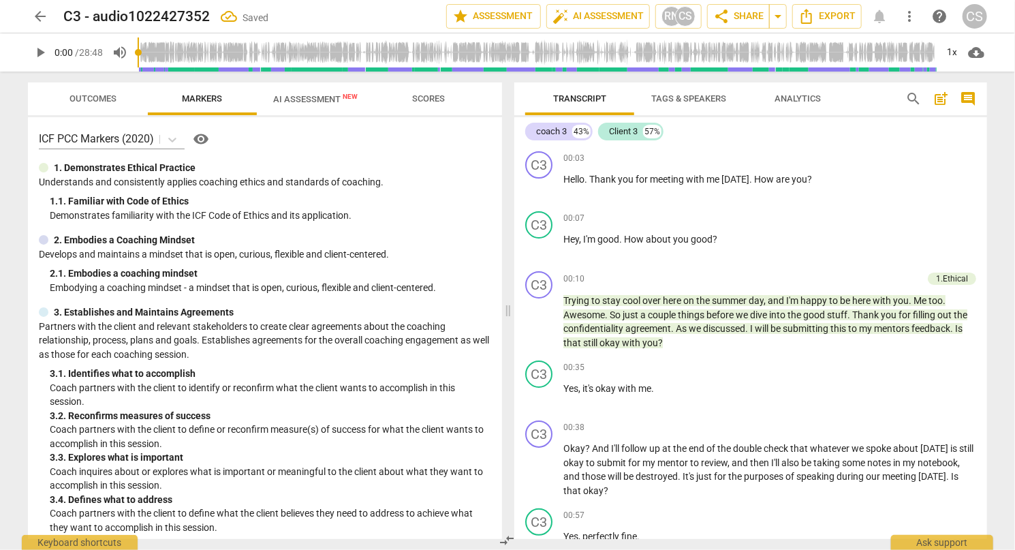
click at [465, 102] on span "Scores" at bounding box center [428, 99] width 109 height 18
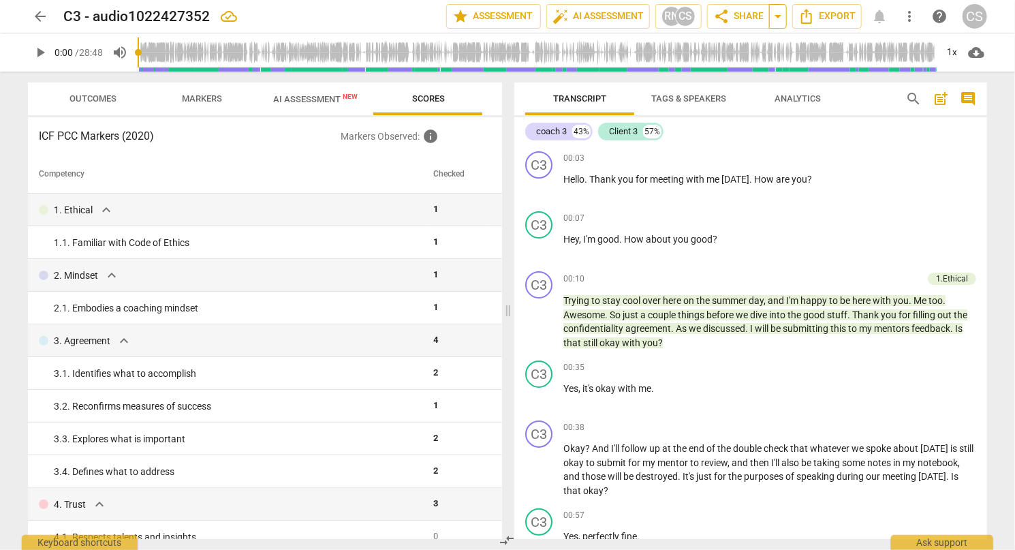
click at [775, 13] on span "arrow_drop_down" at bounding box center [778, 16] width 16 height 16
click at [740, 17] on span "share Share" at bounding box center [738, 16] width 50 height 16
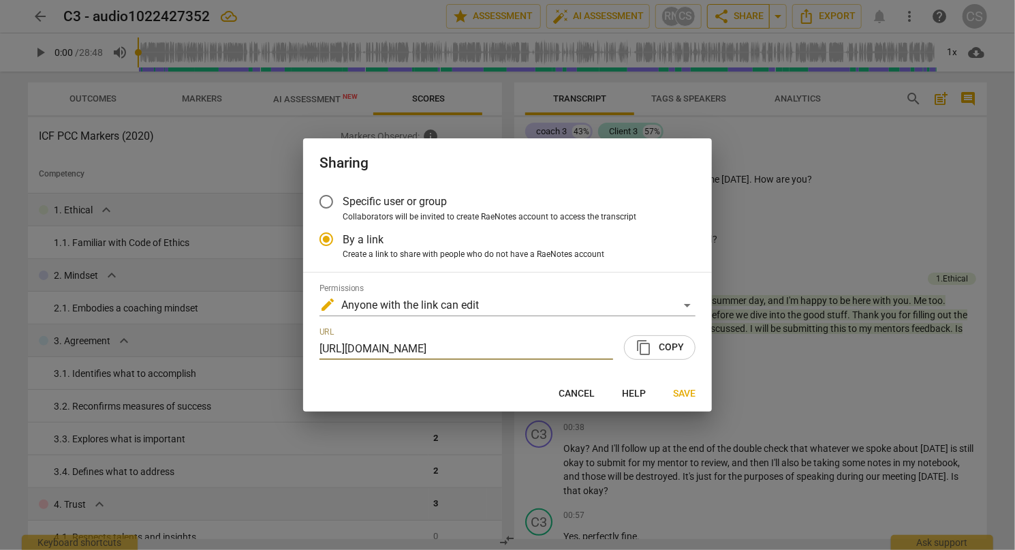
scroll to position [0, 67]
click at [335, 204] on input "Specific user or group" at bounding box center [326, 201] width 33 height 33
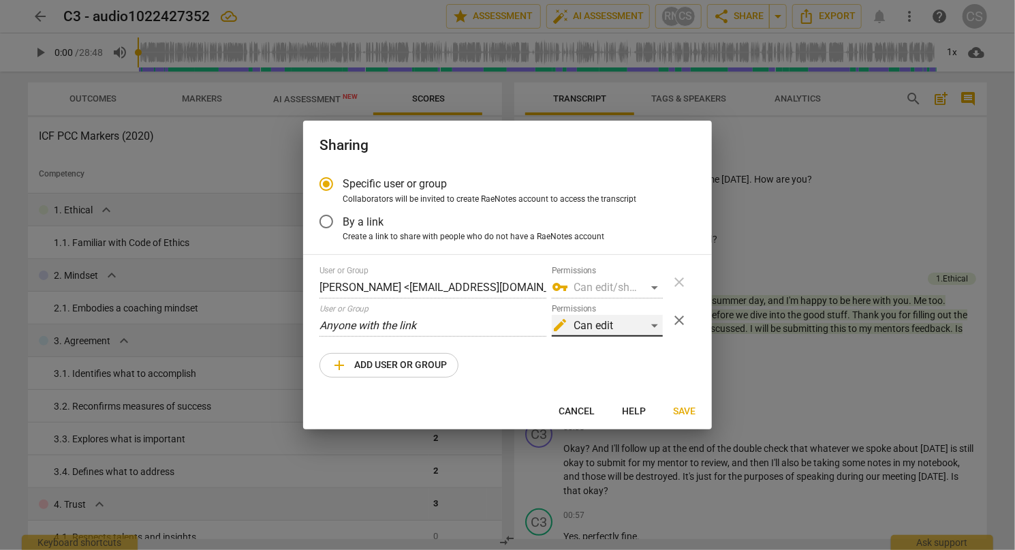
click at [597, 319] on div "edit Can edit" at bounding box center [607, 326] width 111 height 22
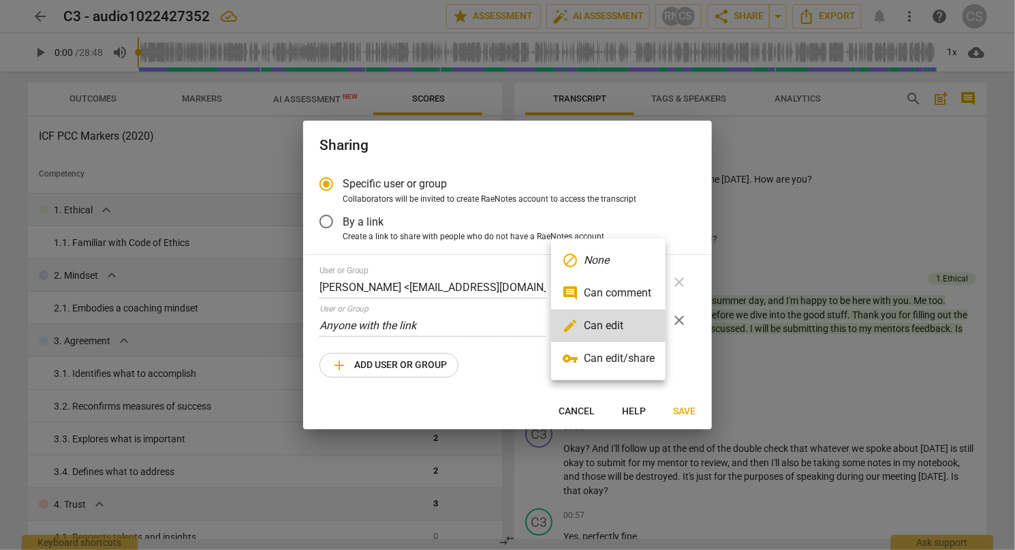
click at [620, 352] on li "vpn_key Can edit/share" at bounding box center [608, 358] width 114 height 33
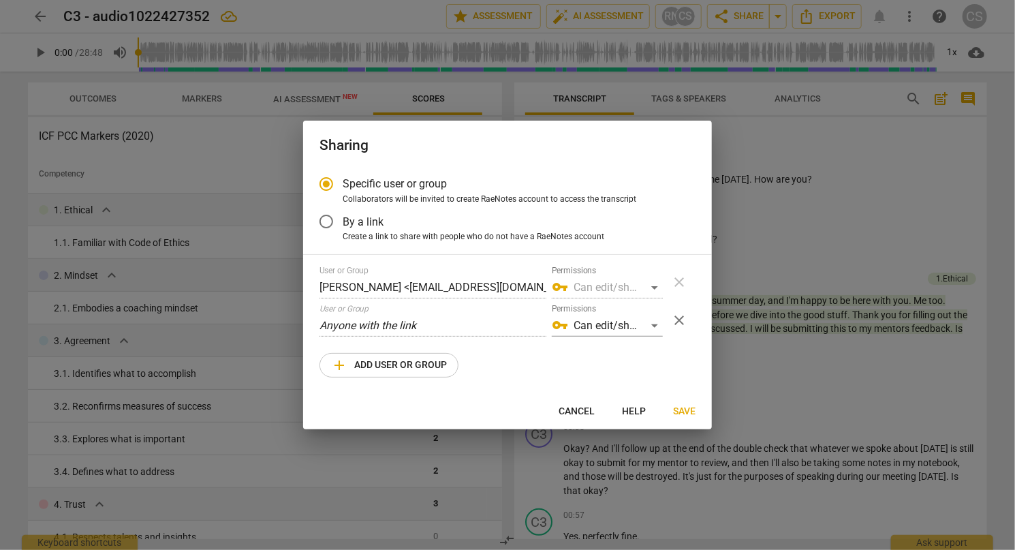
click at [403, 366] on span "add Add user or group" at bounding box center [389, 365] width 116 height 16
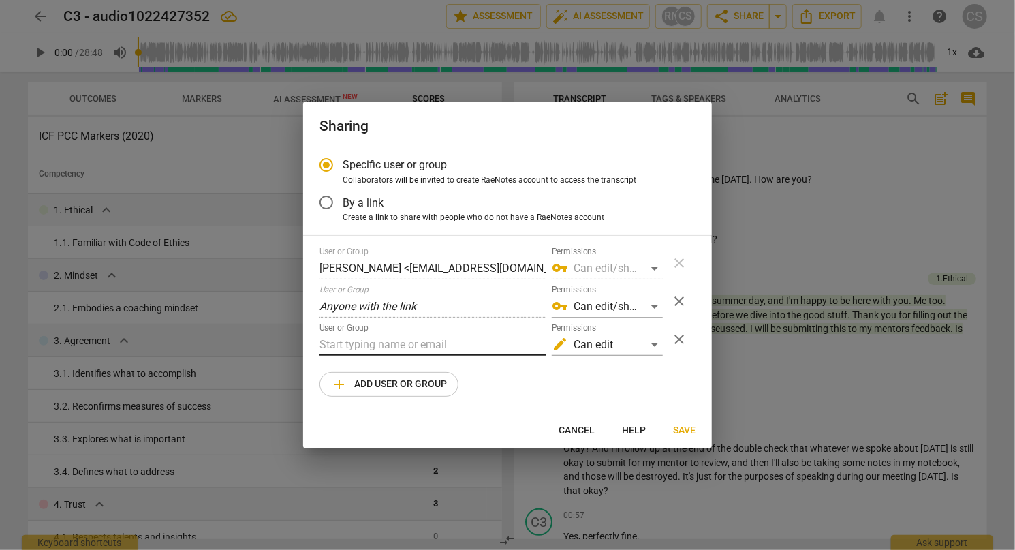
click at [401, 349] on input "text" at bounding box center [432, 345] width 227 height 22
click at [391, 345] on input "text" at bounding box center [432, 345] width 227 height 22
click at [659, 349] on div "edit Can edit" at bounding box center [607, 345] width 111 height 22
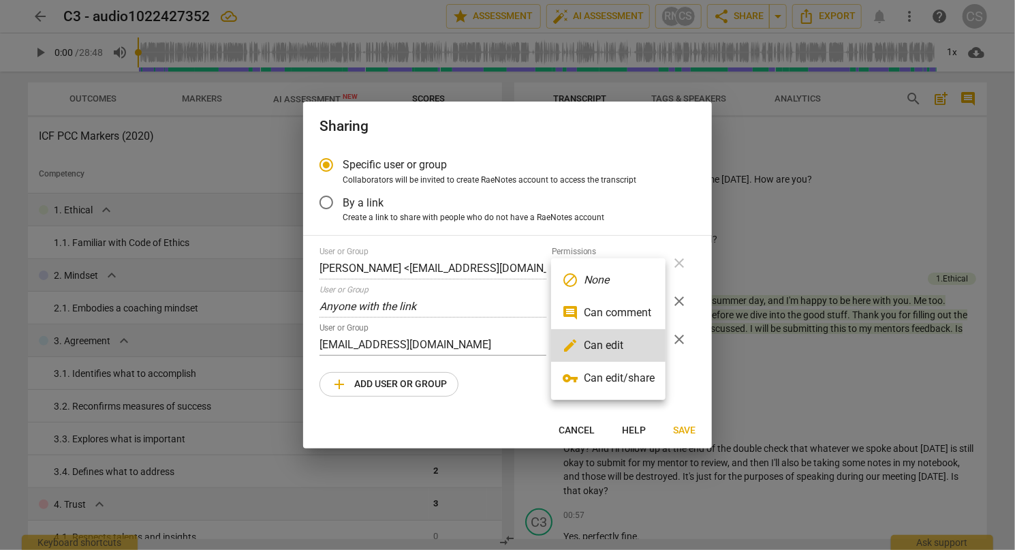
click at [644, 380] on li "vpn_key Can edit/share" at bounding box center [608, 378] width 114 height 33
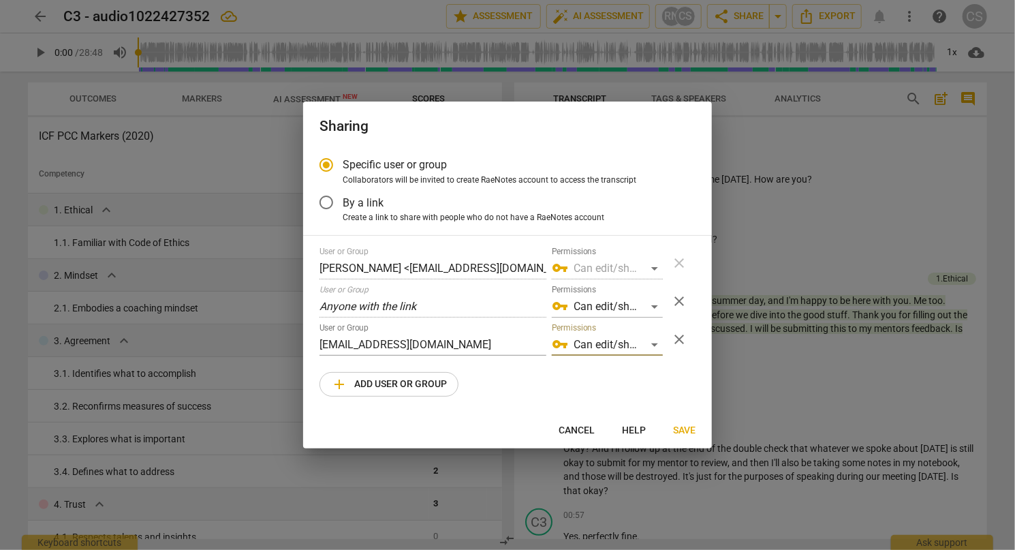
click at [686, 426] on span "Save" at bounding box center [684, 431] width 22 height 14
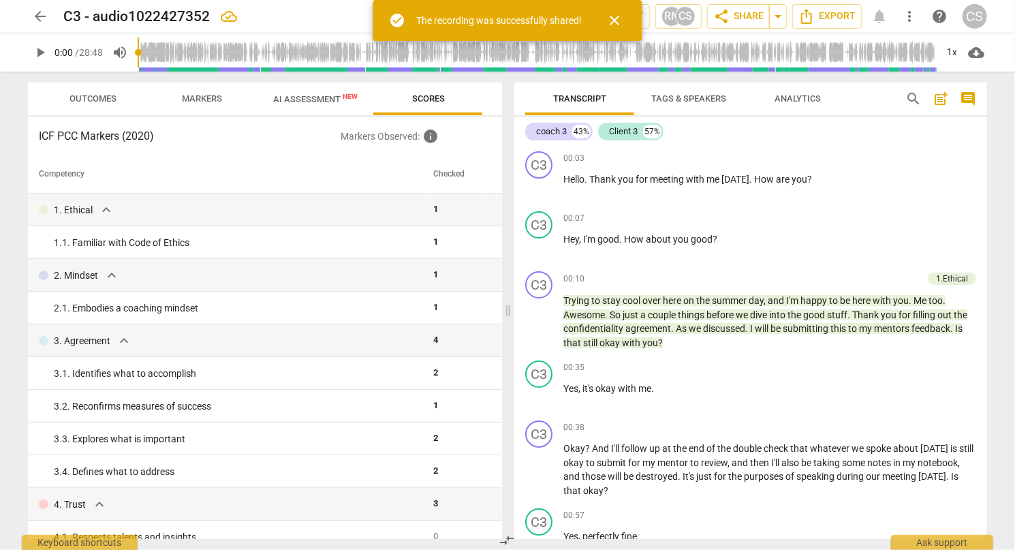
click at [41, 16] on span "arrow_back" at bounding box center [40, 16] width 16 height 16
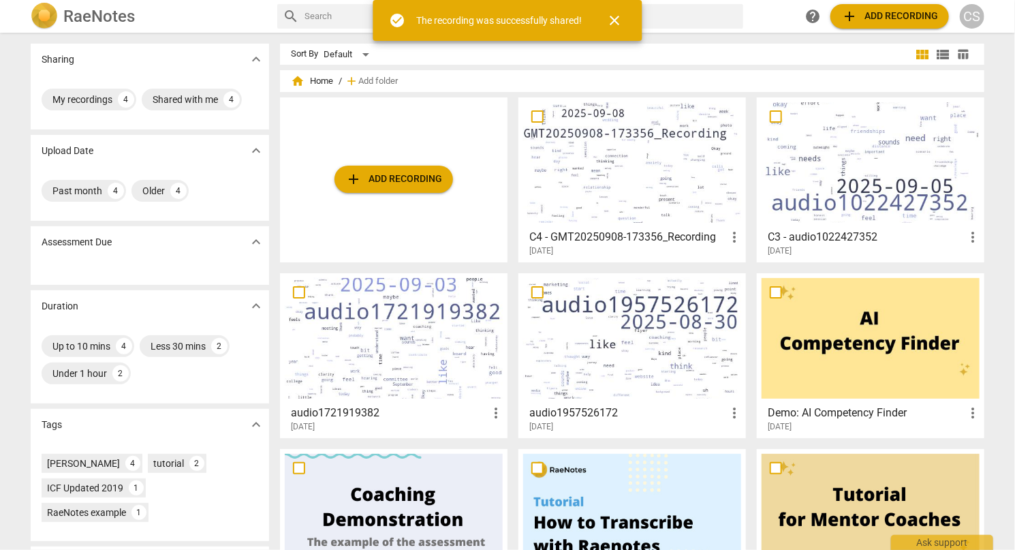
click at [349, 360] on div at bounding box center [394, 338] width 218 height 121
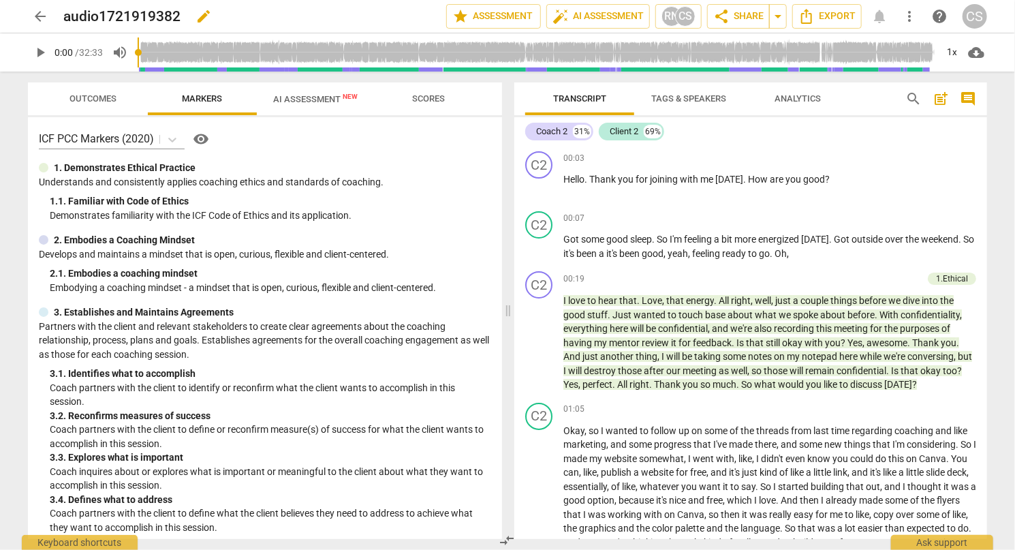
click at [202, 20] on span "edit" at bounding box center [204, 16] width 16 height 16
click at [65, 13] on input "audio1721919382" at bounding box center [224, 16] width 323 height 26
click at [392, 18] on span "done" at bounding box center [398, 16] width 16 height 16
click at [38, 15] on span "arrow_back" at bounding box center [40, 16] width 16 height 16
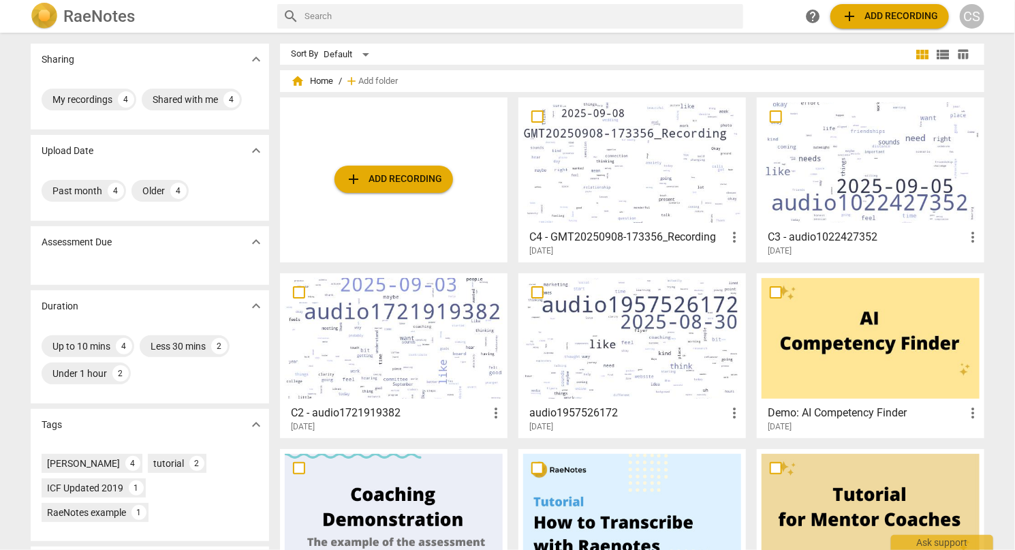
click at [589, 313] on div at bounding box center [632, 338] width 218 height 121
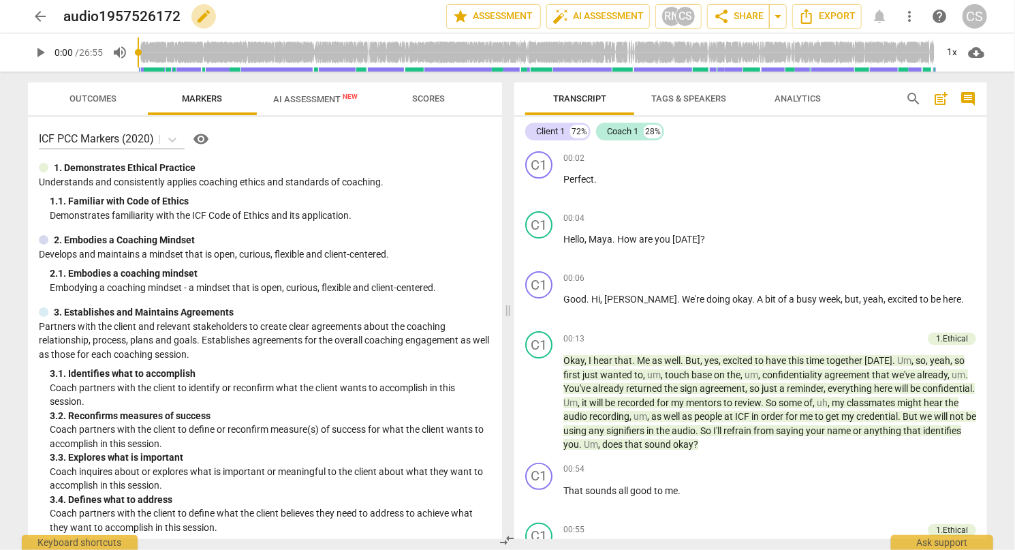
click at [207, 15] on span "edit" at bounding box center [204, 16] width 16 height 16
click at [65, 21] on input "audio1957526172" at bounding box center [224, 16] width 323 height 26
click at [393, 21] on span "done" at bounding box center [398, 16] width 16 height 16
click at [33, 25] on button "arrow_back" at bounding box center [40, 16] width 25 height 25
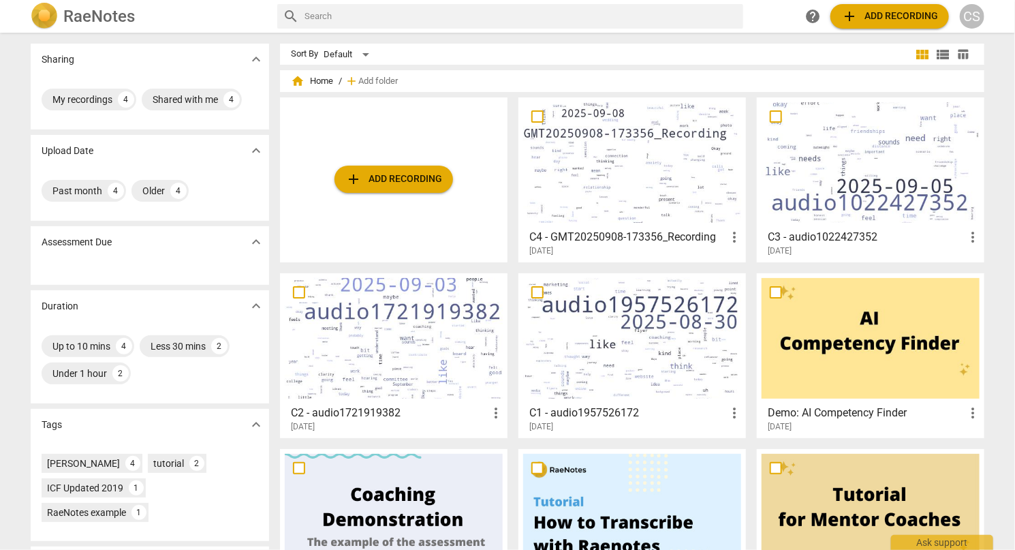
click at [478, 384] on div at bounding box center [394, 338] width 218 height 121
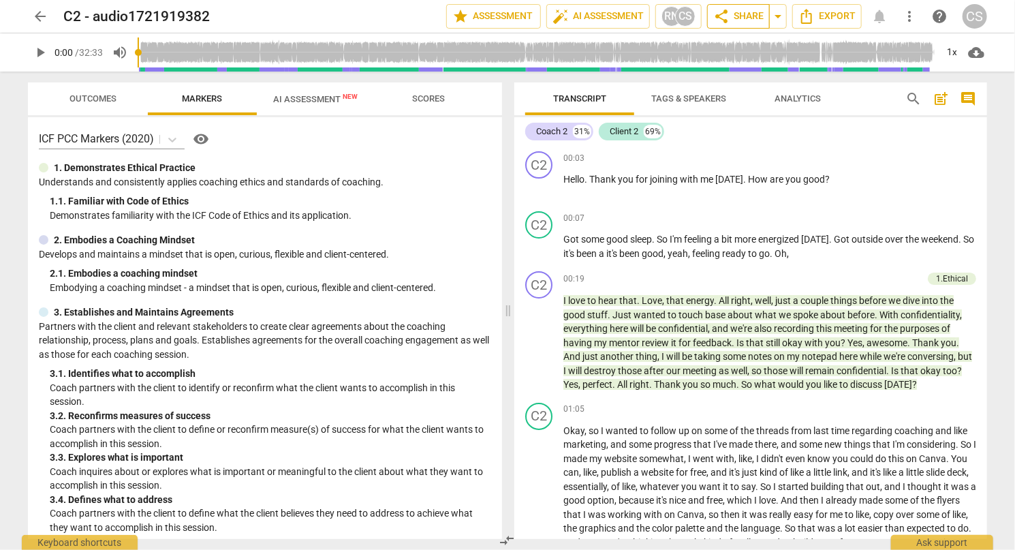
click at [755, 24] on span "share Share" at bounding box center [738, 16] width 50 height 16
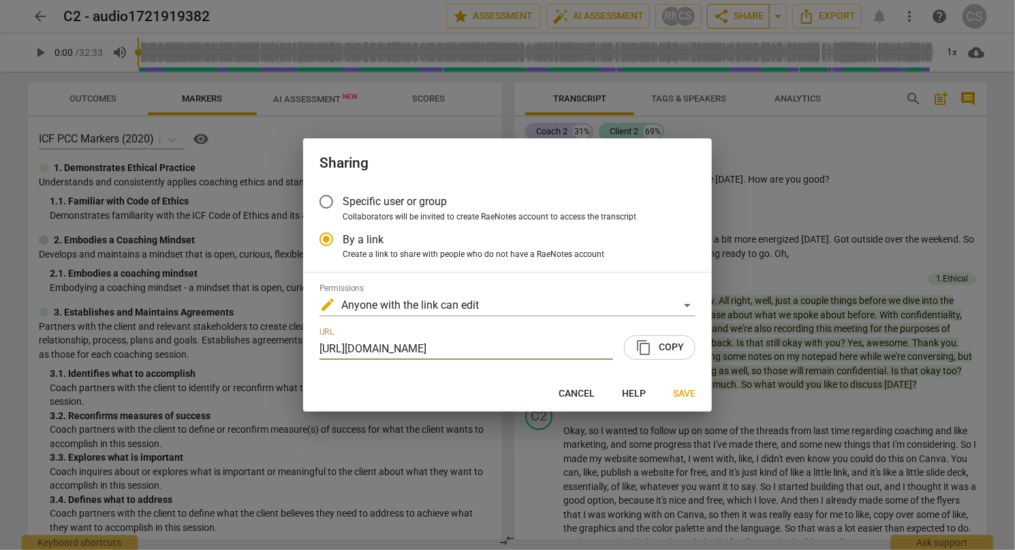
scroll to position [0, 63]
click at [329, 197] on input "Specific user or group" at bounding box center [326, 201] width 33 height 33
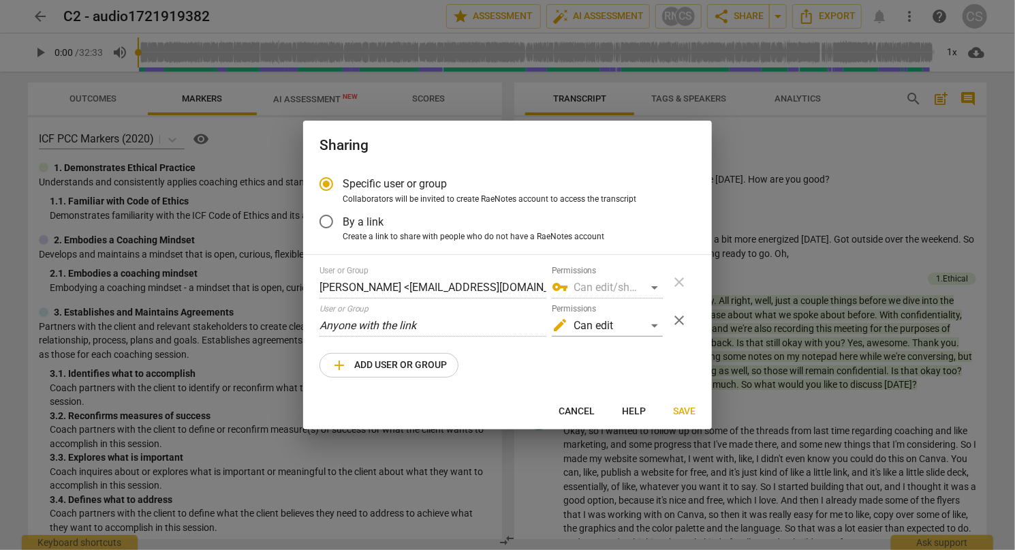
click at [499, 337] on div "User or Group [PERSON_NAME] <[EMAIL_ADDRESS][DOMAIN_NAME]> Permissions vpn_key …" at bounding box center [507, 322] width 376 height 112
click at [658, 324] on div "edit Can edit" at bounding box center [607, 326] width 111 height 22
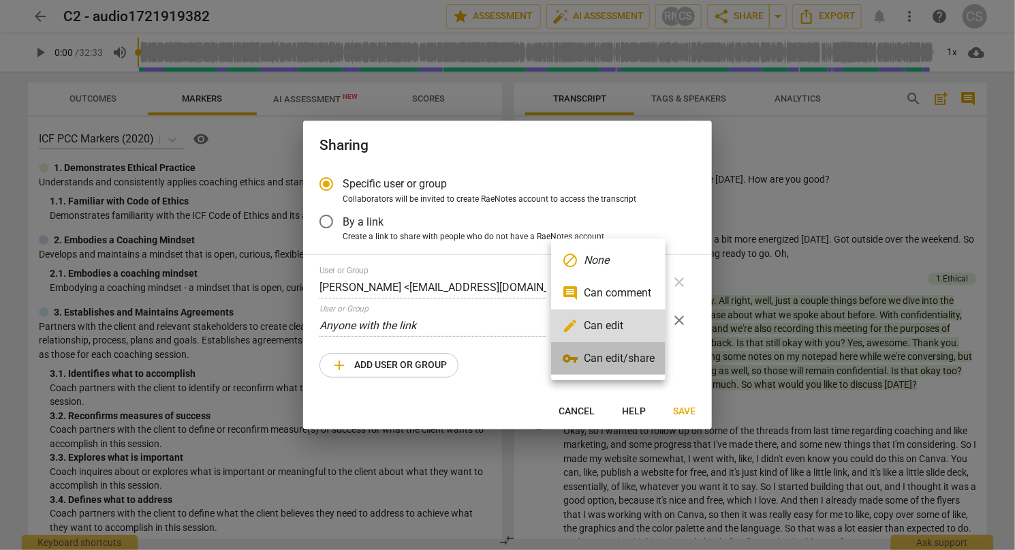
click at [638, 356] on li "vpn_key Can edit/share" at bounding box center [608, 358] width 114 height 33
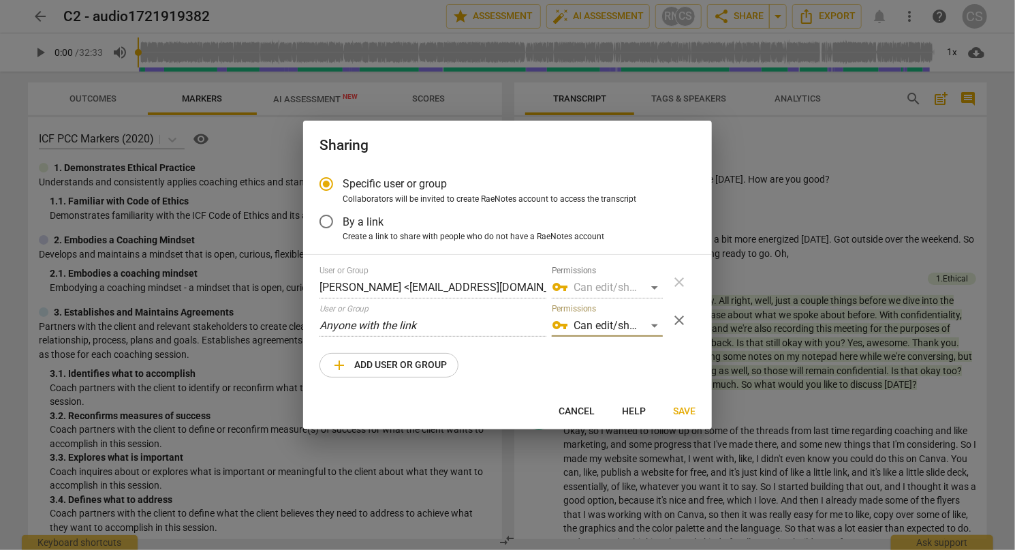
click at [397, 376] on button "add Add user or group" at bounding box center [388, 365] width 139 height 25
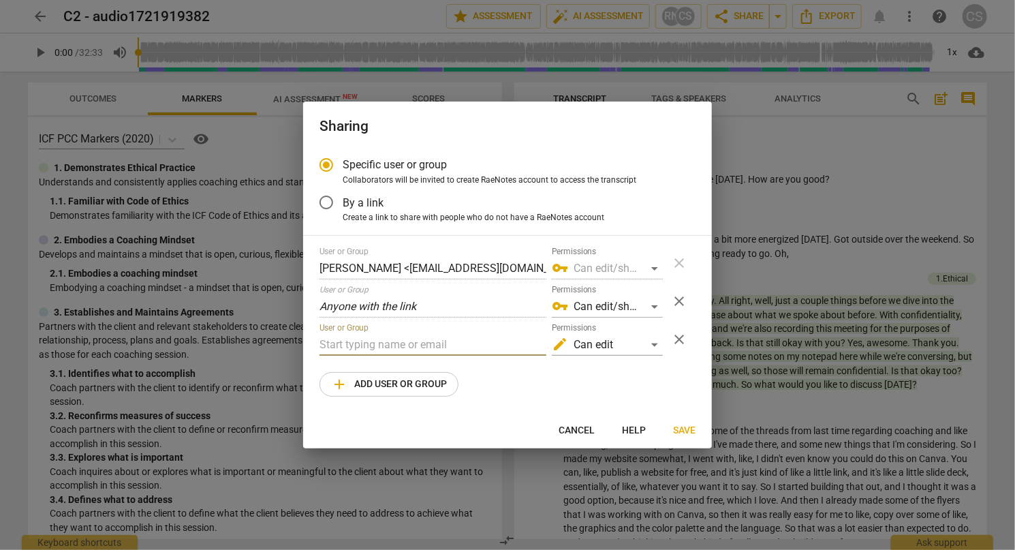
click at [418, 344] on input "text" at bounding box center [432, 345] width 227 height 22
click at [635, 347] on div "edit Can edit" at bounding box center [607, 345] width 111 height 22
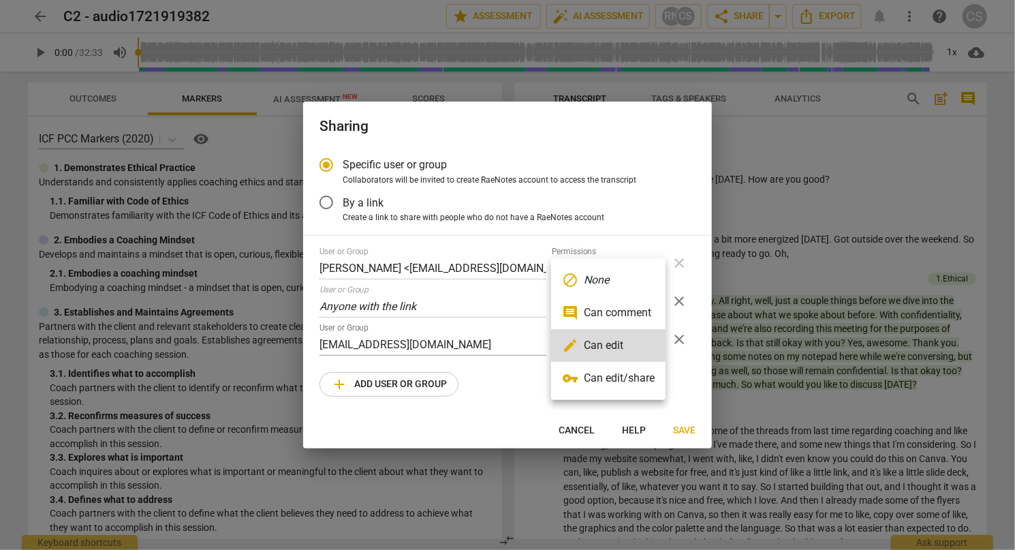
click at [628, 370] on li "vpn_key Can edit/share" at bounding box center [608, 378] width 114 height 33
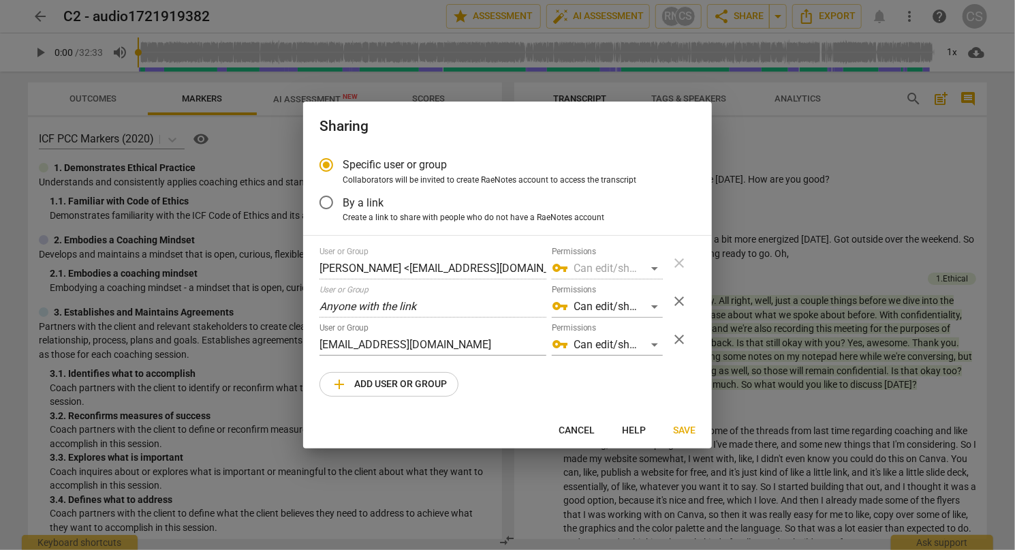
click at [520, 399] on div "Specific user or group Collaborators will be invited to create RaeNotes account…" at bounding box center [507, 281] width 409 height 264
click at [680, 430] on span "Save" at bounding box center [684, 431] width 22 height 14
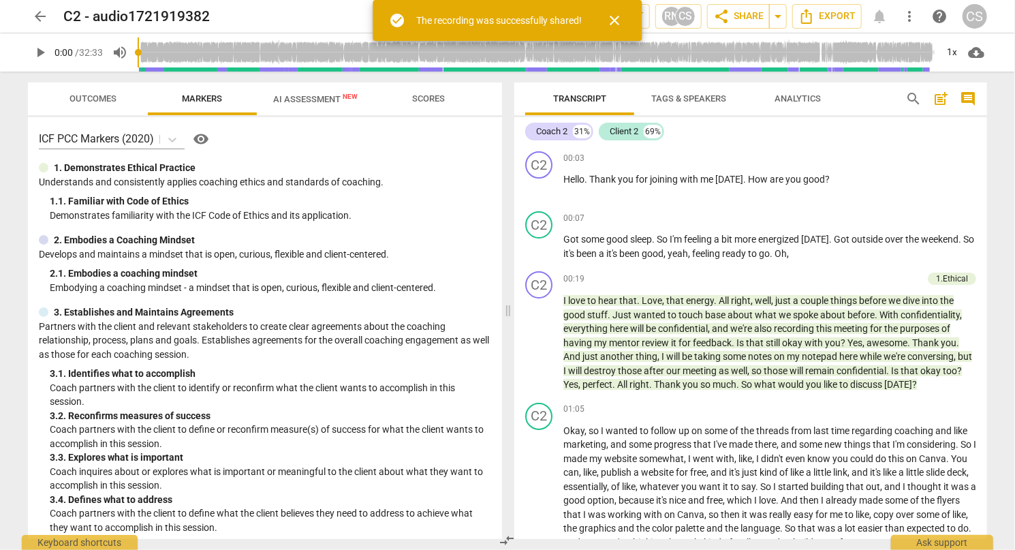
click at [46, 14] on span "arrow_back" at bounding box center [40, 16] width 16 height 16
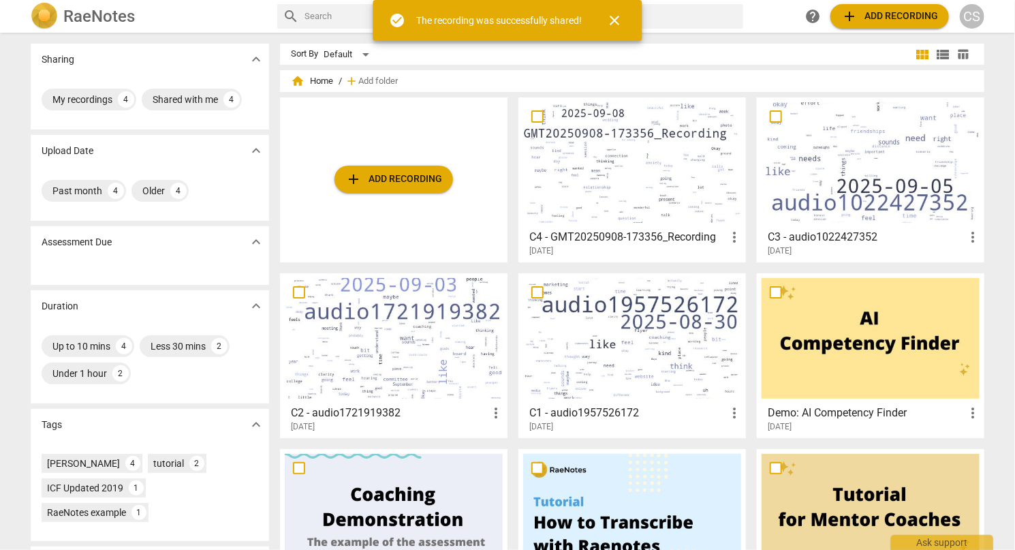
click at [650, 319] on div at bounding box center [632, 338] width 218 height 121
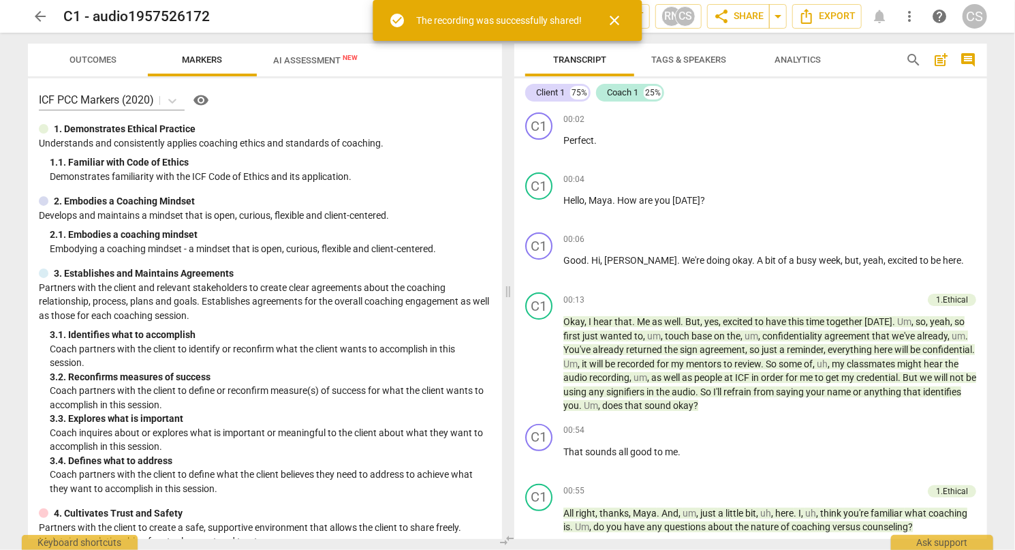
click at [621, 14] on span "close" at bounding box center [615, 20] width 16 height 16
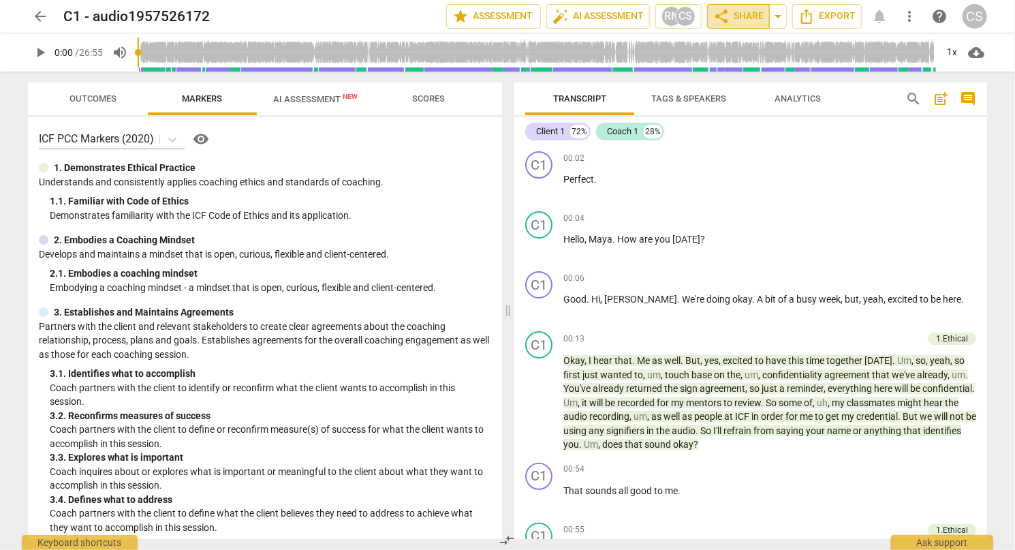
click at [734, 18] on span "share Share" at bounding box center [738, 16] width 50 height 16
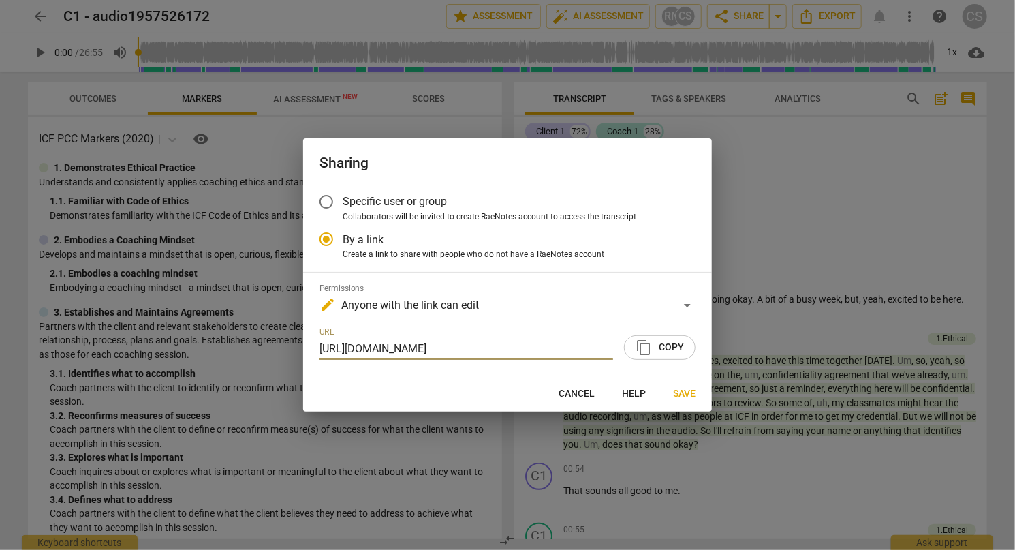
click at [322, 202] on input "Specific user or group" at bounding box center [326, 201] width 33 height 33
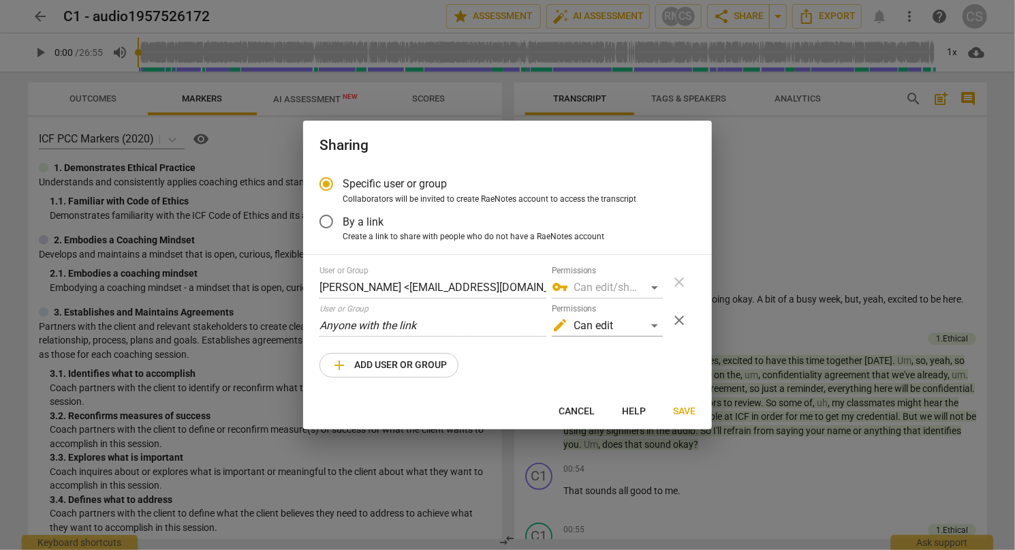
click at [431, 370] on span "add Add user or group" at bounding box center [389, 365] width 116 height 16
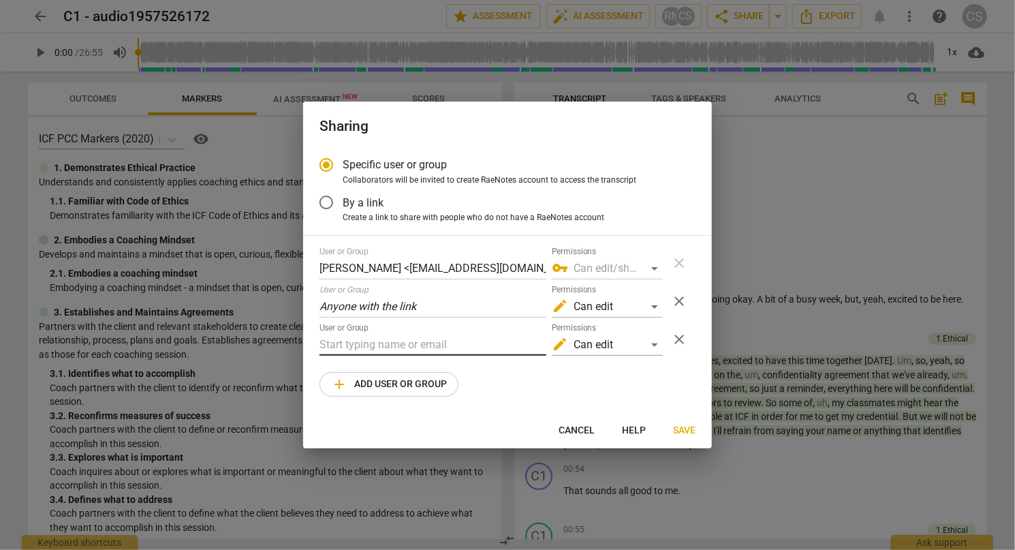
click at [431, 353] on input "text" at bounding box center [432, 345] width 227 height 22
click at [619, 339] on div "edit Can edit" at bounding box center [607, 345] width 111 height 22
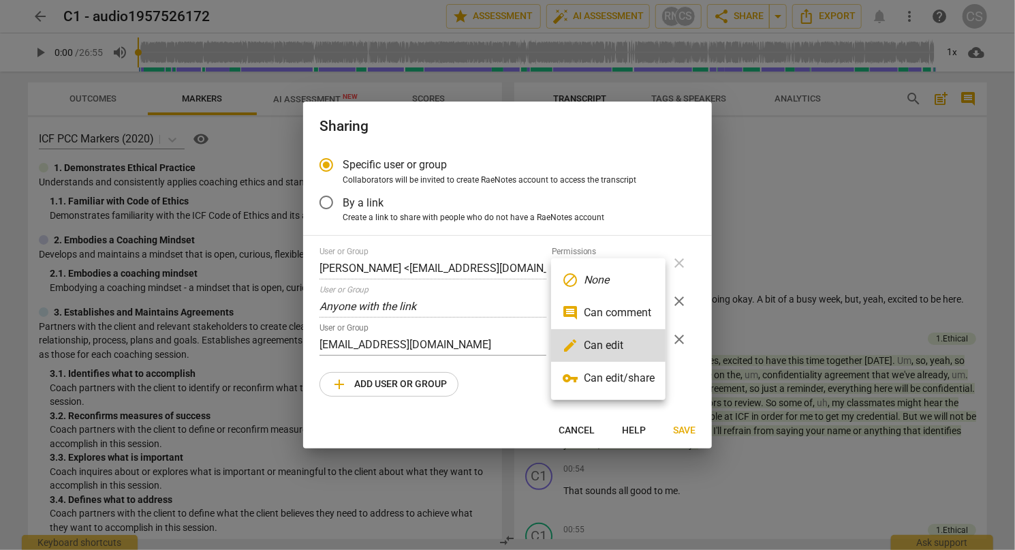
click at [619, 388] on li "vpn_key Can edit/share" at bounding box center [608, 378] width 114 height 33
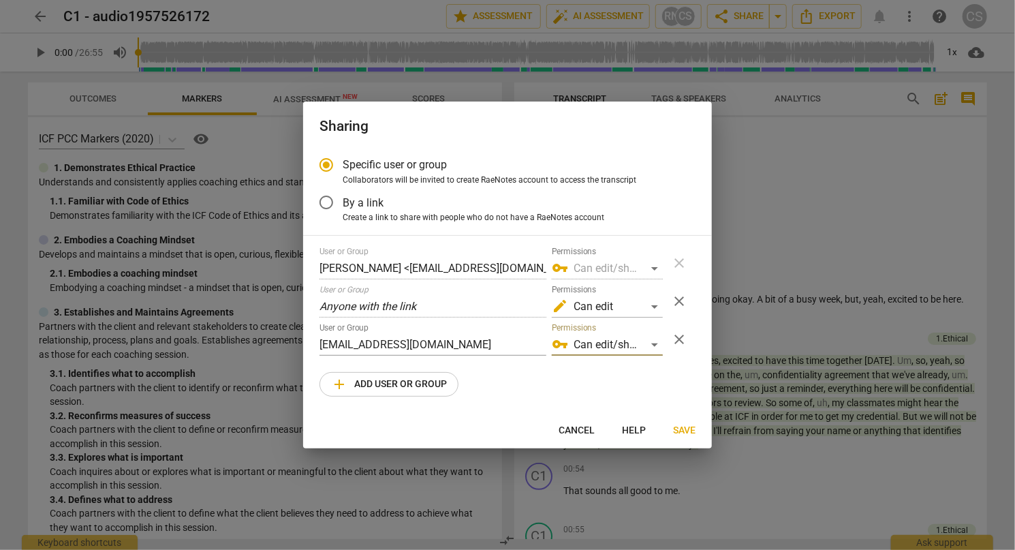
click at [687, 440] on button "Save" at bounding box center [684, 430] width 44 height 25
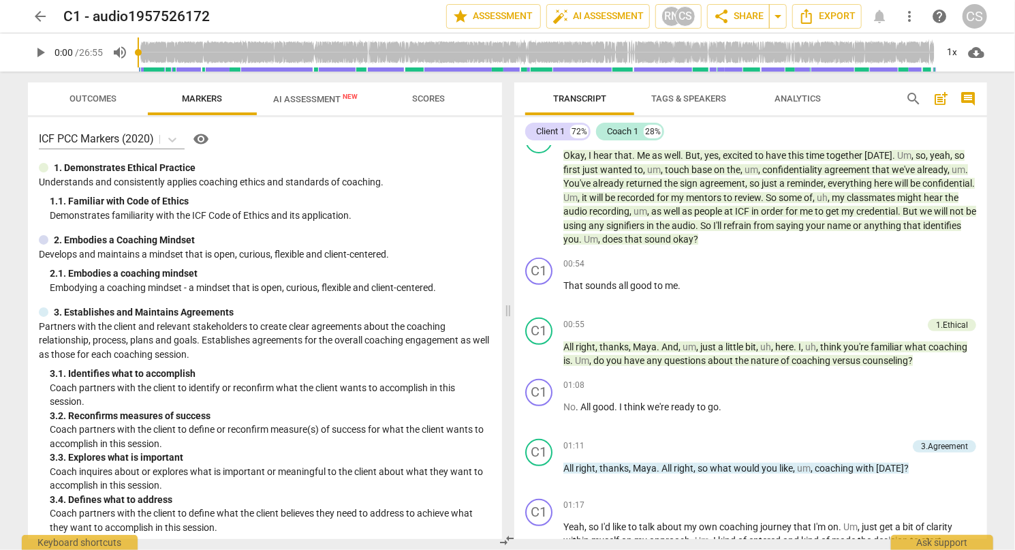
scroll to position [204, 0]
click at [443, 114] on button "Scores" at bounding box center [428, 98] width 109 height 33
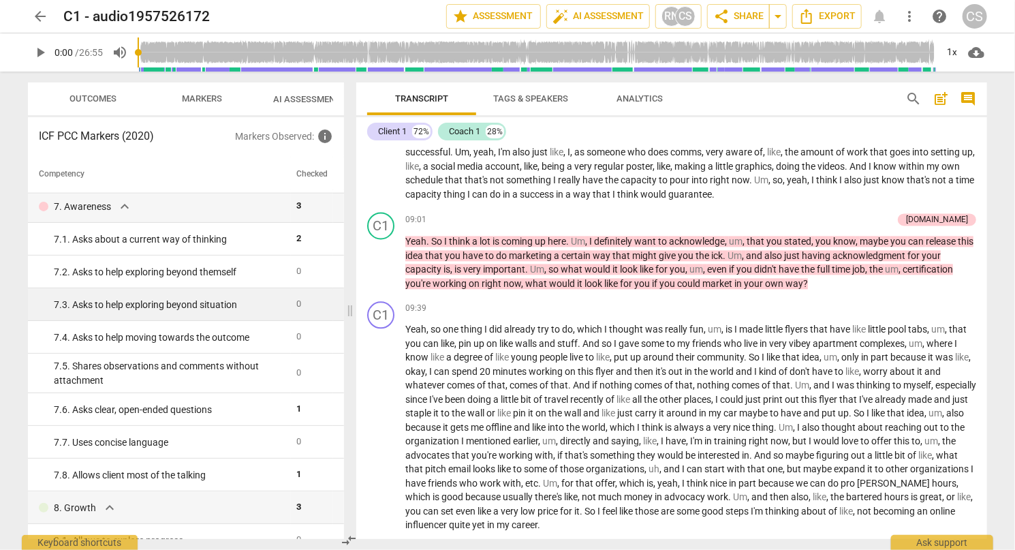
scroll to position [1397, 0]
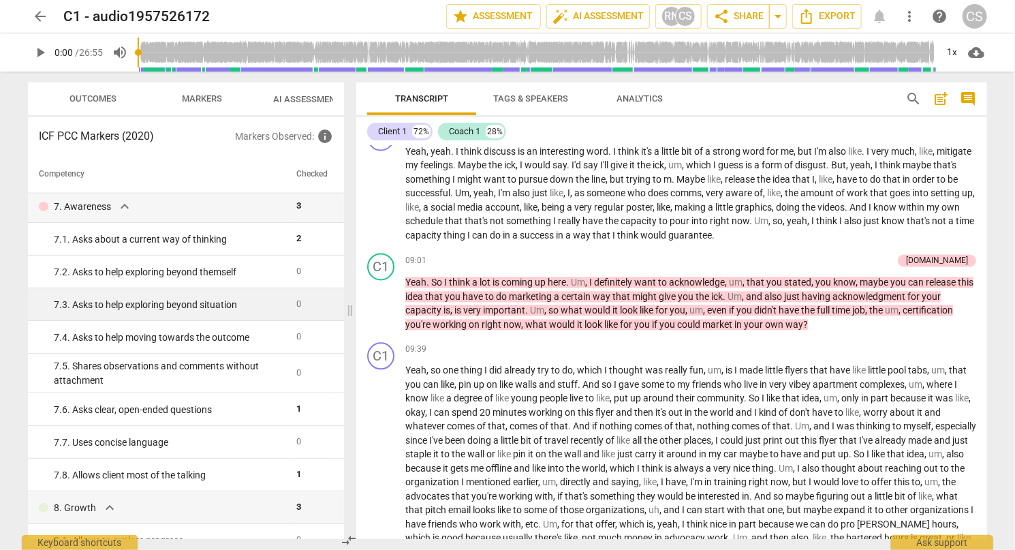
drag, startPoint x: 506, startPoint y: 313, endPoint x: 348, endPoint y: 313, distance: 158.0
click at [348, 313] on span at bounding box center [350, 311] width 8 height 478
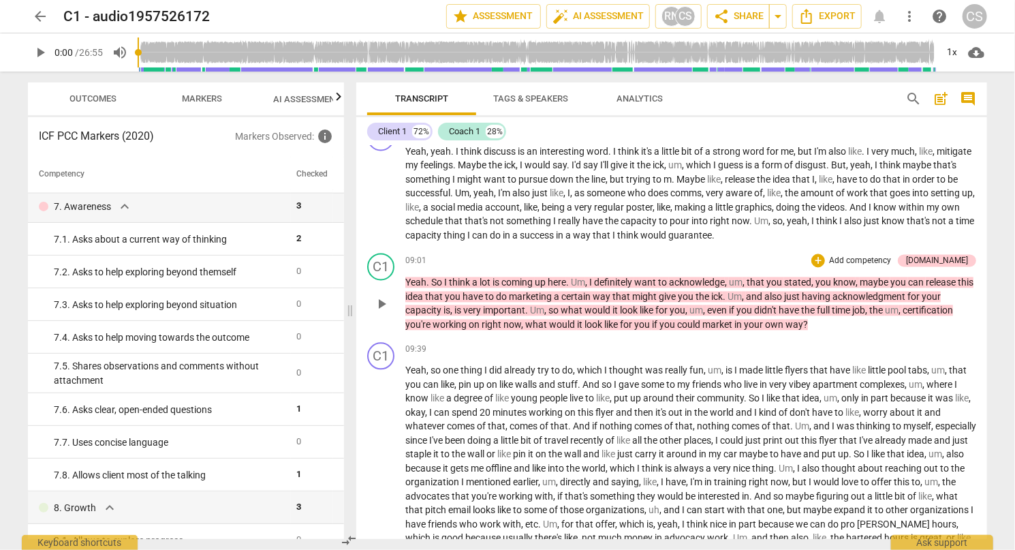
click at [892, 268] on p "Add competency" at bounding box center [860, 261] width 65 height 12
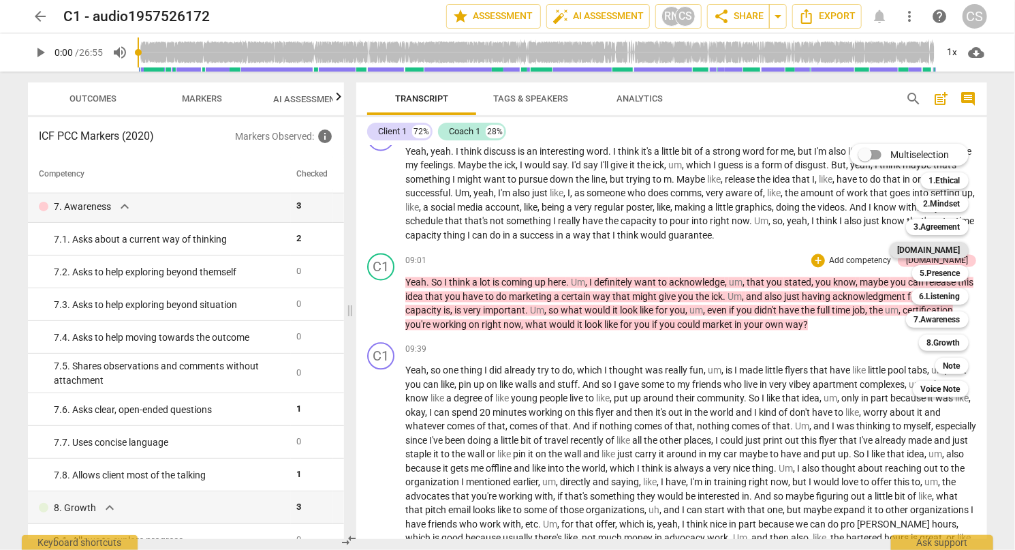
click at [943, 253] on b "[DOMAIN_NAME]" at bounding box center [929, 250] width 63 height 16
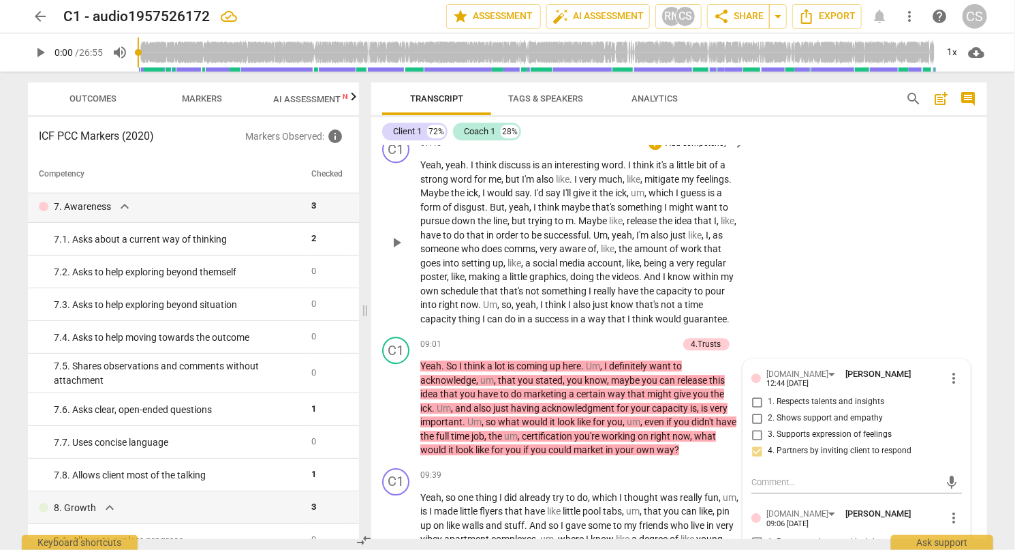
click at [943, 252] on div "C1 play_arrow pause 07:45 + Add competency keyboard_arrow_right Yeah , yeah . I…" at bounding box center [679, 230] width 616 height 201
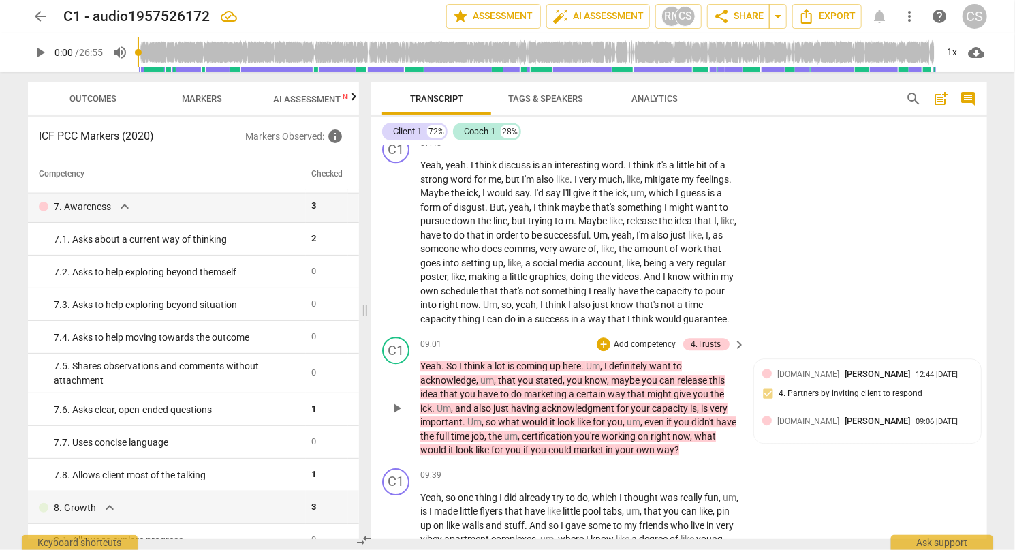
click at [632, 339] on p "Add competency" at bounding box center [645, 345] width 65 height 12
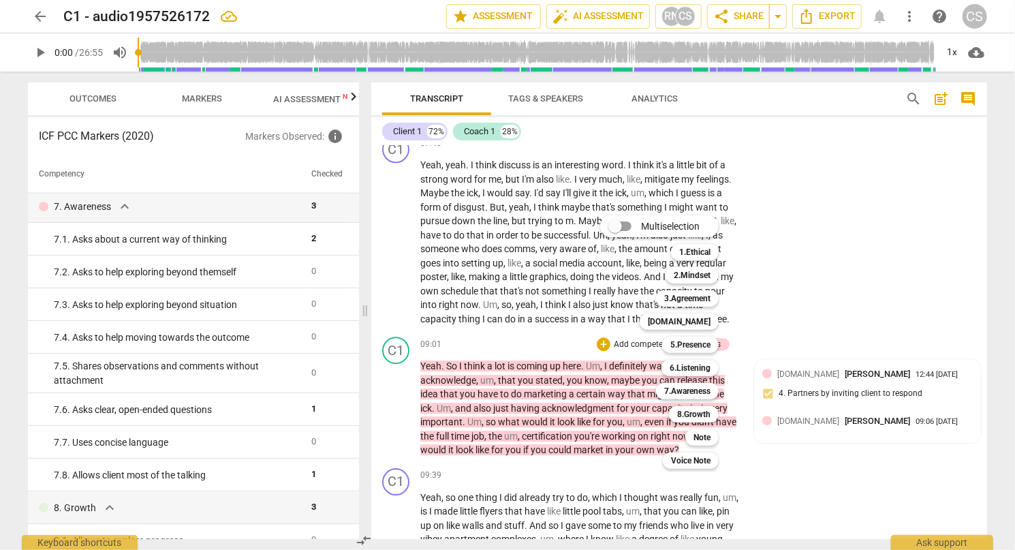
click at [766, 264] on div at bounding box center [507, 275] width 1015 height 550
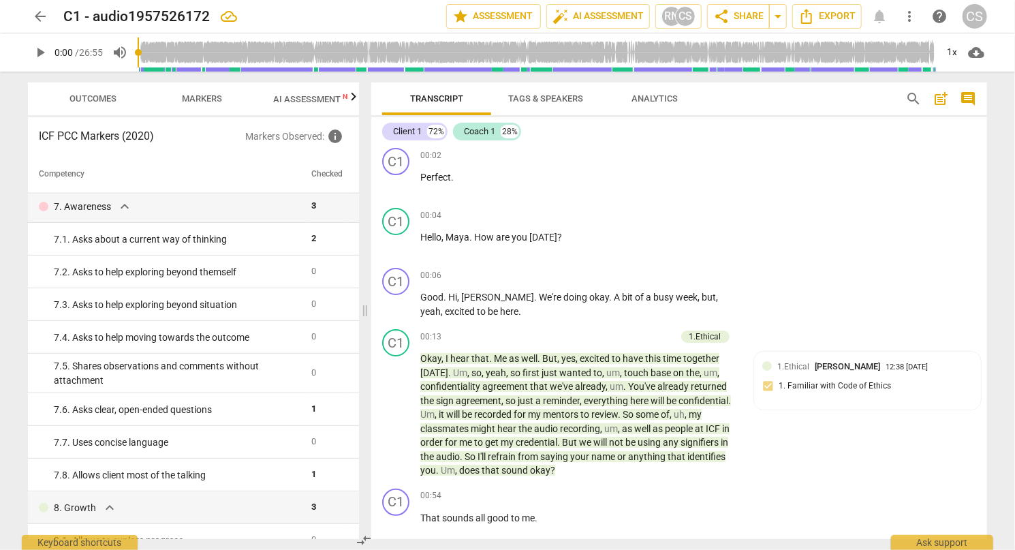
scroll to position [0, 0]
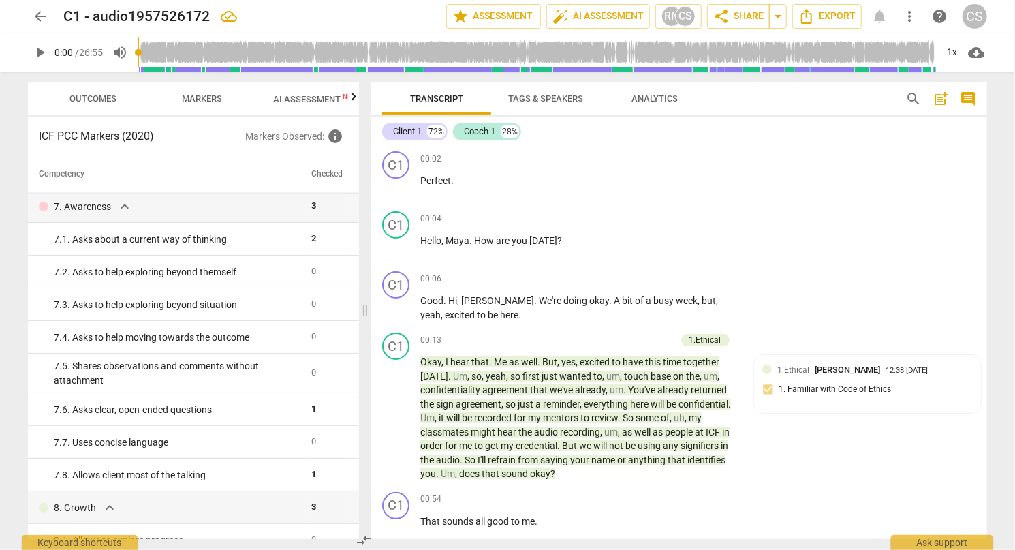
click at [44, 19] on span "arrow_back" at bounding box center [40, 16] width 16 height 16
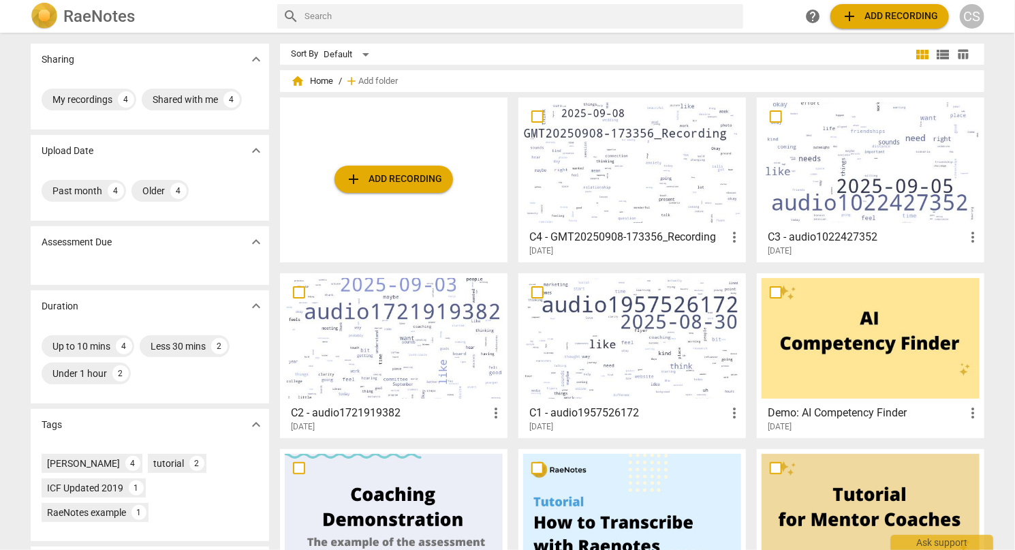
click at [414, 326] on div at bounding box center [394, 338] width 218 height 121
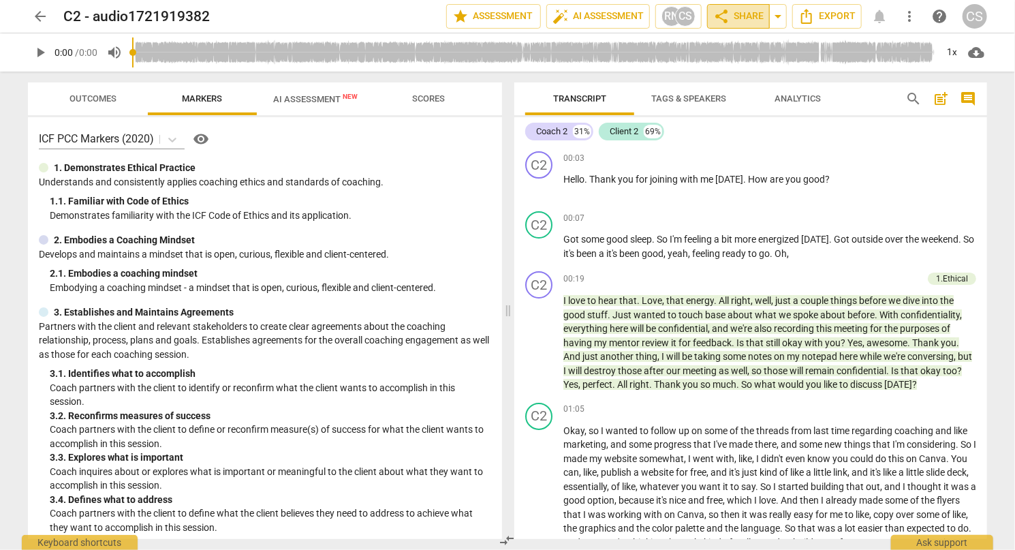
click at [749, 27] on button "share Share" at bounding box center [738, 16] width 63 height 25
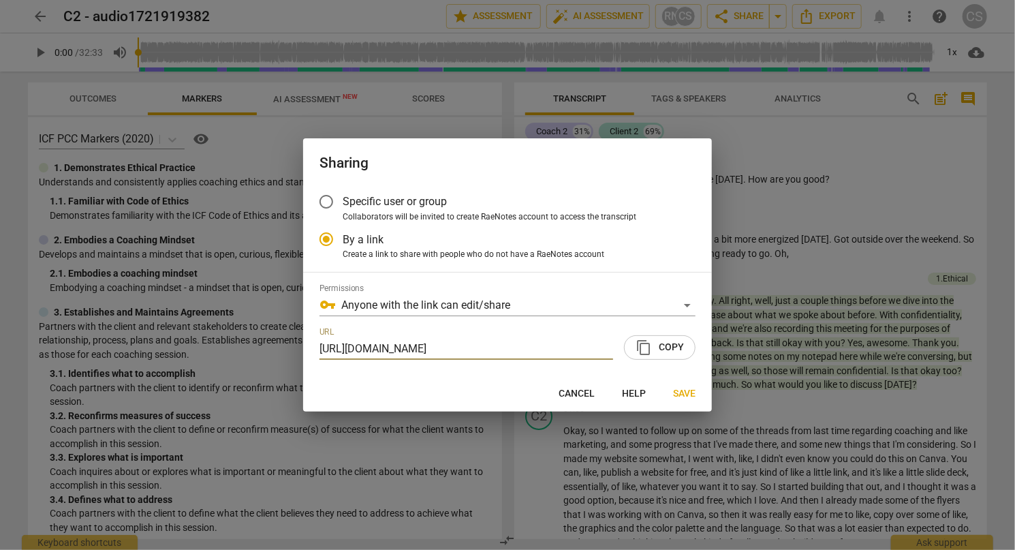
click at [329, 202] on input "Specific user or group" at bounding box center [326, 201] width 33 height 33
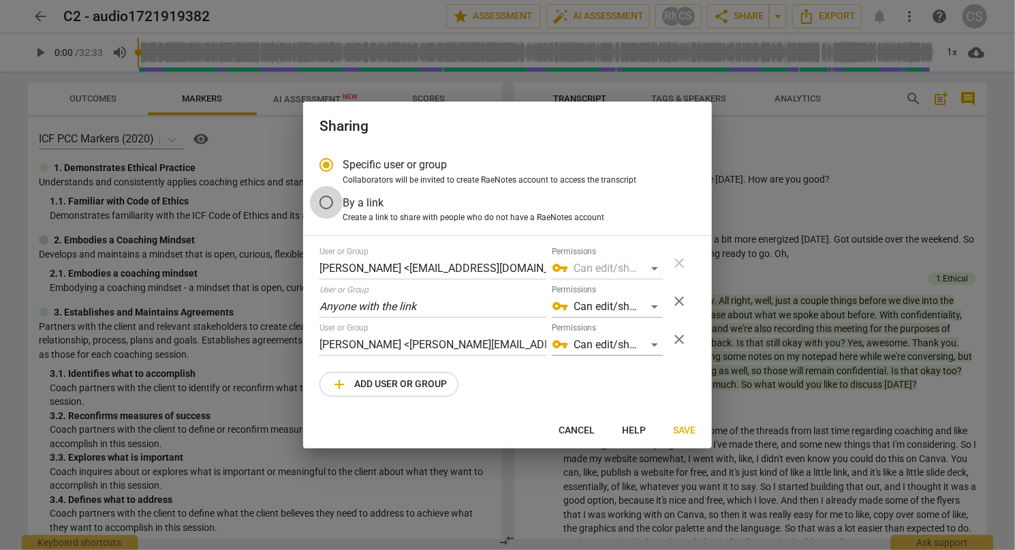
click at [331, 200] on input "By a link" at bounding box center [326, 202] width 33 height 33
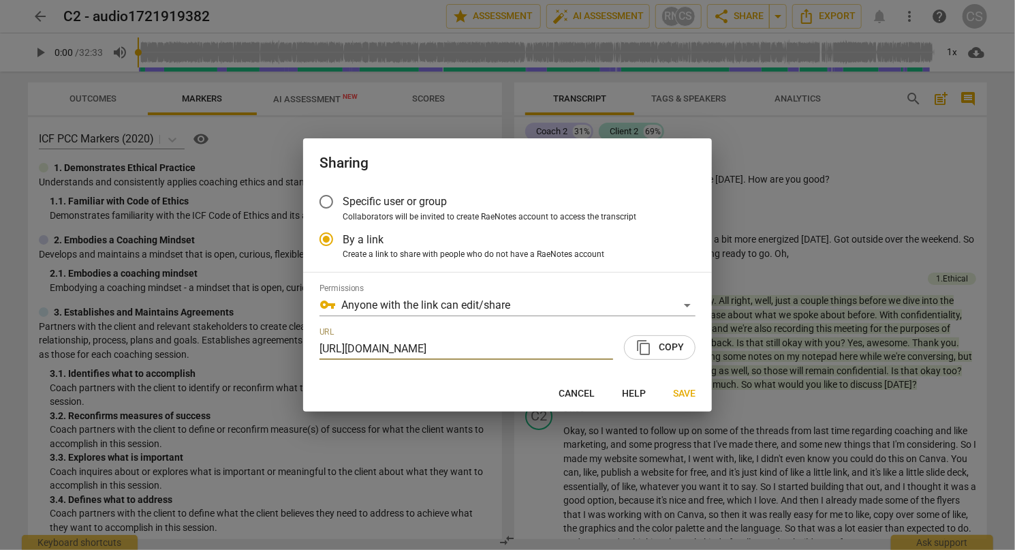
click at [790, 204] on div at bounding box center [507, 275] width 1015 height 550
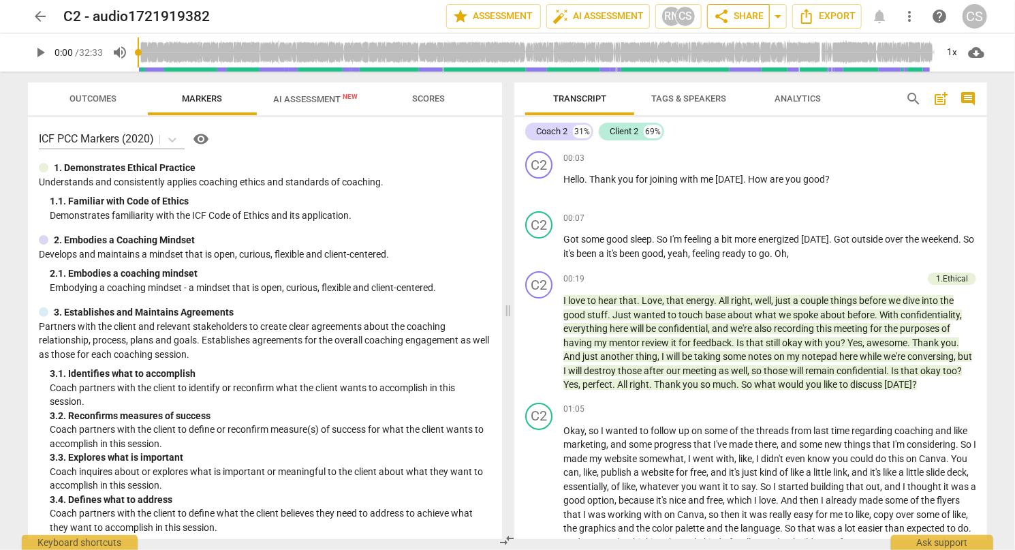
click at [749, 16] on span "share Share" at bounding box center [738, 16] width 50 height 16
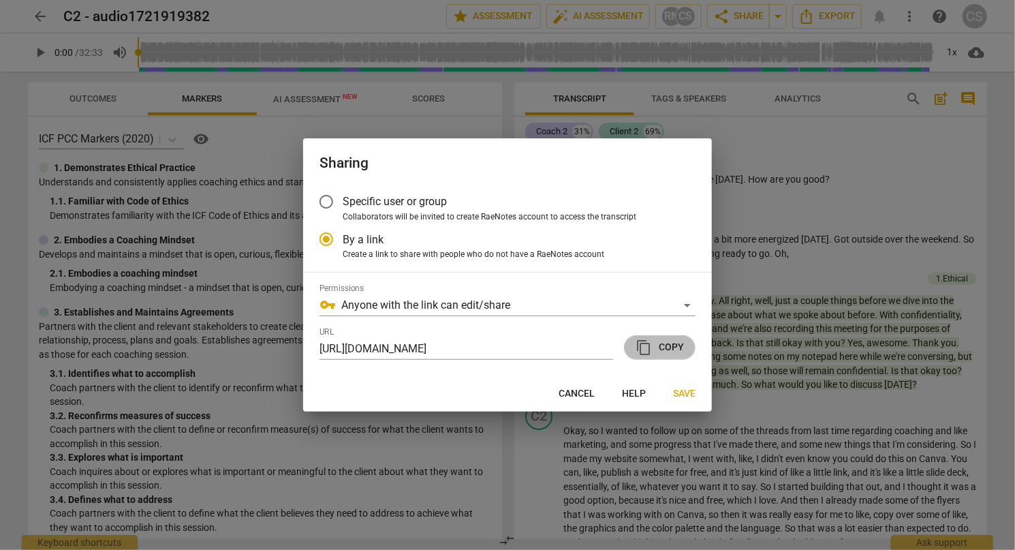
click at [659, 342] on span "content_copy Copy" at bounding box center [660, 347] width 48 height 16
click at [323, 124] on div at bounding box center [507, 275] width 1015 height 550
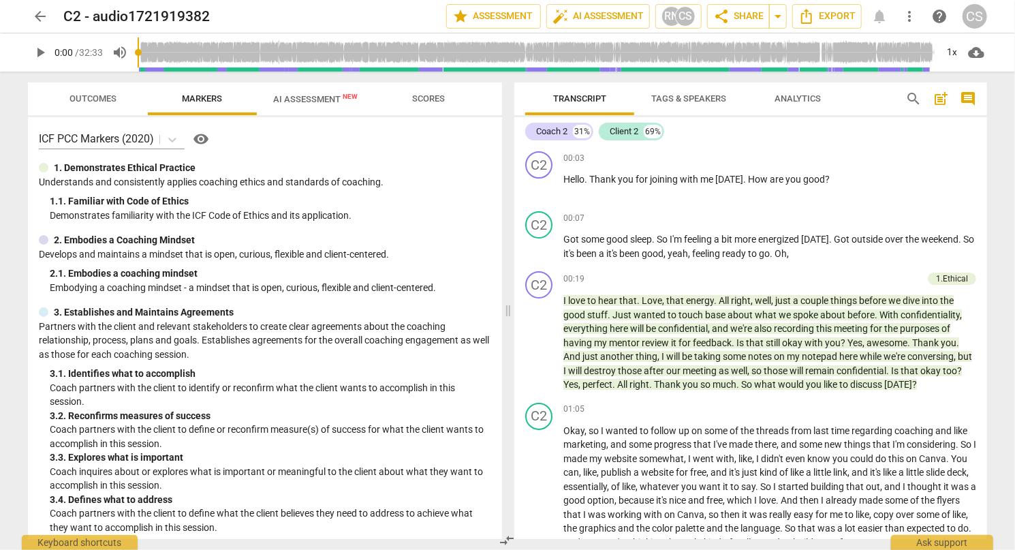
click at [34, 20] on span "arrow_back" at bounding box center [40, 16] width 16 height 16
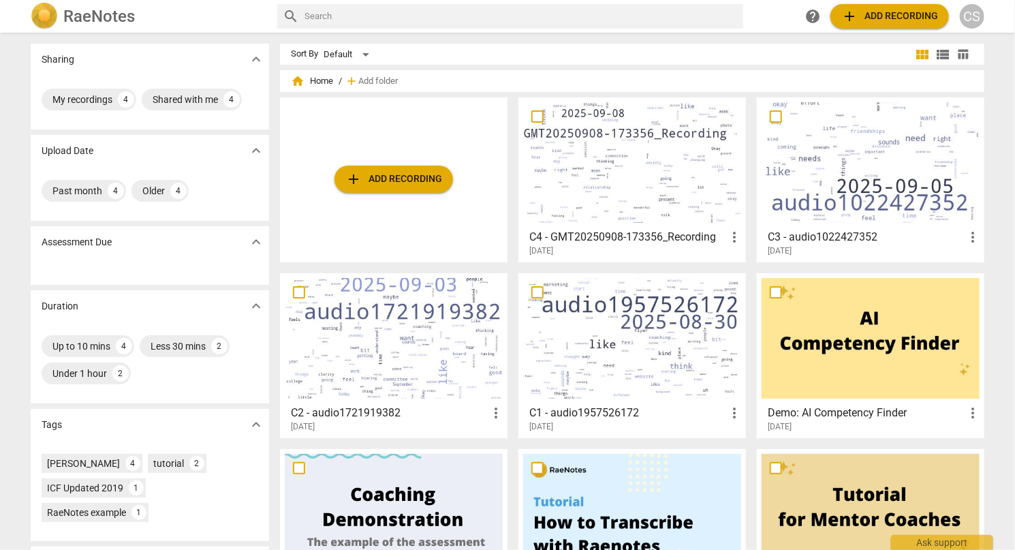
click at [784, 187] on div at bounding box center [871, 162] width 218 height 121
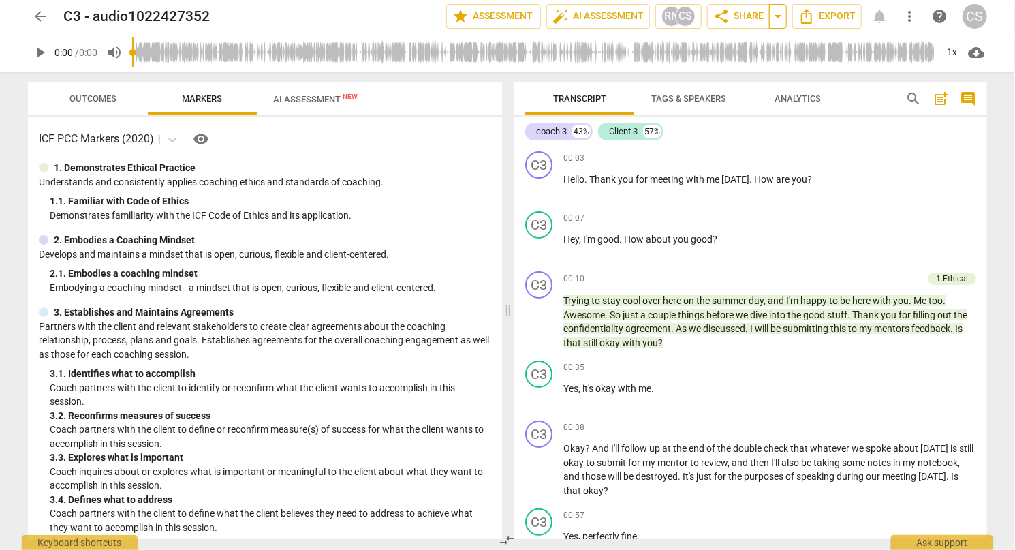
click at [779, 14] on span "arrow_drop_down" at bounding box center [778, 16] width 16 height 16
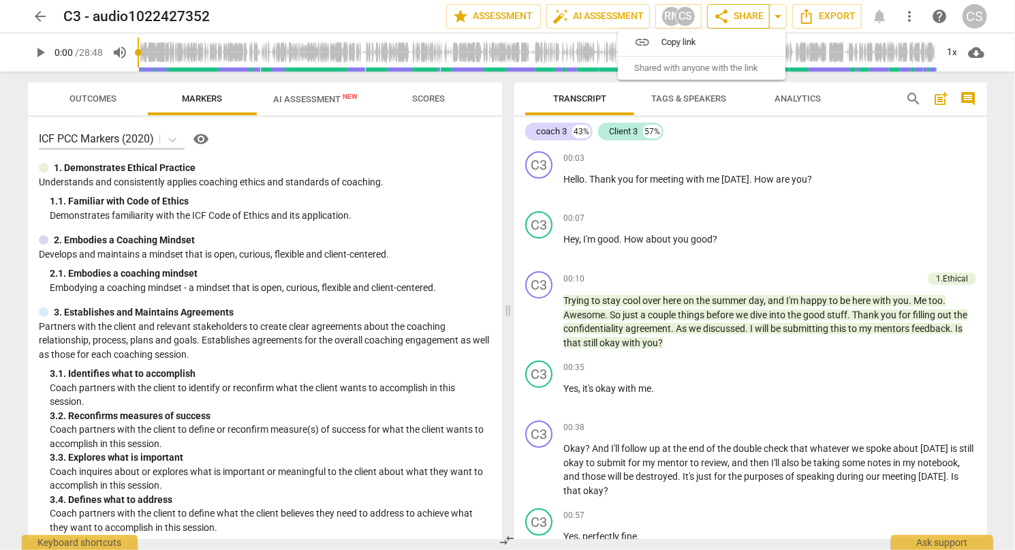
click at [741, 25] on button "share Share" at bounding box center [738, 16] width 63 height 25
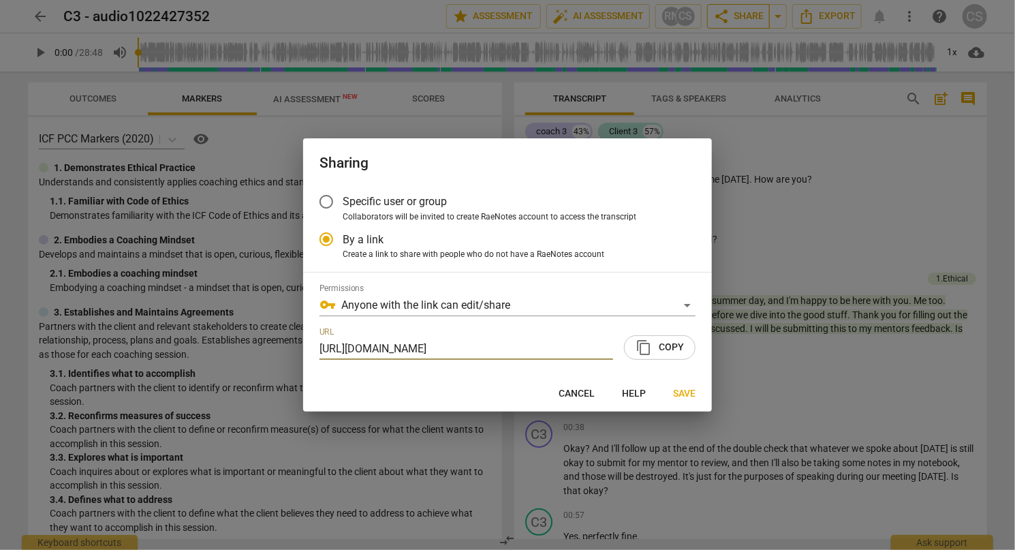
scroll to position [0, 67]
click at [670, 351] on span "content_copy Copy" at bounding box center [660, 347] width 48 height 16
click at [28, 17] on div at bounding box center [507, 275] width 1015 height 550
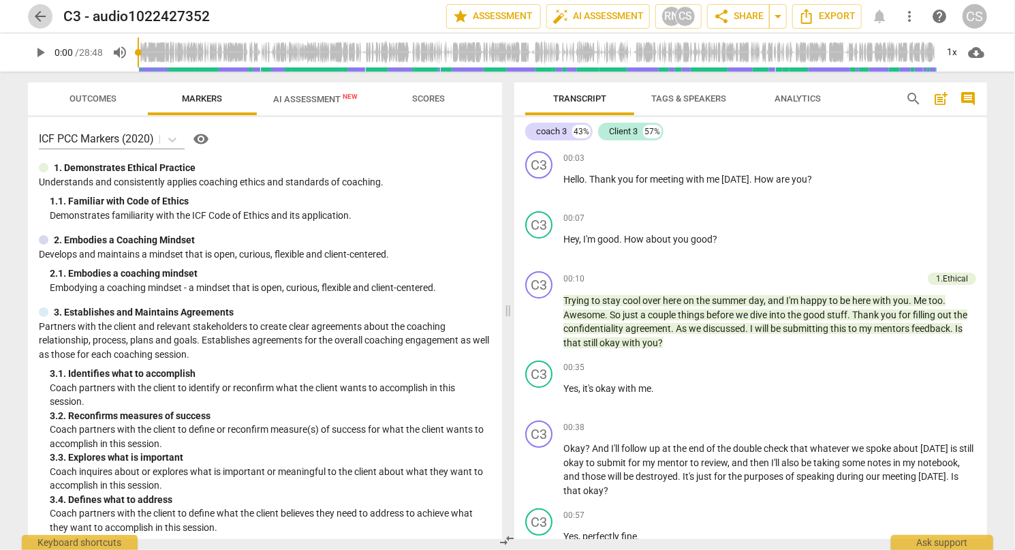
click at [35, 22] on span "arrow_back" at bounding box center [40, 16] width 16 height 16
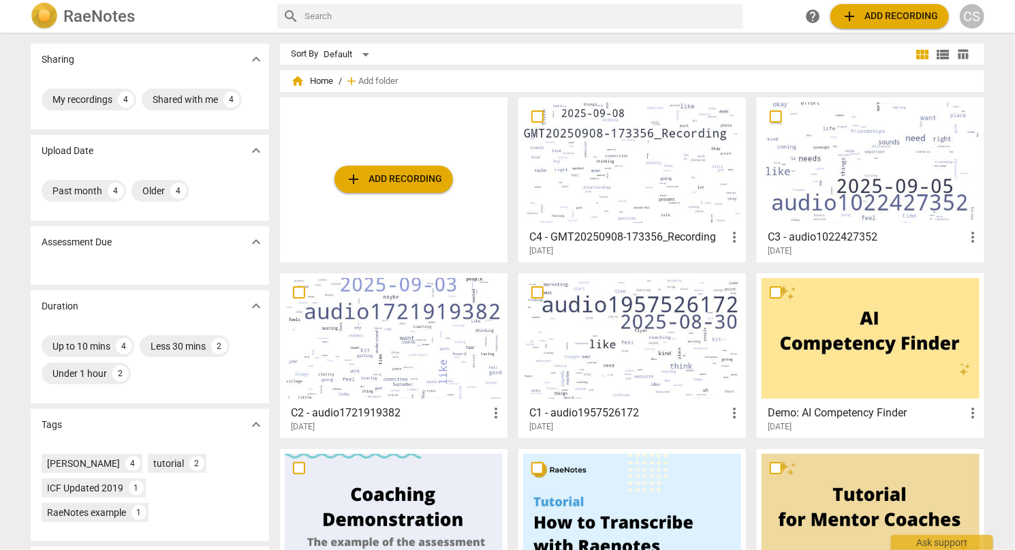
click at [624, 186] on div at bounding box center [632, 162] width 218 height 121
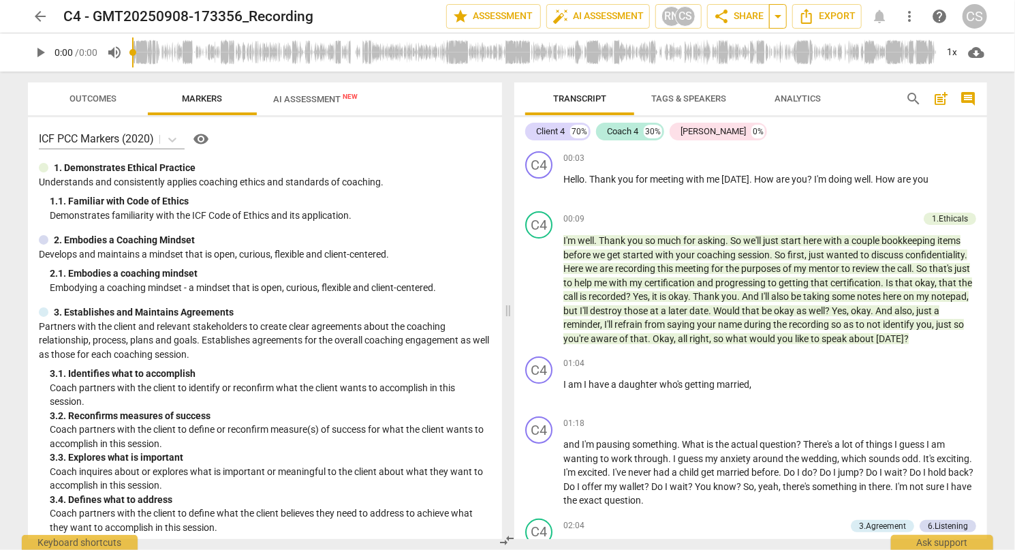
click at [781, 23] on span "arrow_drop_down" at bounding box center [778, 16] width 16 height 16
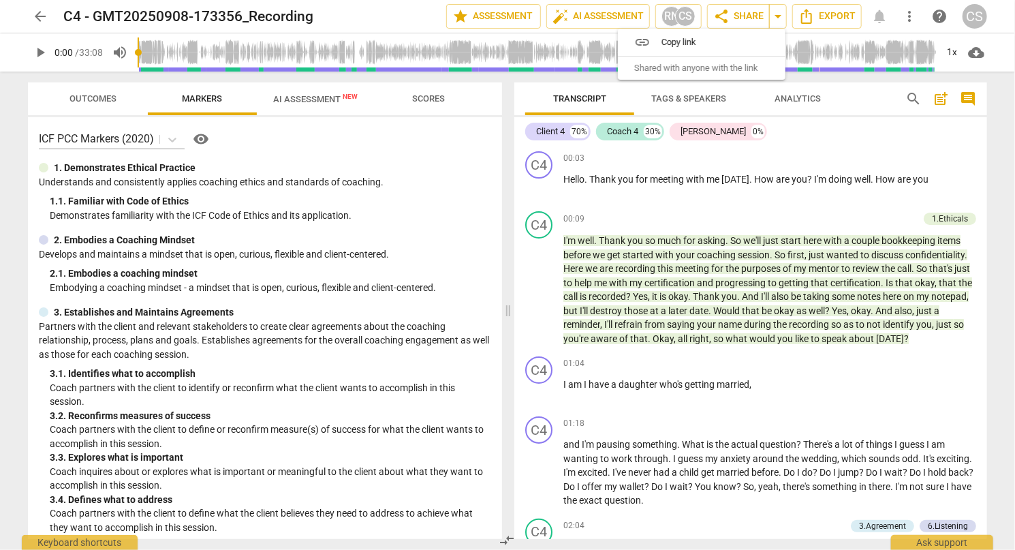
click at [728, 37] on span "Copy link" at bounding box center [709, 41] width 97 height 13
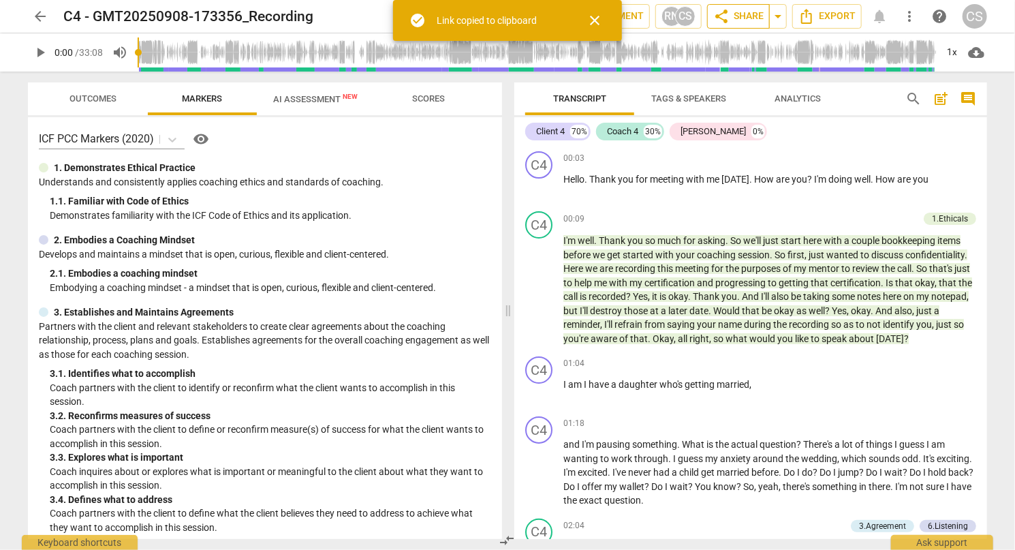
click at [729, 15] on span "share" at bounding box center [721, 16] width 16 height 16
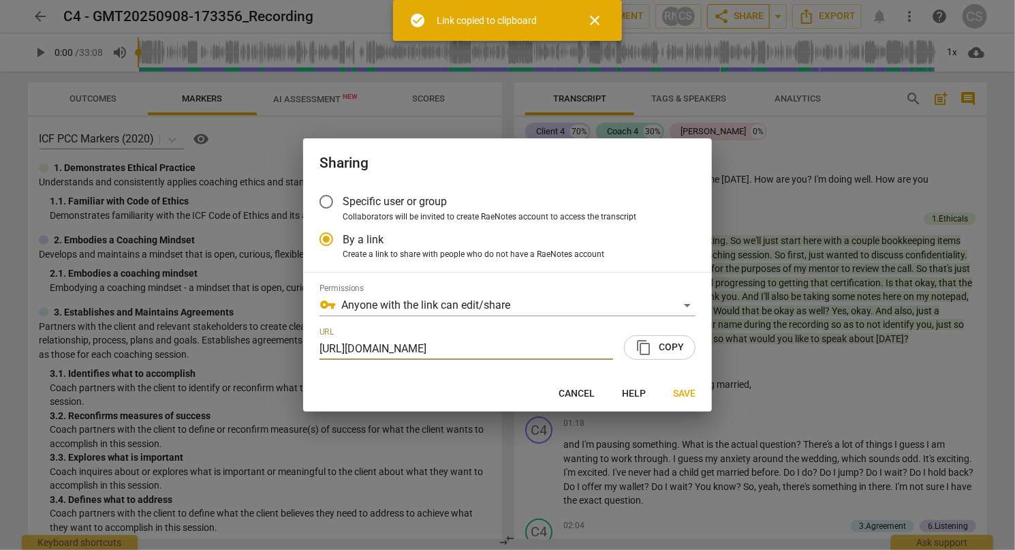
scroll to position [0, 71]
click at [663, 345] on span "content_copy Copy" at bounding box center [660, 347] width 48 height 16
